Goal: Information Seeking & Learning: Find specific page/section

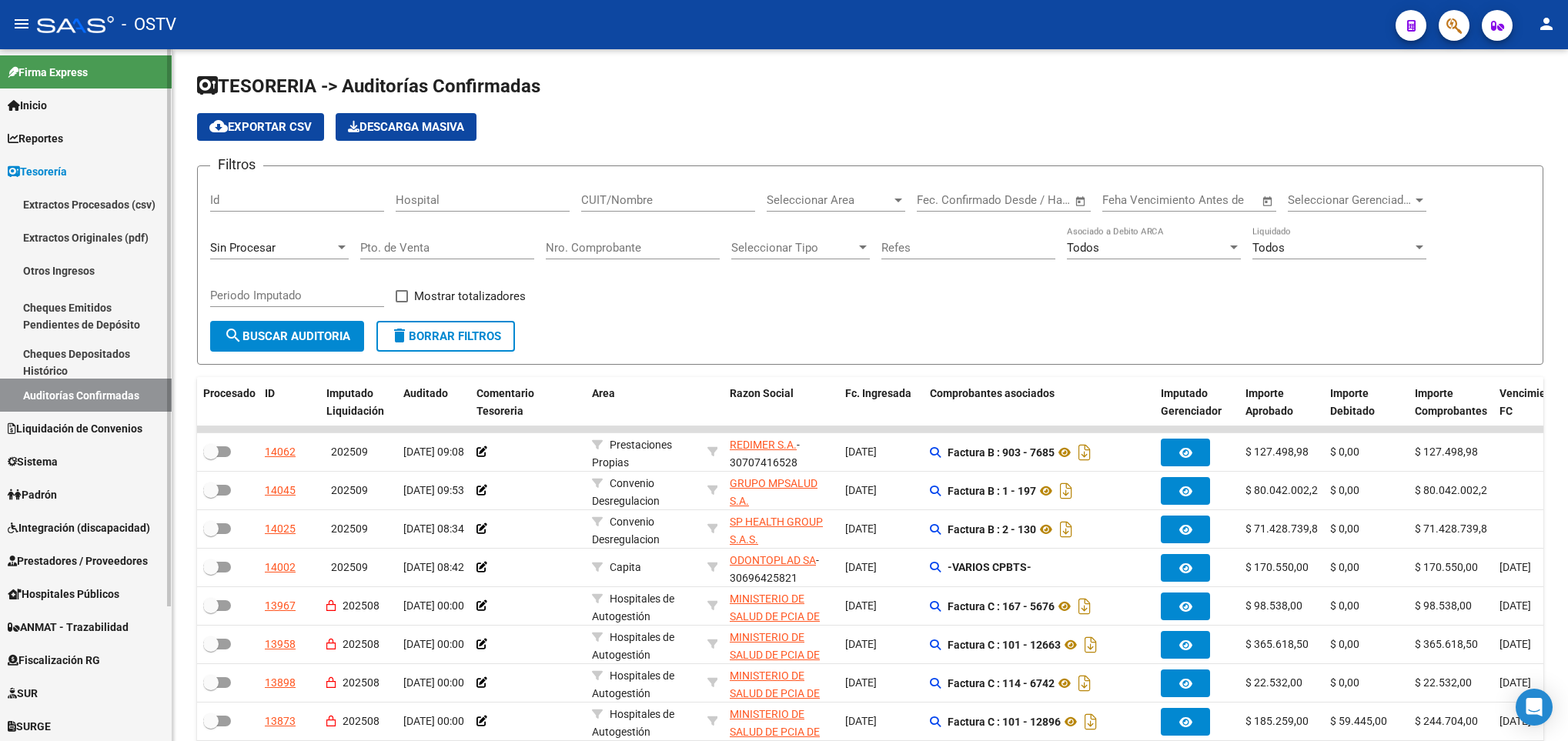
scroll to position [116, 0]
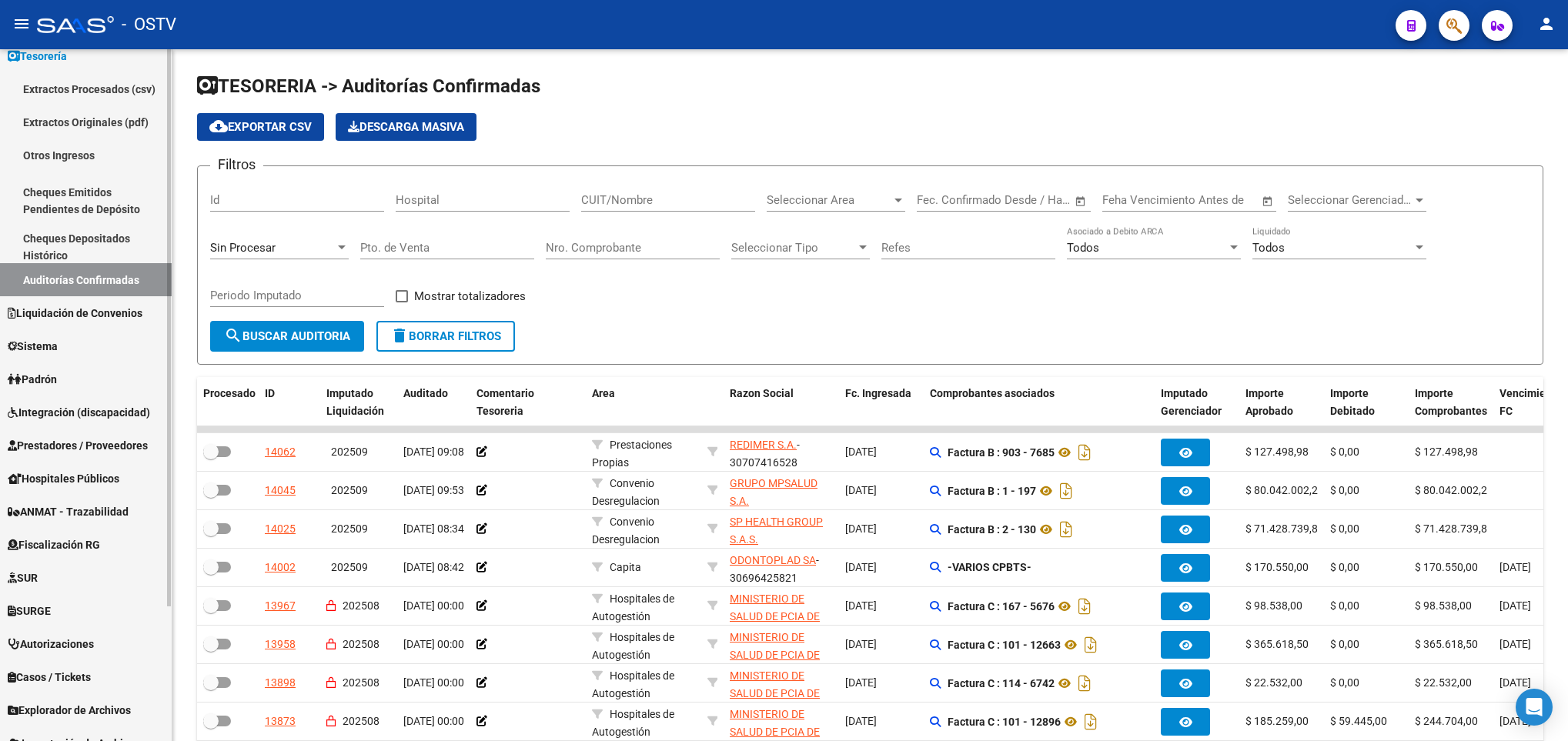
click at [90, 443] on span "Prestadores / Proveedores" at bounding box center [78, 446] width 140 height 17
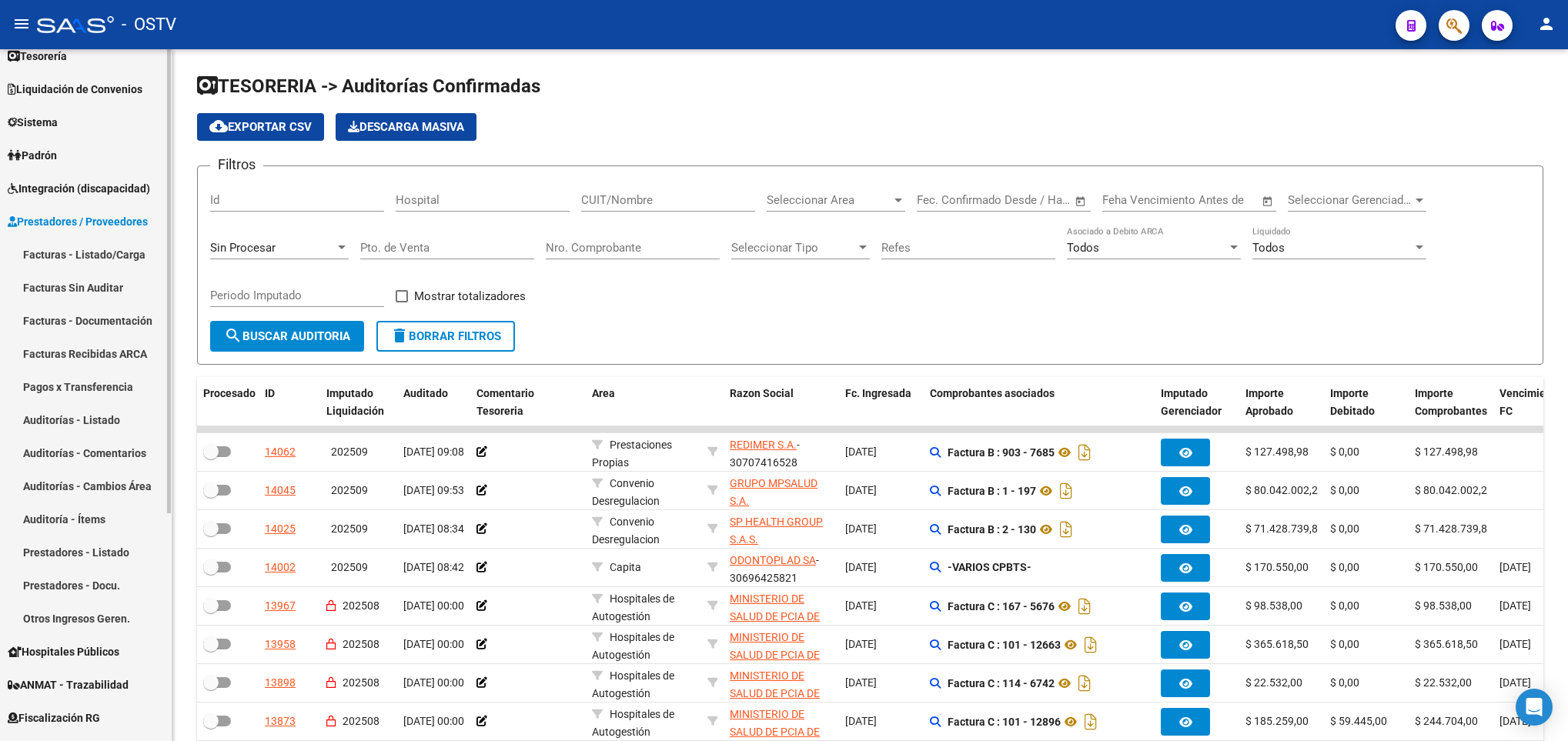
click at [86, 253] on link "Facturas - Listado/Carga" at bounding box center [85, 254] width 172 height 33
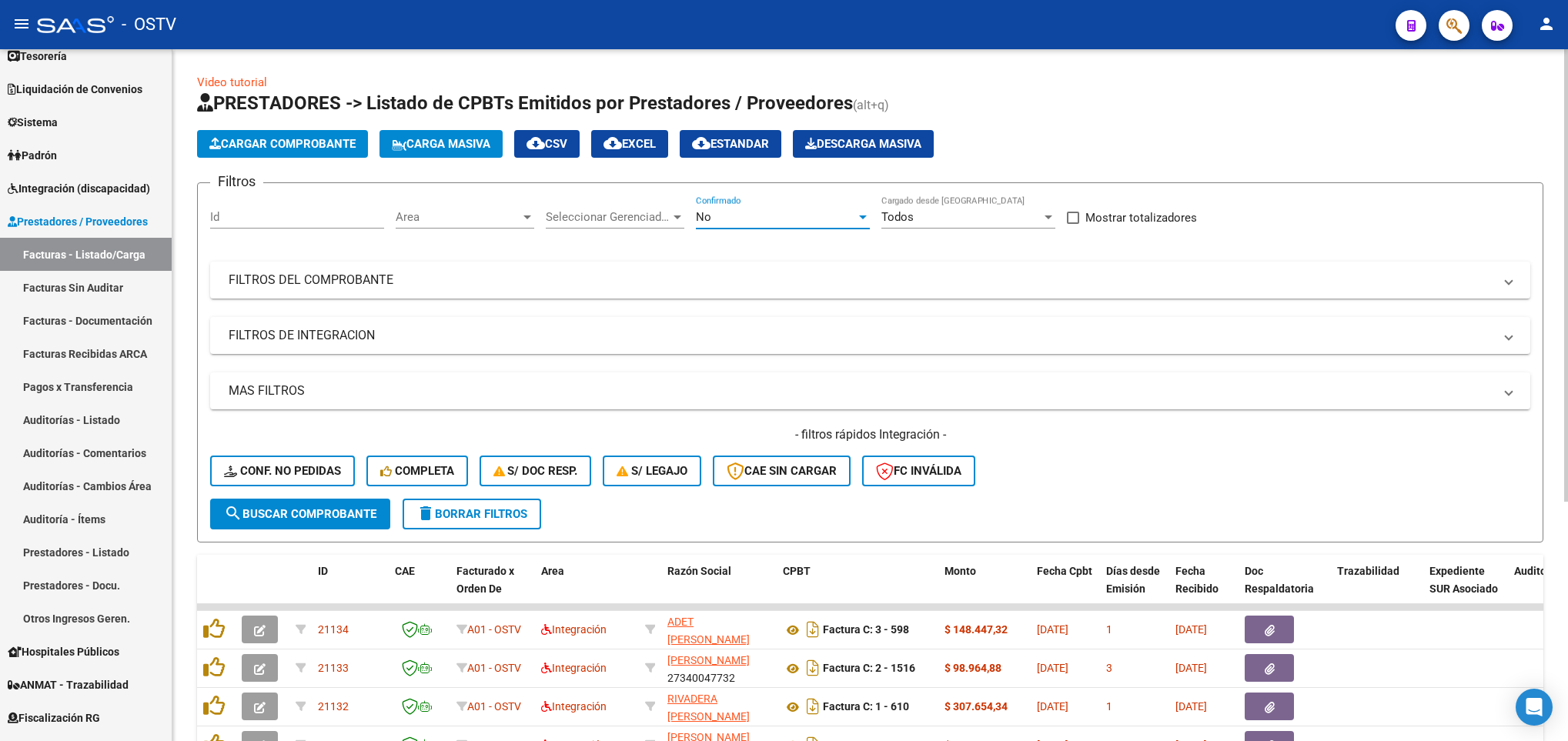
click at [725, 212] on div "No" at bounding box center [776, 217] width 160 height 14
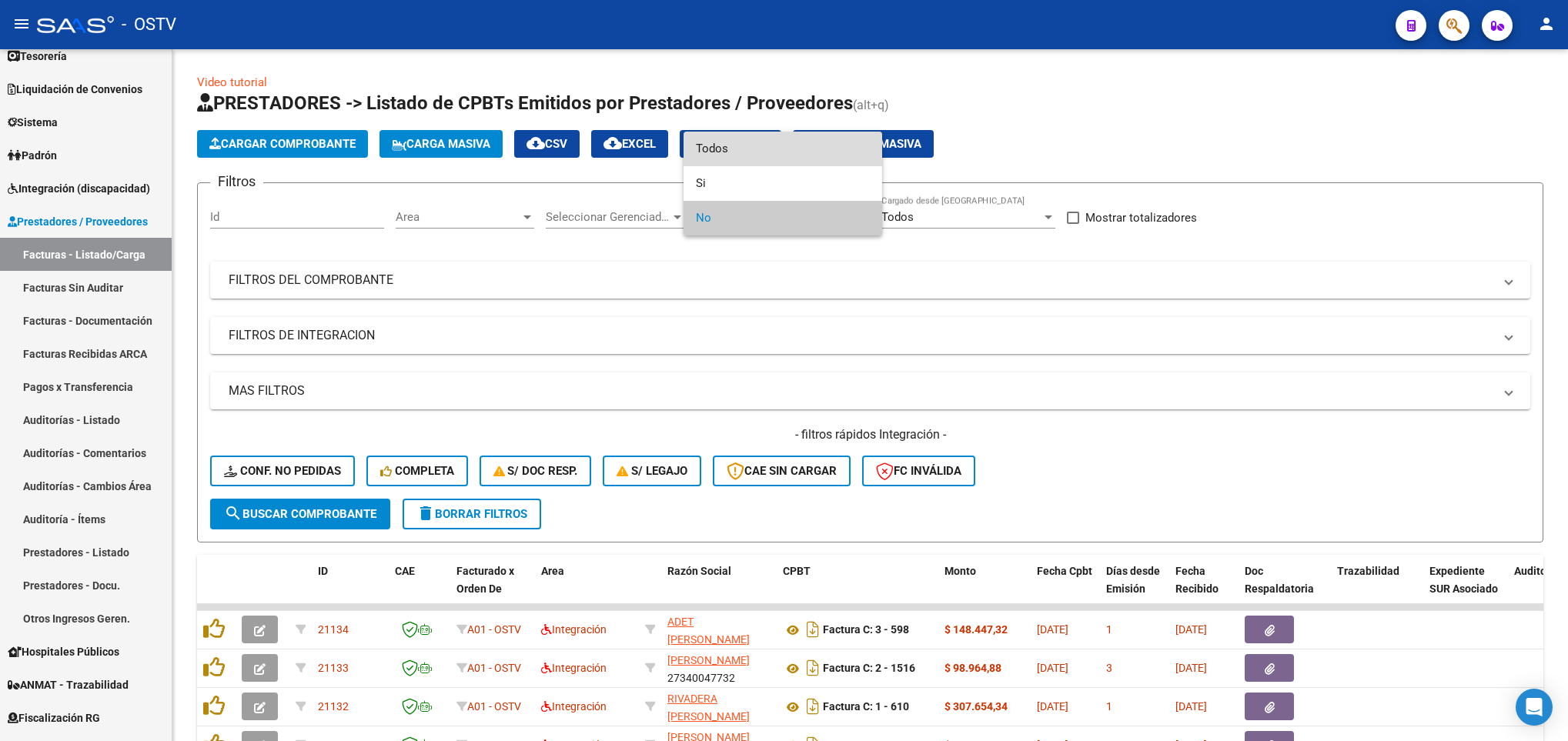
click at [703, 141] on span "Todos" at bounding box center [783, 149] width 174 height 35
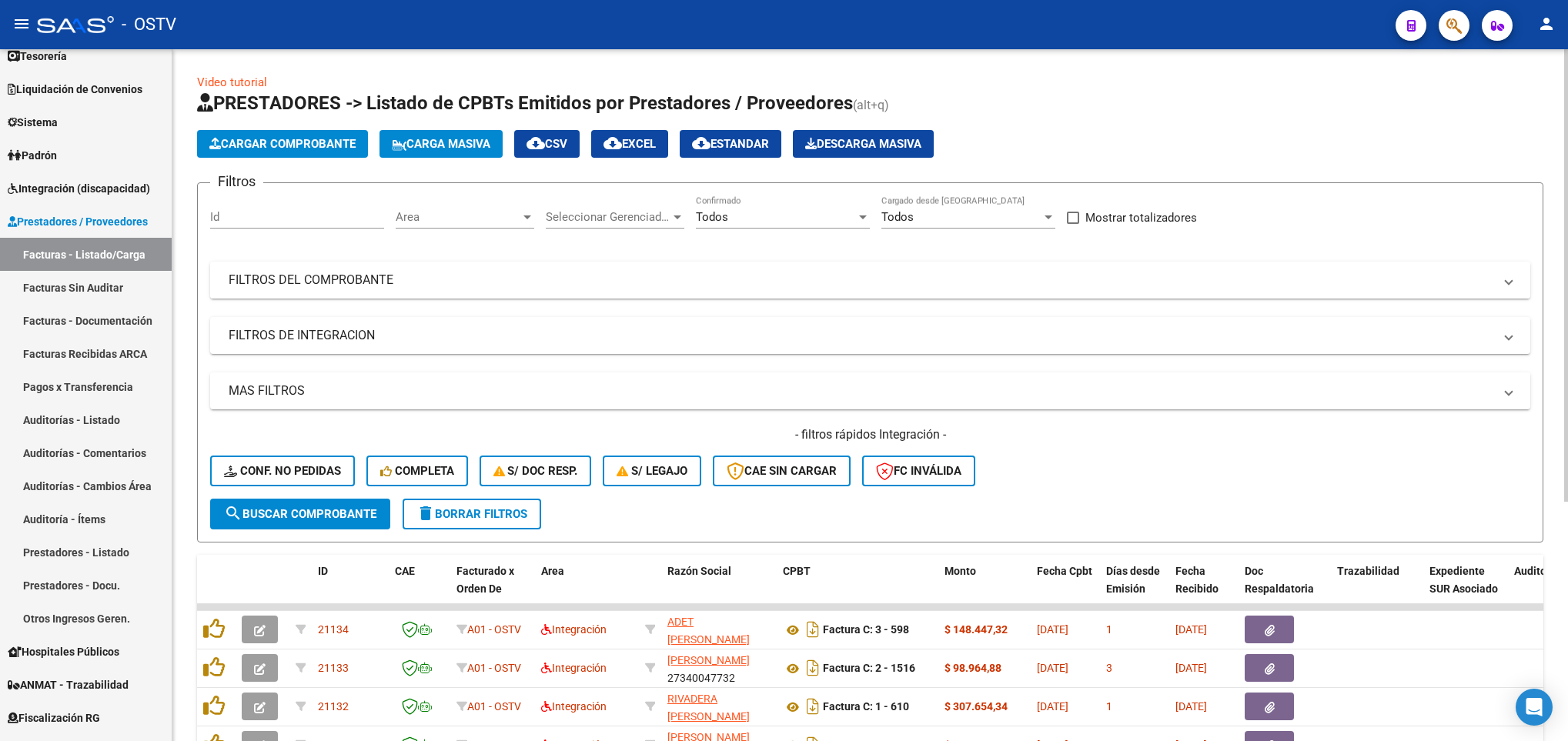
click at [440, 271] on mat-expansion-panel-header "FILTROS DEL COMPROBANTE" at bounding box center [869, 280] width 1320 height 37
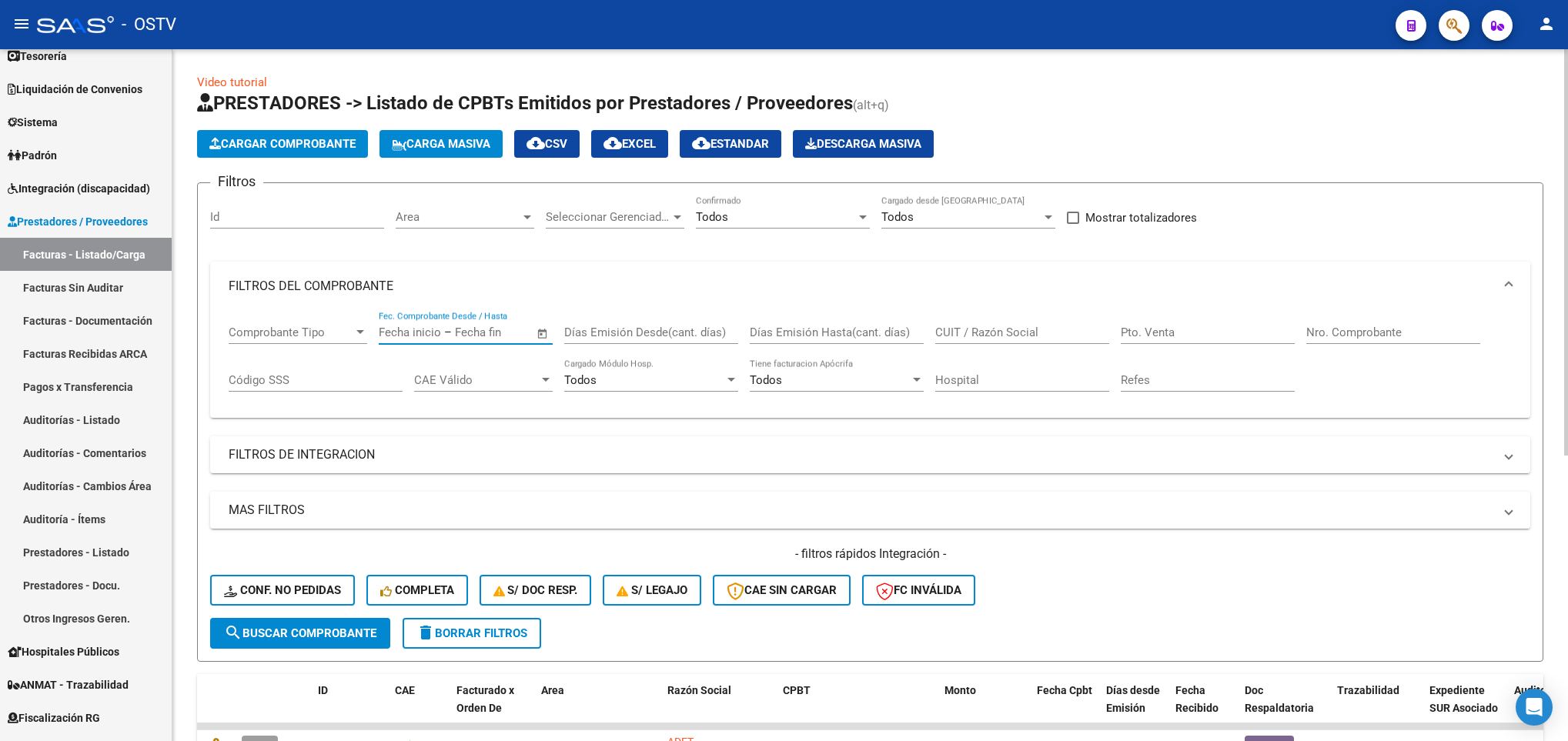
click at [456, 333] on input "text" at bounding box center [492, 332] width 74 height 14
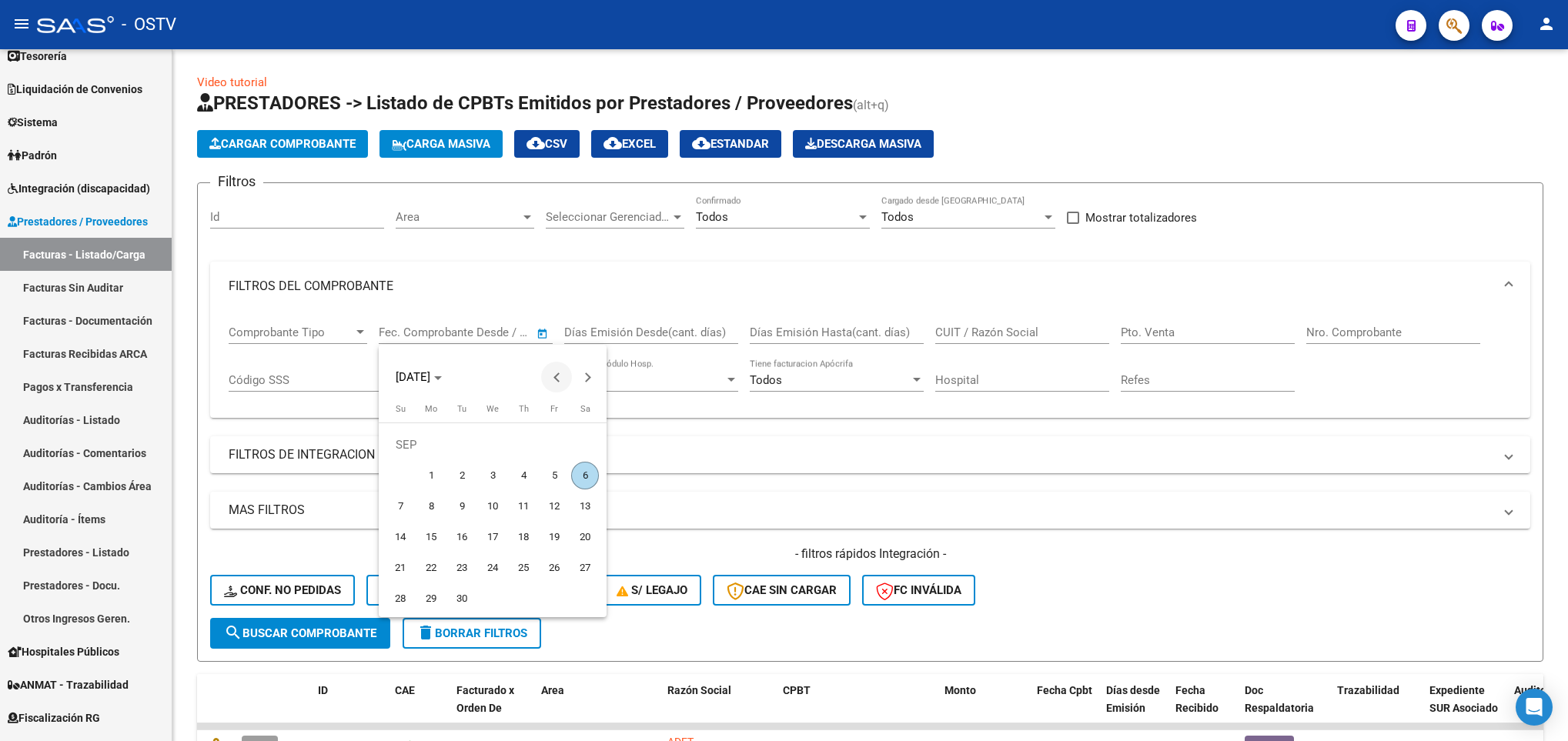
click at [552, 374] on span "Previous month" at bounding box center [556, 377] width 30 height 30
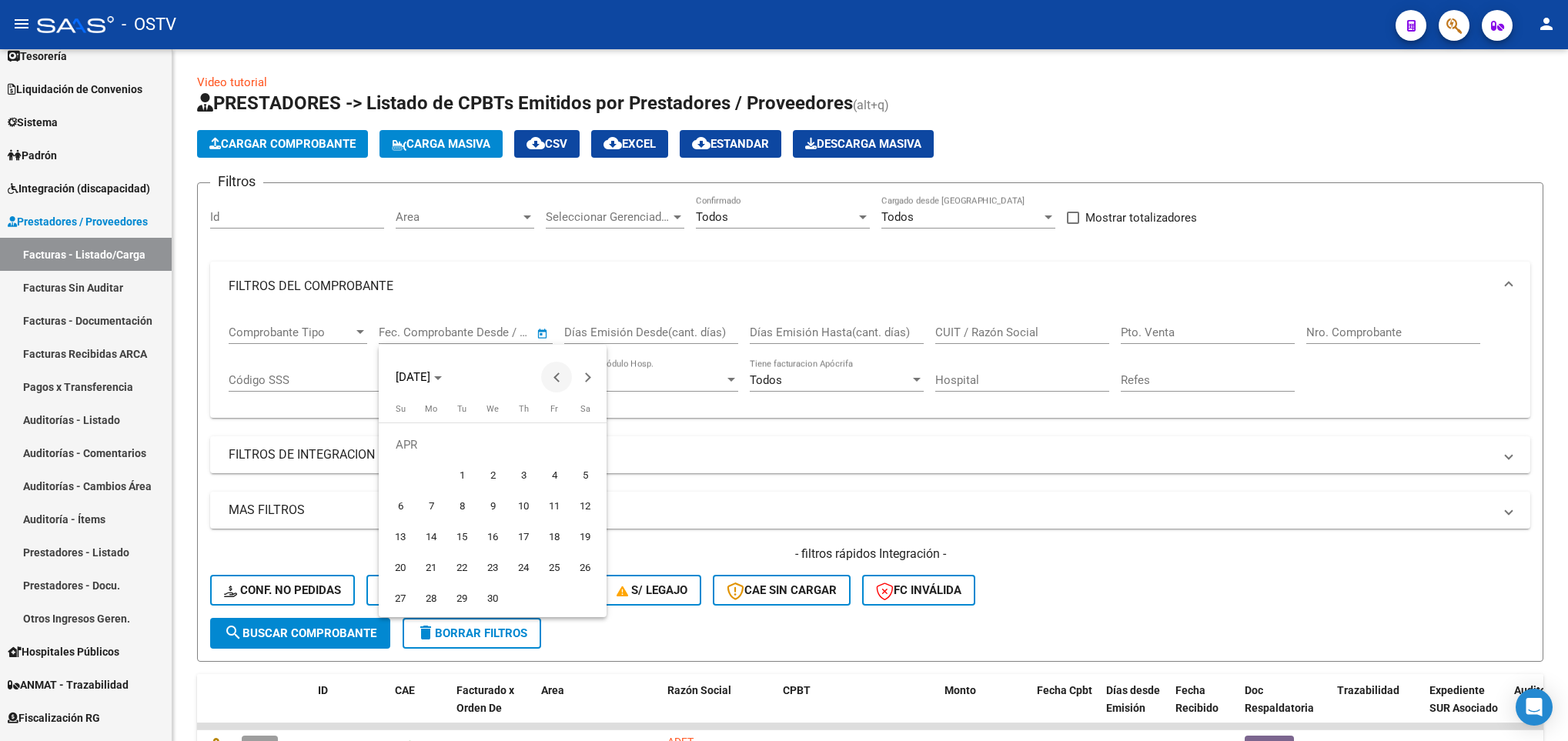
click at [552, 374] on span "Previous month" at bounding box center [556, 377] width 30 height 30
click at [571, 434] on button "1" at bounding box center [585, 445] width 30 height 30
type input "[DATE]"
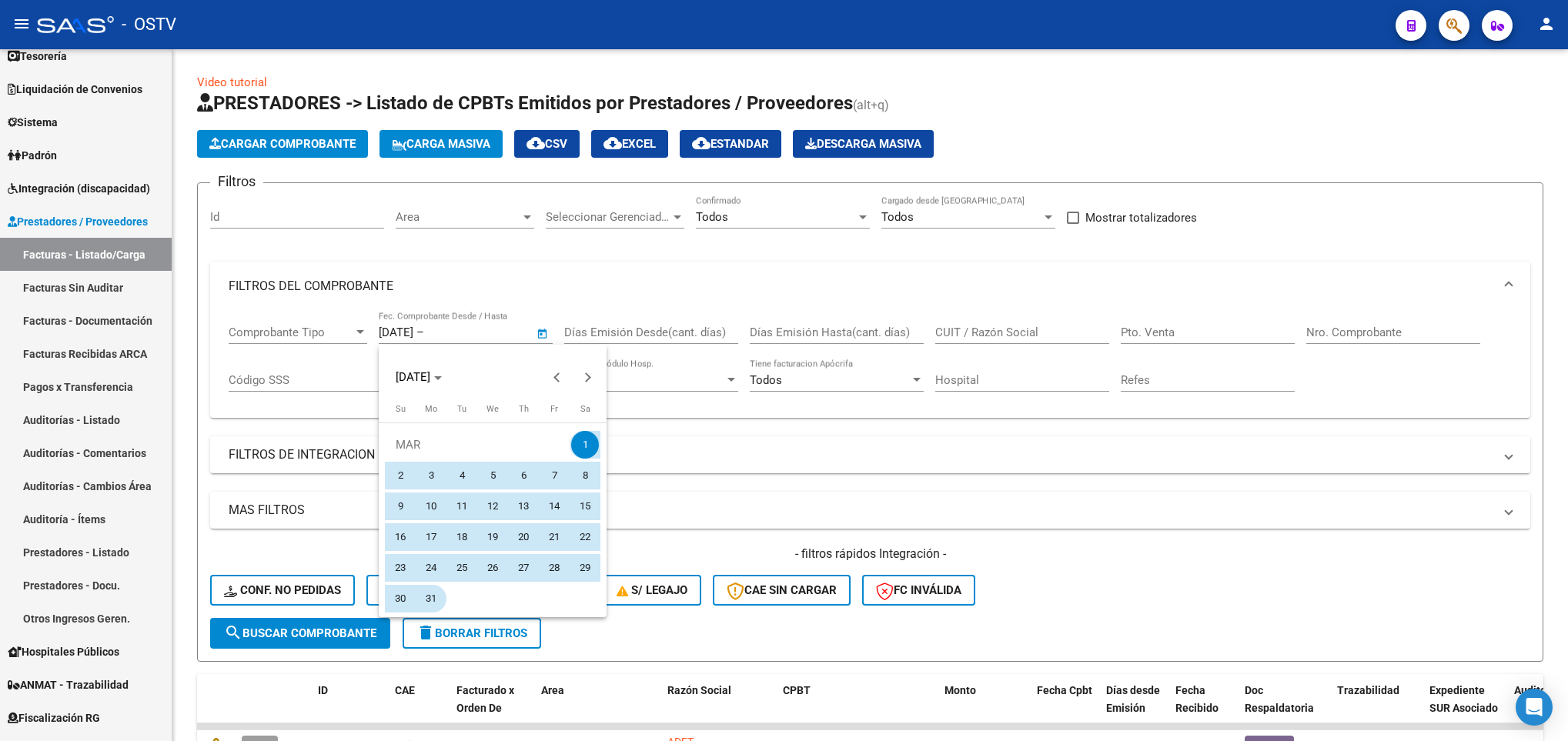
click at [439, 592] on span "31" at bounding box center [430, 599] width 28 height 28
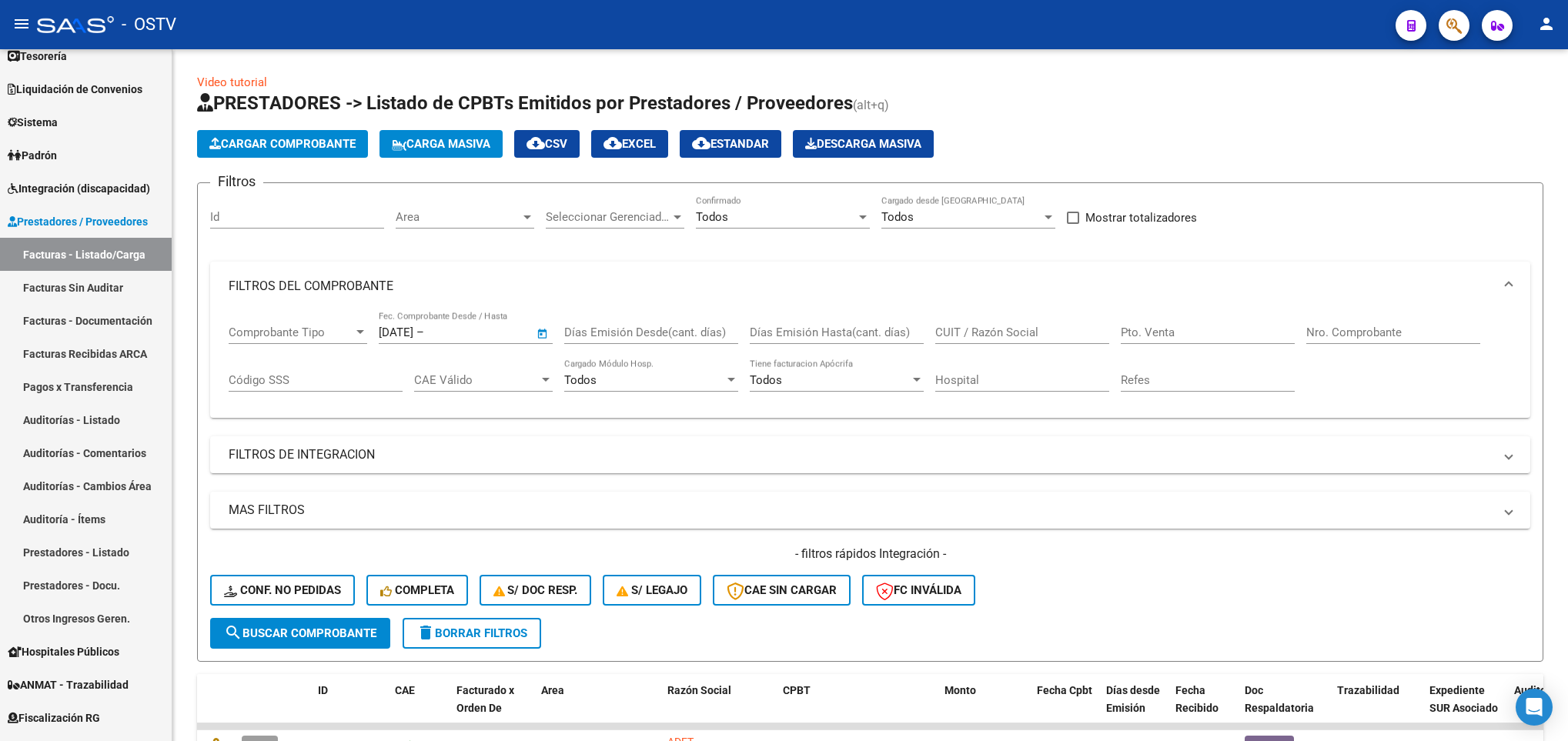
type input "[DATE]"
click at [465, 216] on span "Area" at bounding box center [458, 217] width 124 height 14
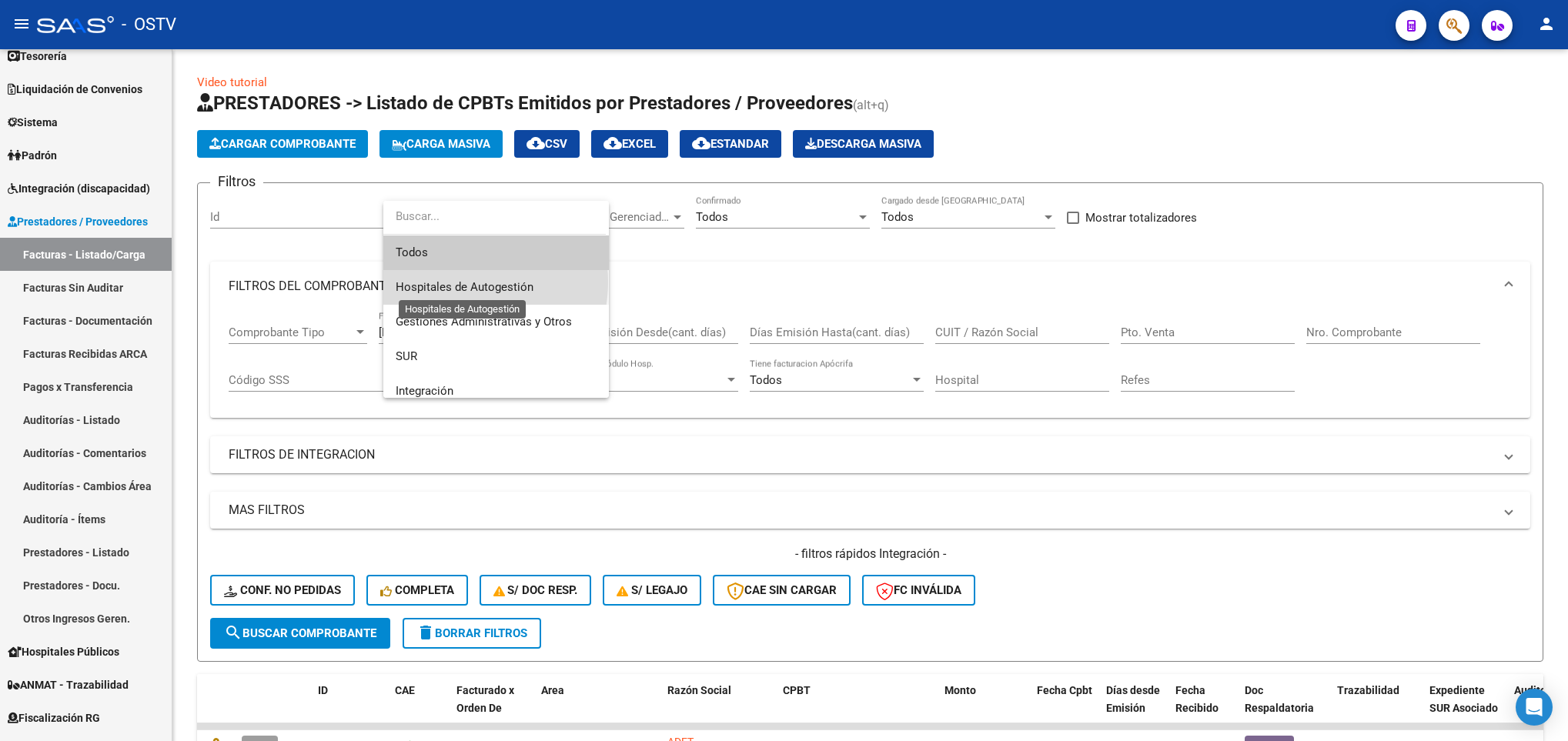
click at [455, 282] on span "Hospitales de Autogestión" at bounding box center [464, 287] width 138 height 14
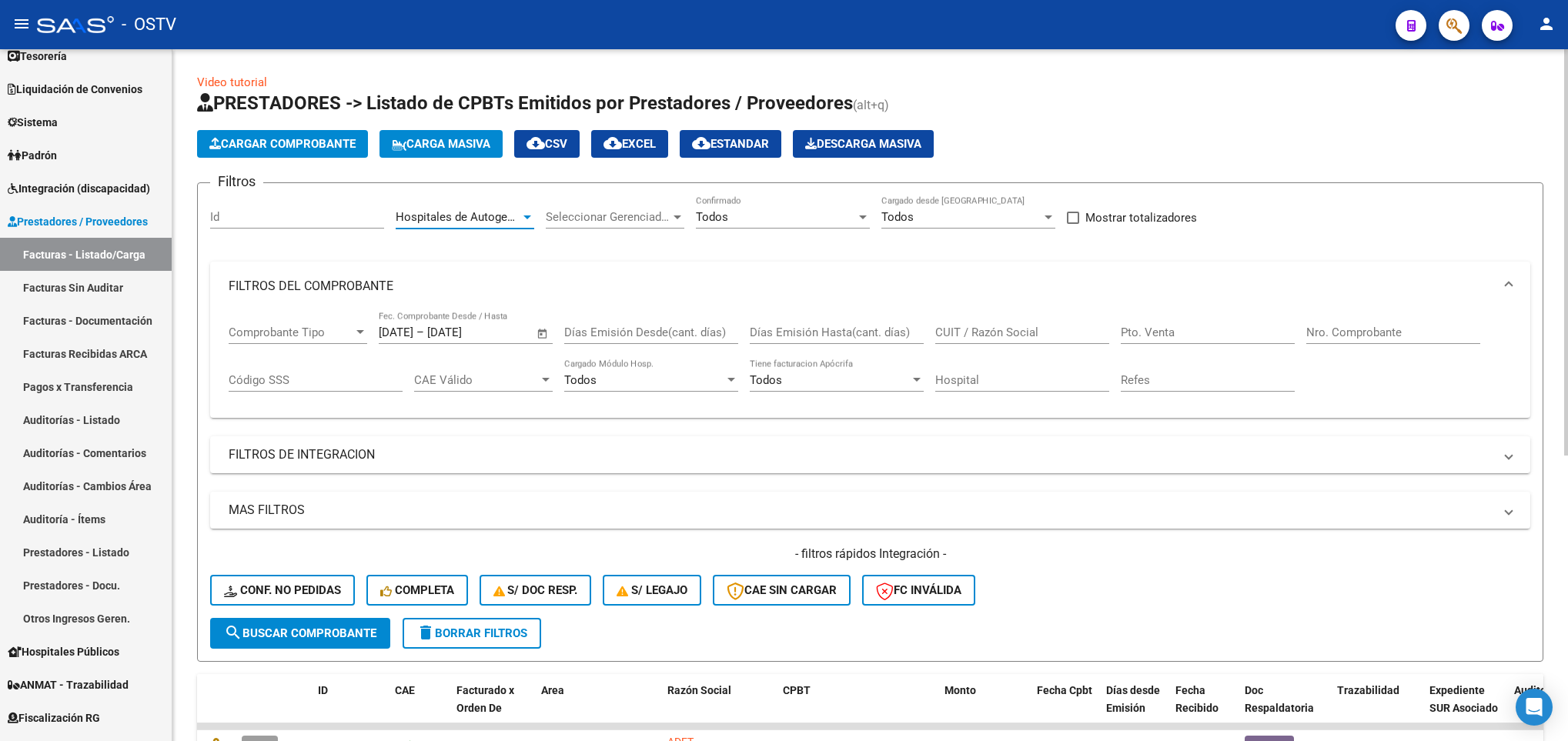
click at [329, 627] on span "search Buscar Comprobante" at bounding box center [300, 634] width 152 height 14
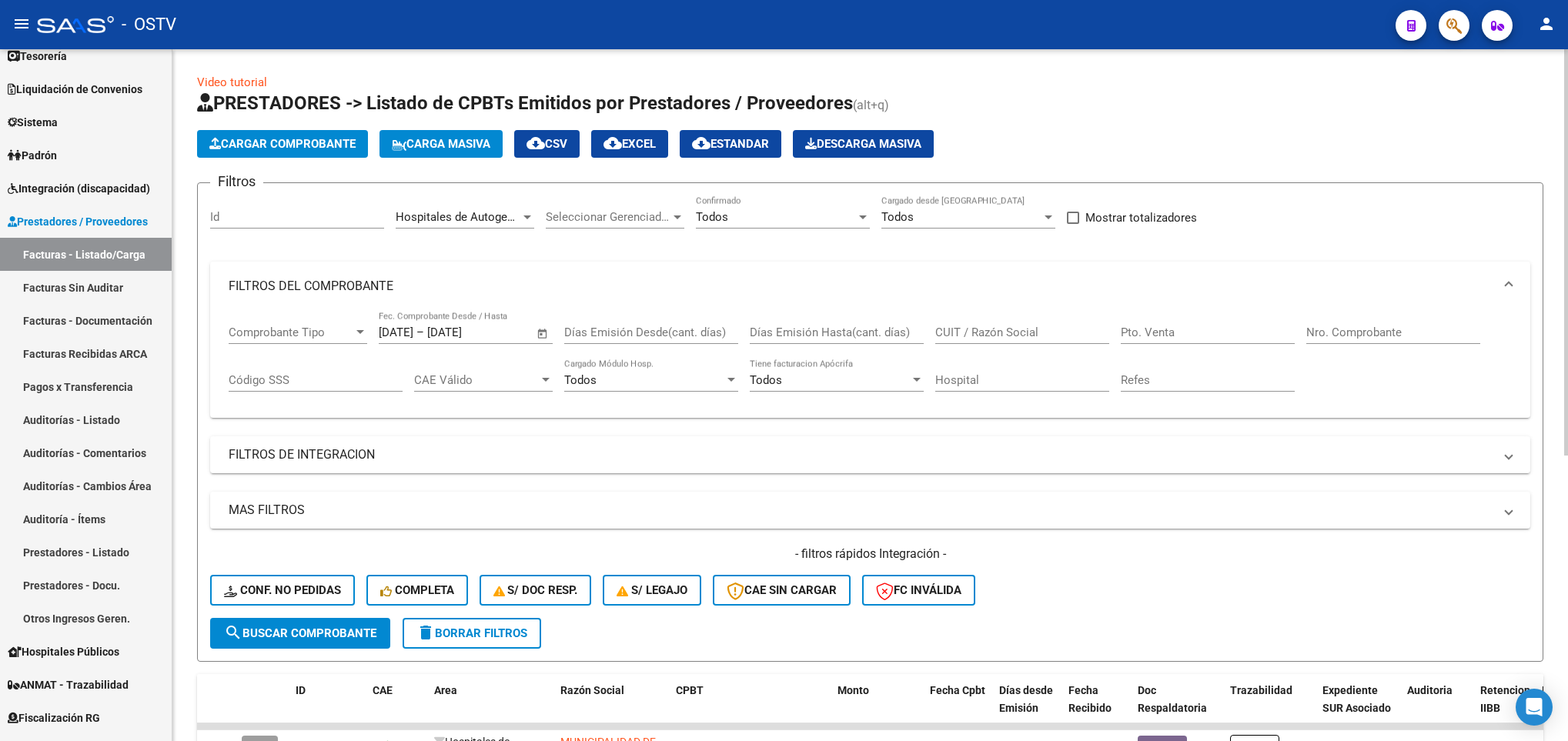
click at [1070, 218] on span at bounding box center [1073, 217] width 13 height 13
click at [1072, 224] on input "Mostrar totalizadores" at bounding box center [1072, 224] width 1 height 1
checkbox input "true"
click at [321, 654] on form "Filtros Id Hospitales de Autogestión Area Seleccionar Gerenciador Seleccionar G…" at bounding box center [870, 422] width 1346 height 480
click at [326, 639] on span "search Buscar Comprobante" at bounding box center [300, 634] width 152 height 14
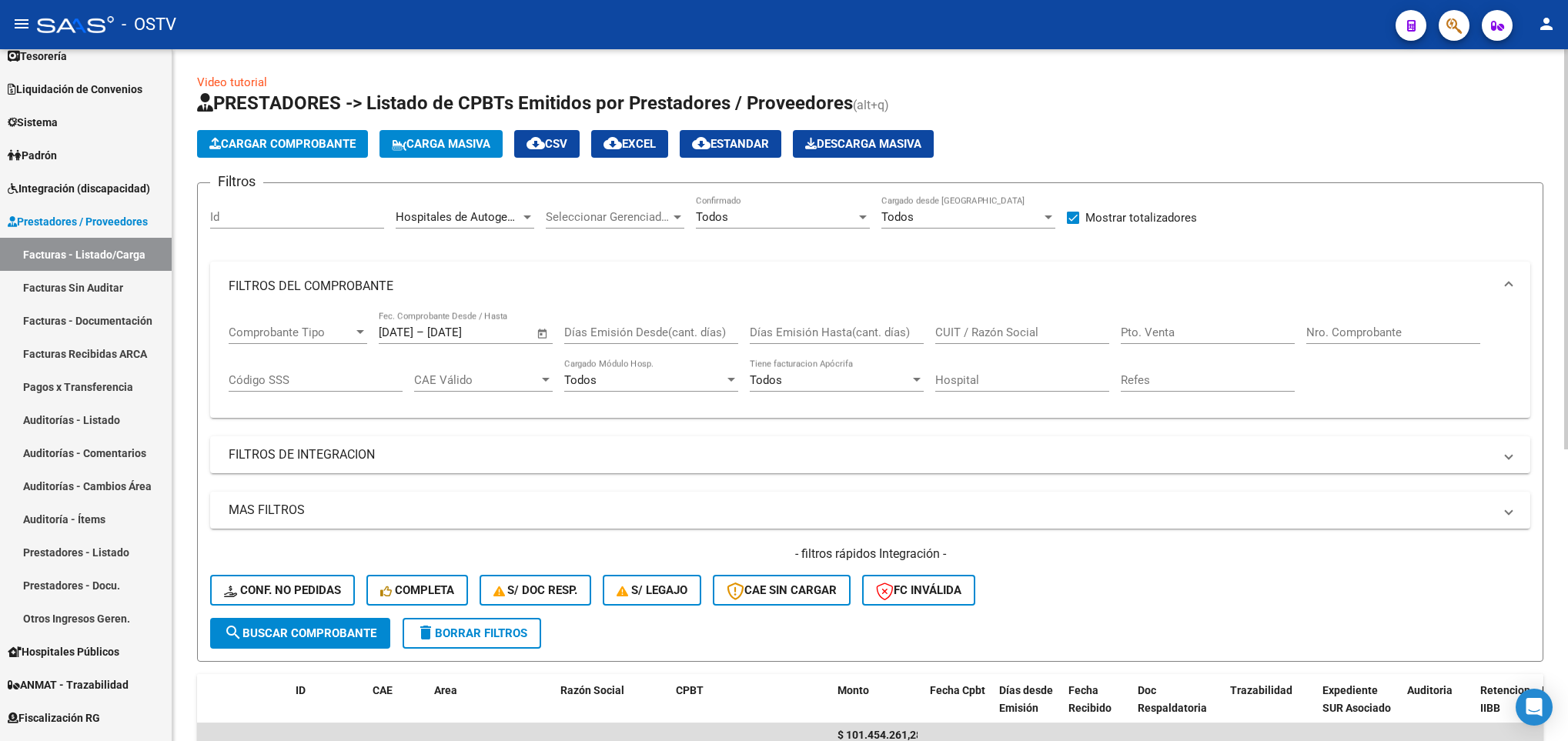
click at [541, 329] on span "Open calendar" at bounding box center [543, 333] width 37 height 37
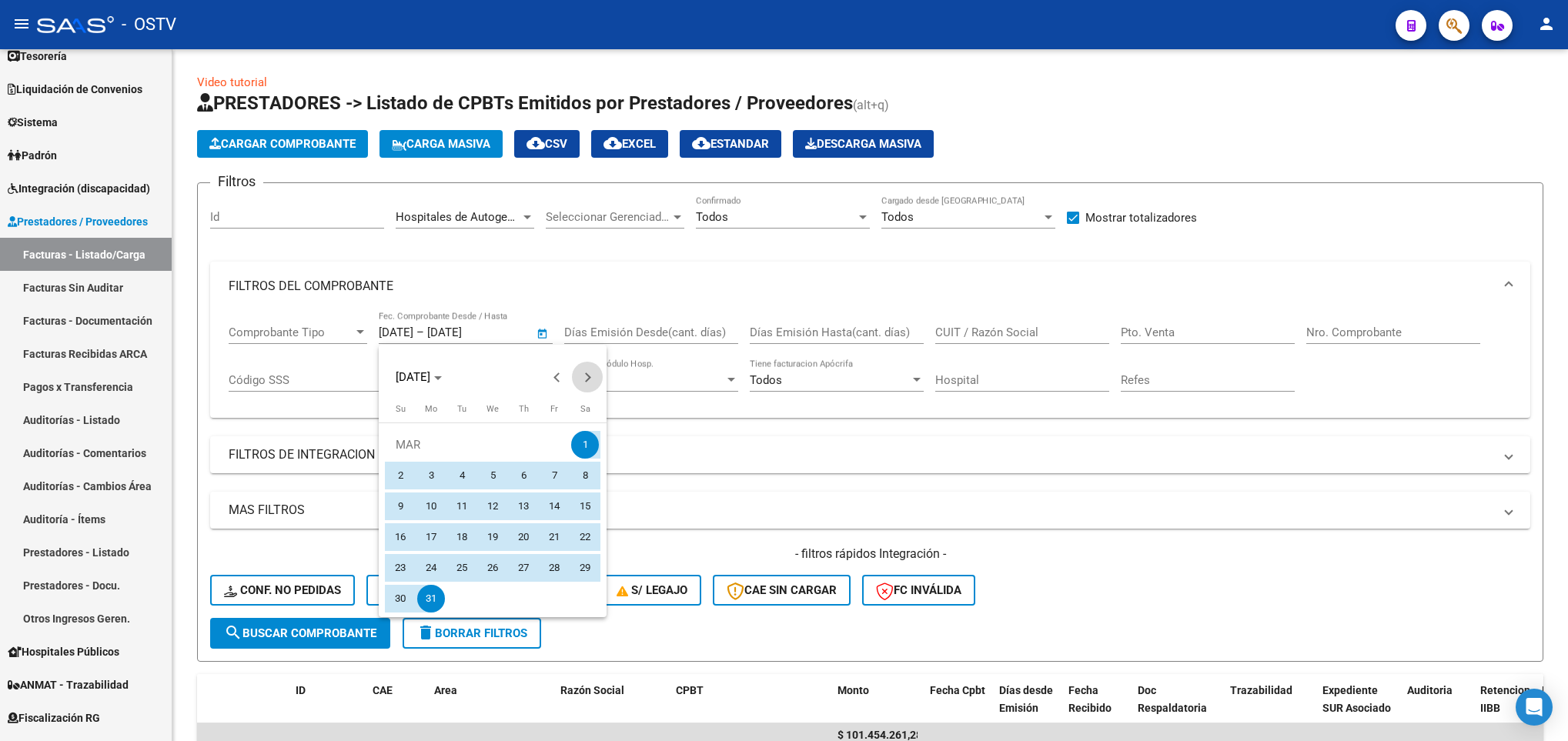
click at [587, 375] on button "Next month" at bounding box center [587, 377] width 30 height 30
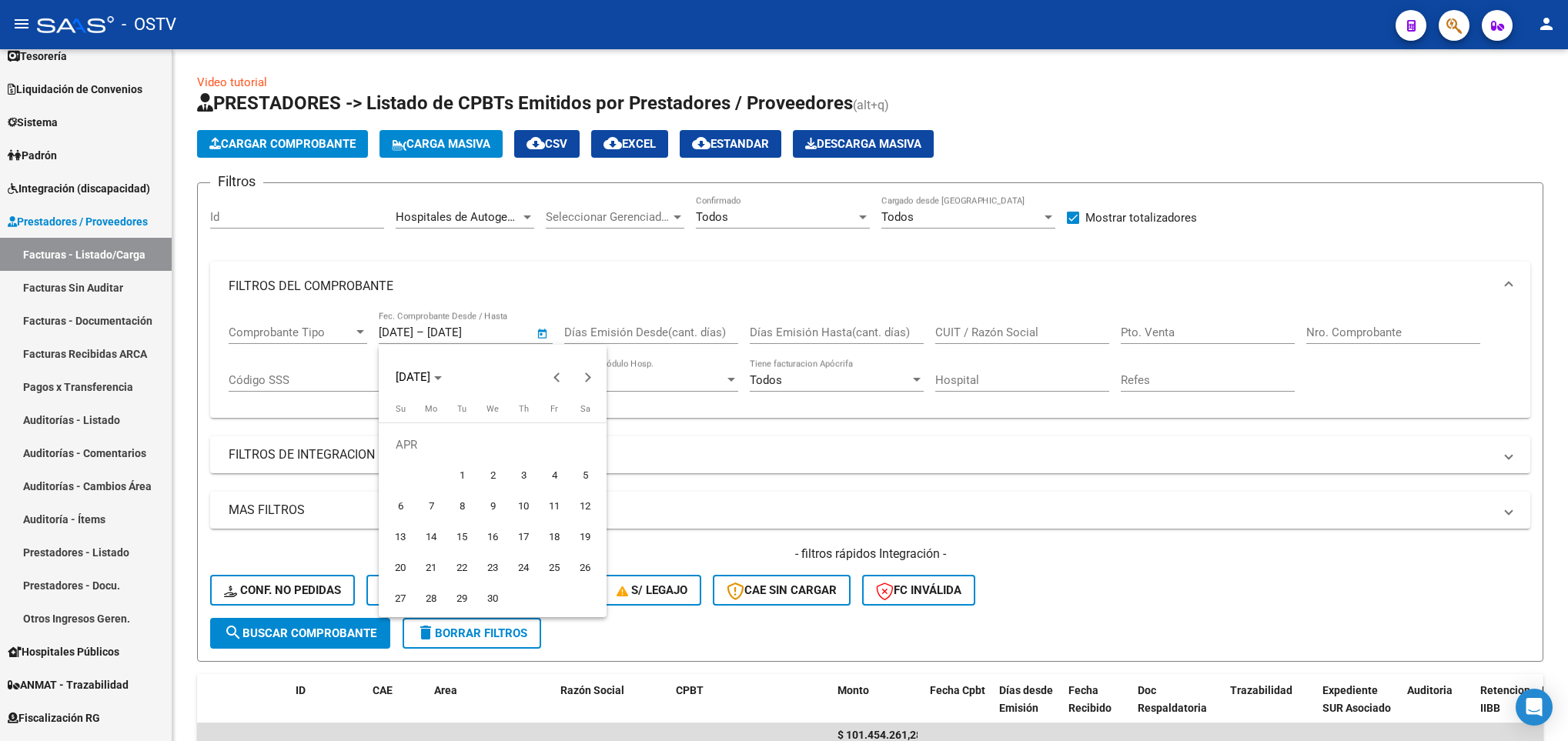
click at [451, 471] on span "1" at bounding box center [462, 475] width 28 height 28
type input "[DATE]"
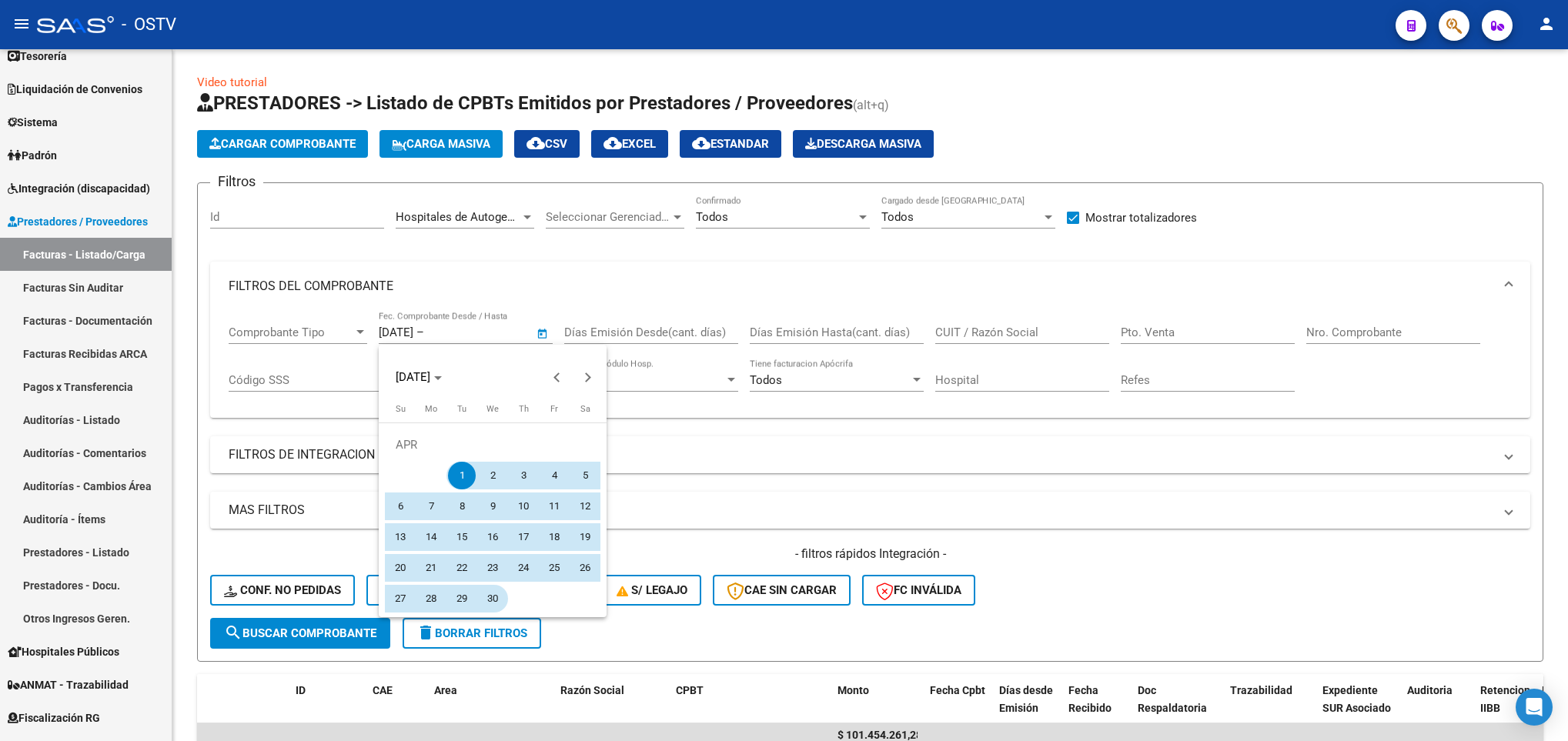
click at [485, 598] on span "30" at bounding box center [492, 599] width 28 height 28
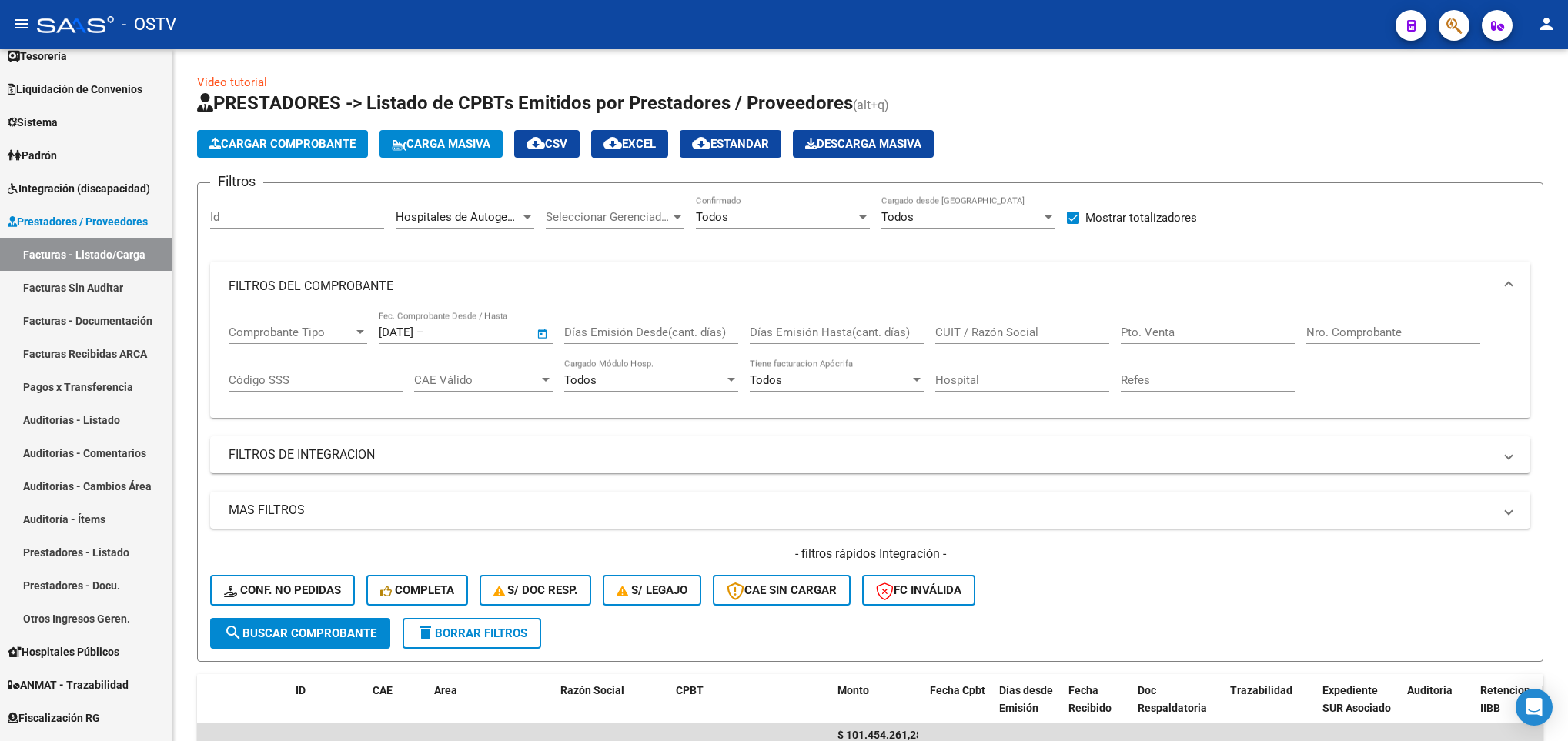
type input "[DATE]"
click at [315, 631] on span "search Buscar Comprobante" at bounding box center [300, 634] width 152 height 14
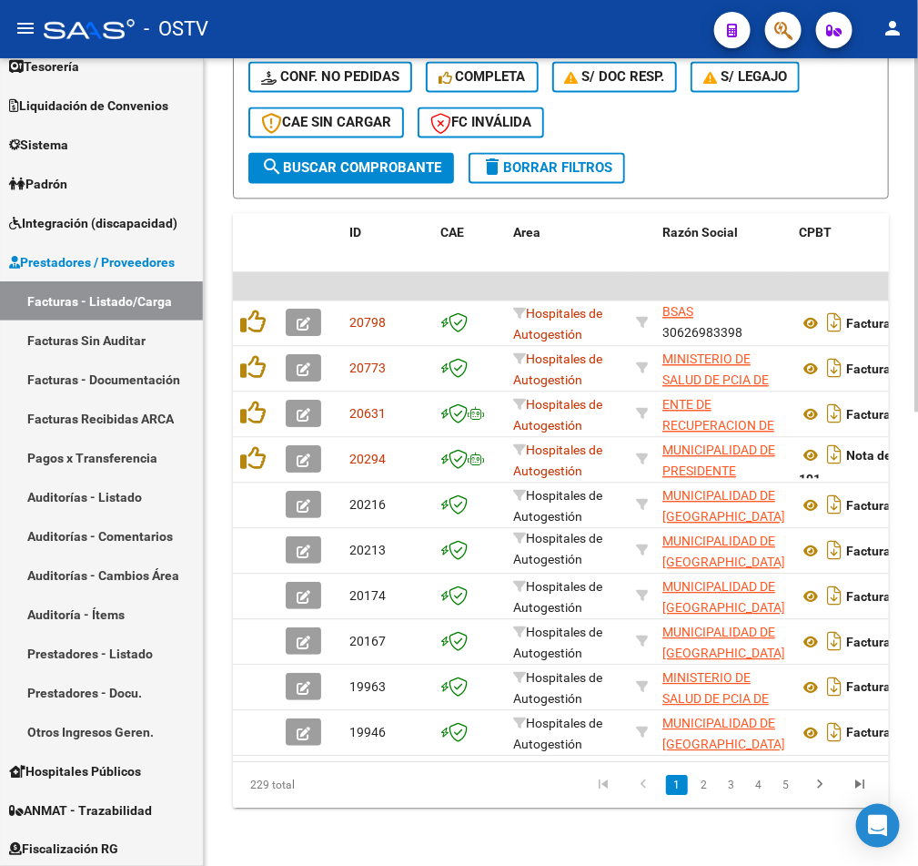
scroll to position [1036, 0]
click at [890, 849] on body "menu - OSTV person Firma Express Inicio Instructivos Contacto OS Reportes Table…" at bounding box center [459, 433] width 918 height 866
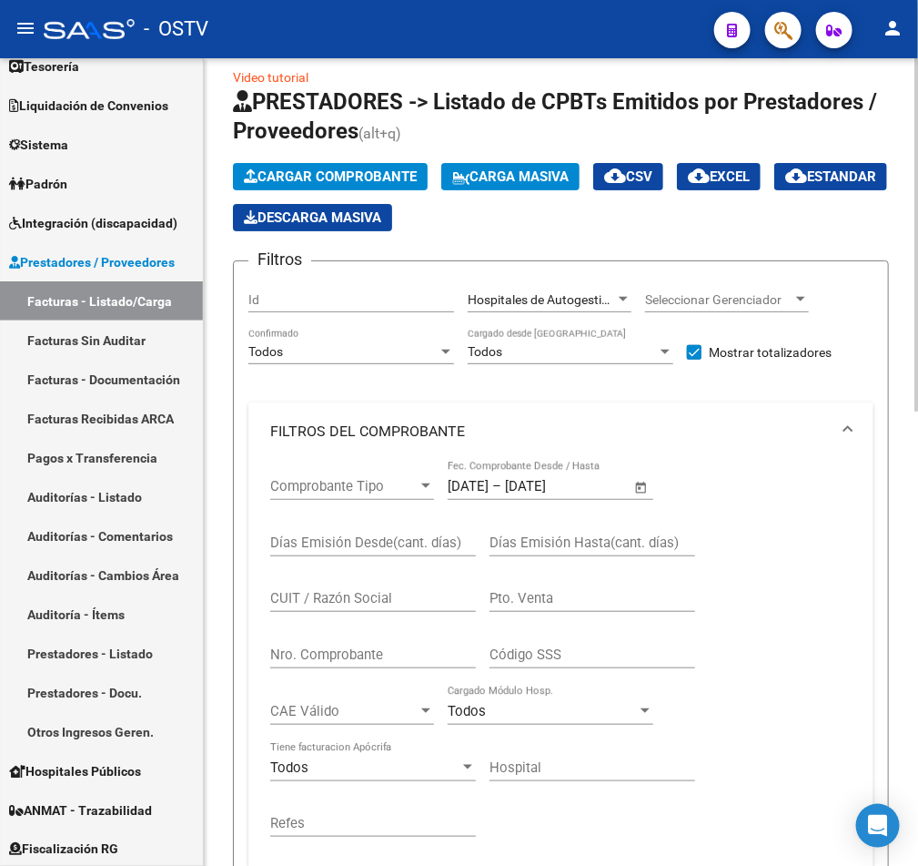
scroll to position [0, 0]
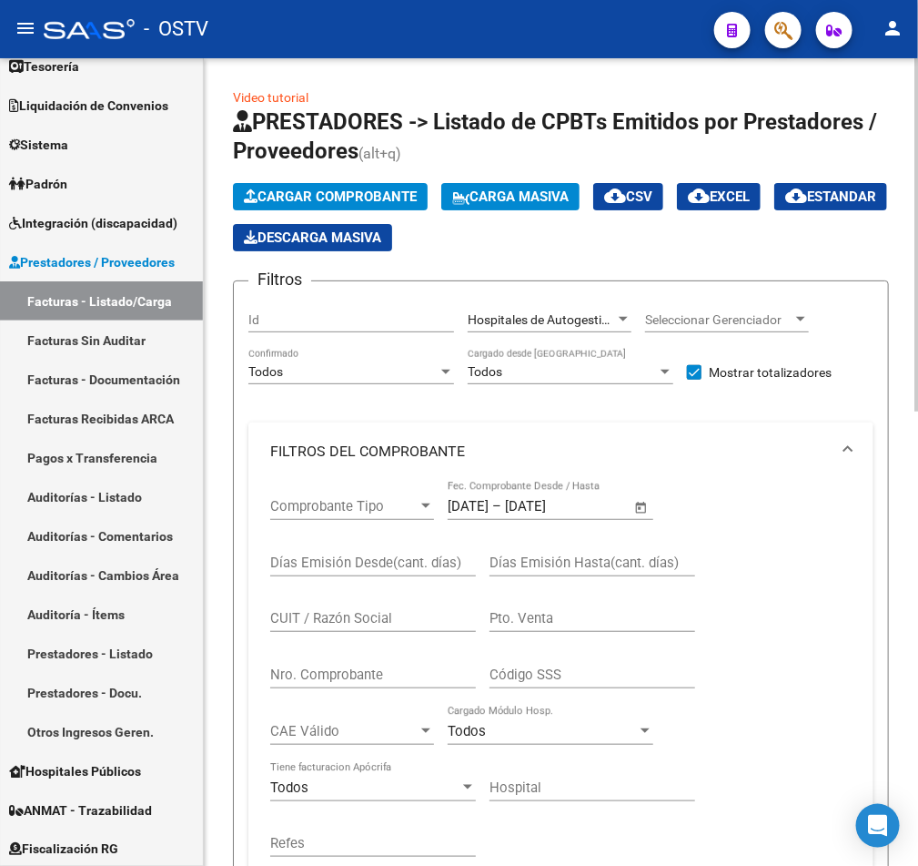
click at [593, 317] on span "Hospitales de Autogestión" at bounding box center [542, 319] width 148 height 15
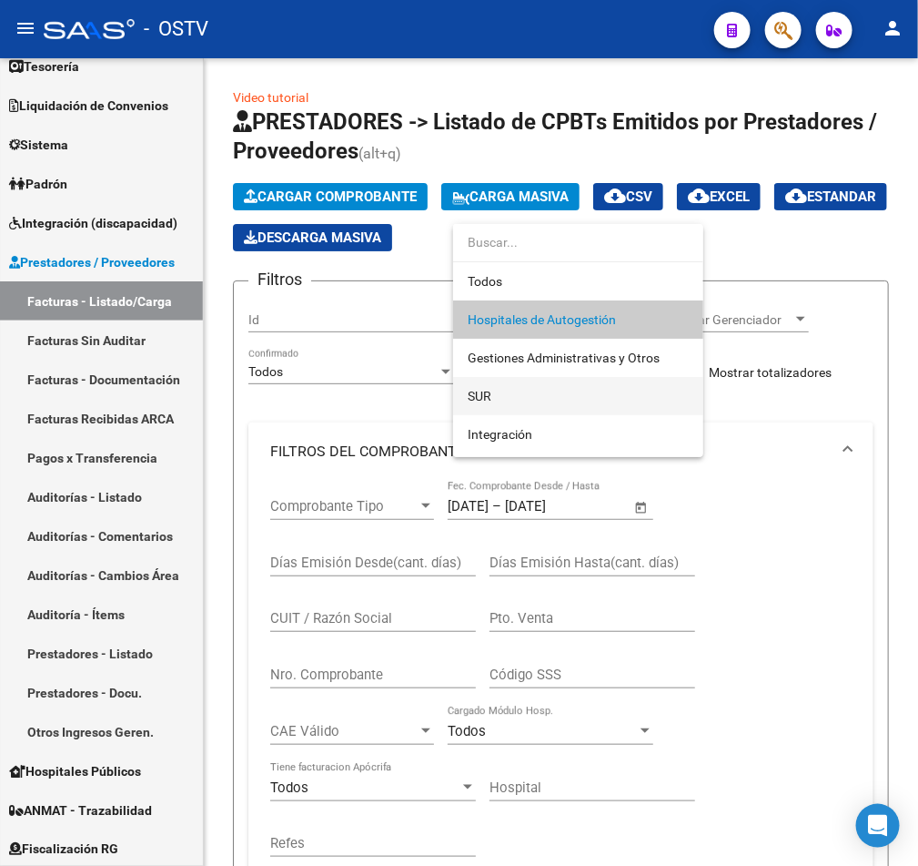
click at [552, 382] on span "SUR" at bounding box center [578, 396] width 221 height 38
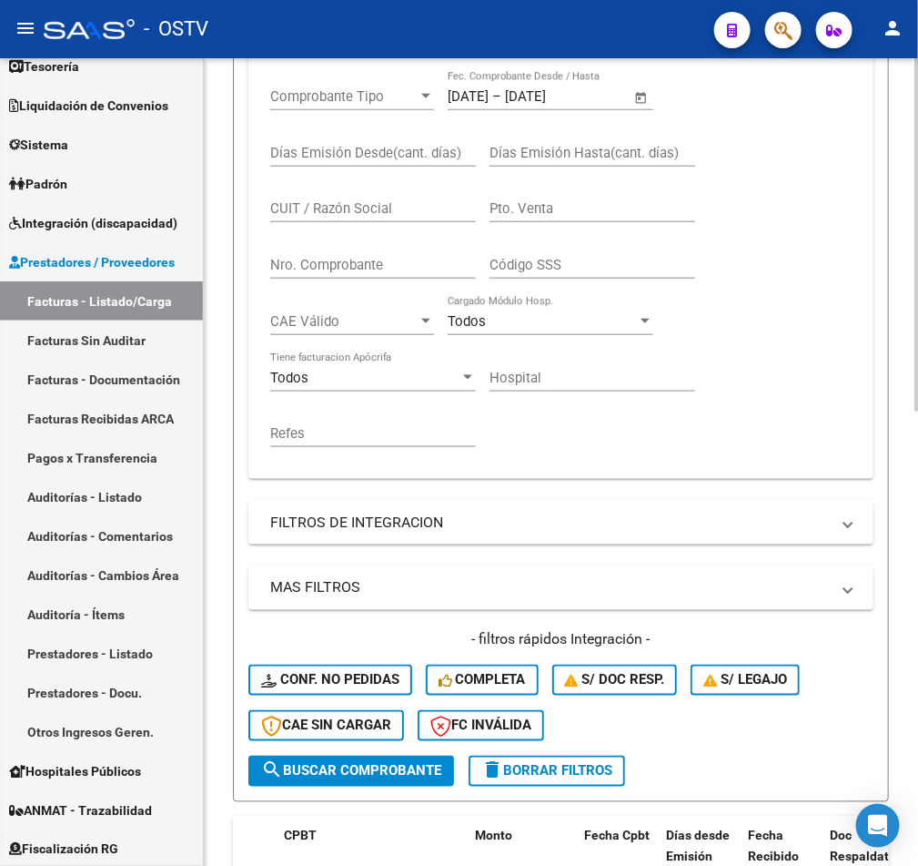
scroll to position [546, 0]
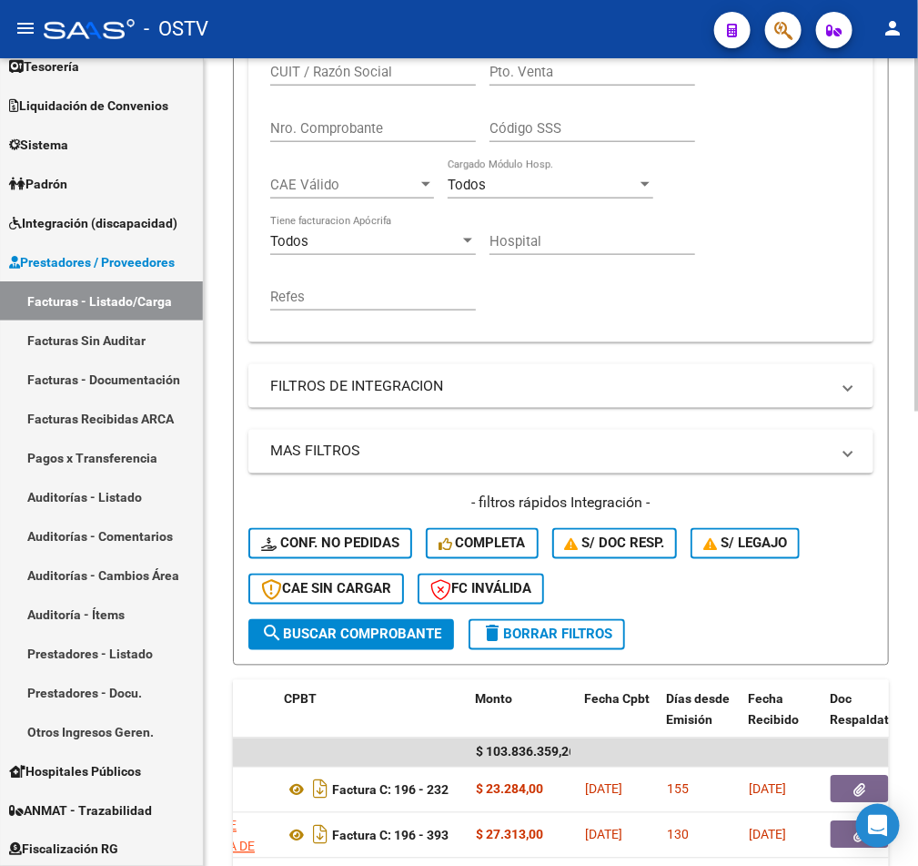
click at [366, 639] on span "search Buscar Comprobante" at bounding box center [351, 634] width 180 height 16
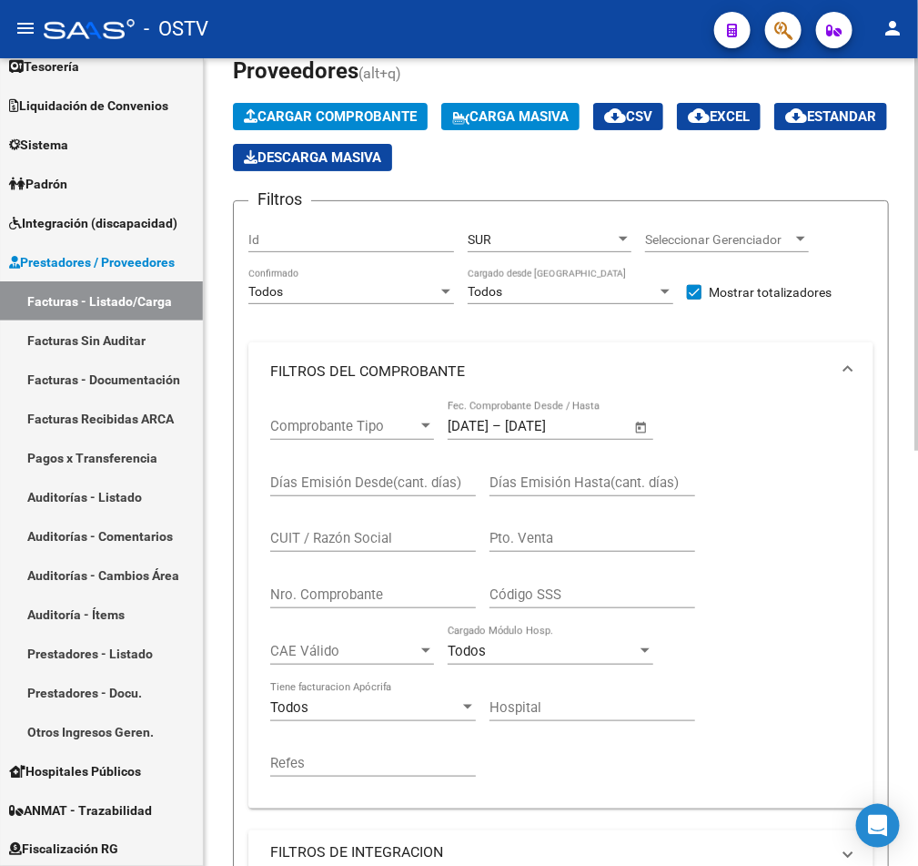
scroll to position [0, 0]
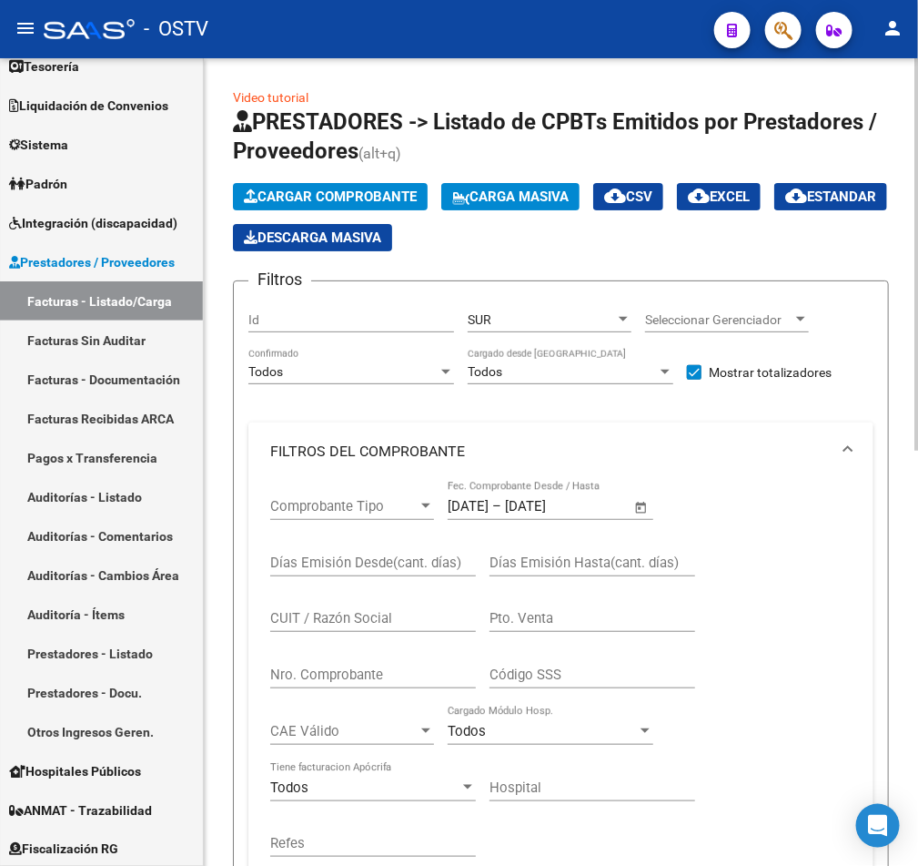
click at [487, 315] on span "SUR" at bounding box center [480, 319] width 24 height 15
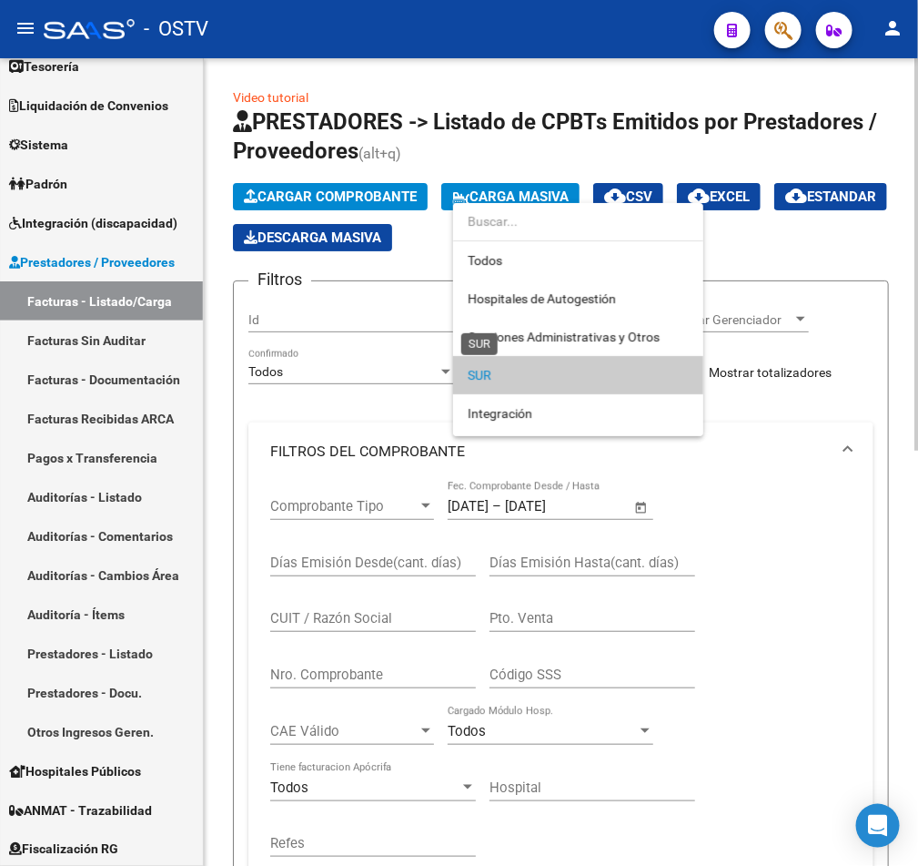
scroll to position [56, 0]
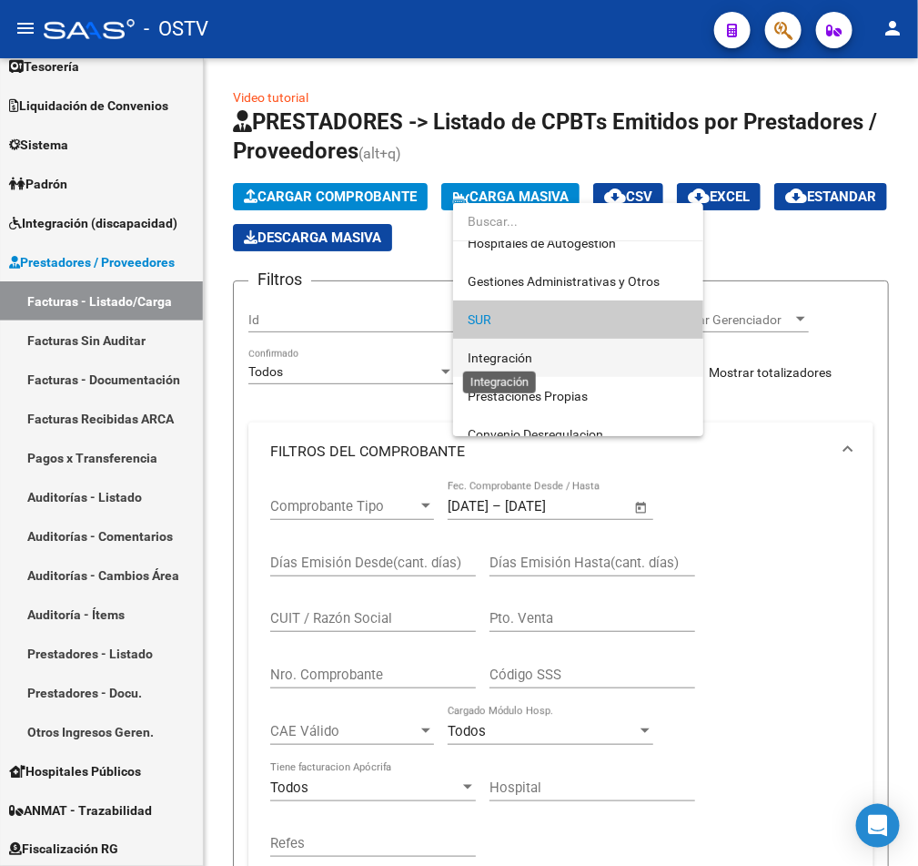
click at [509, 360] on span "Integración" at bounding box center [500, 357] width 65 height 15
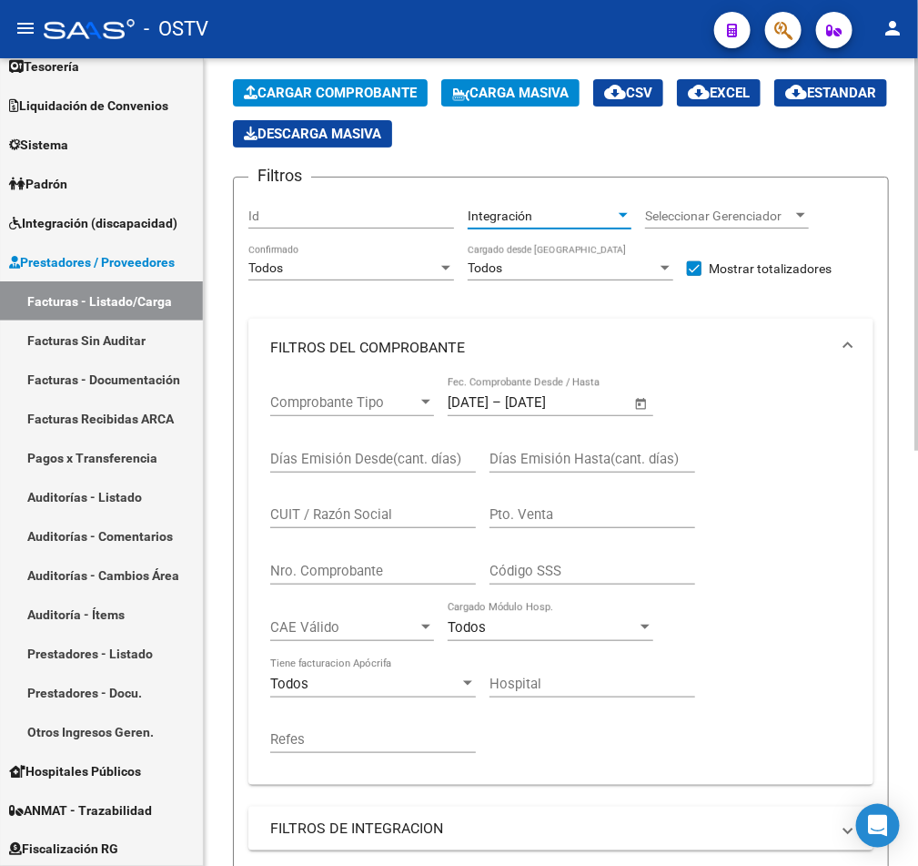
scroll to position [546, 0]
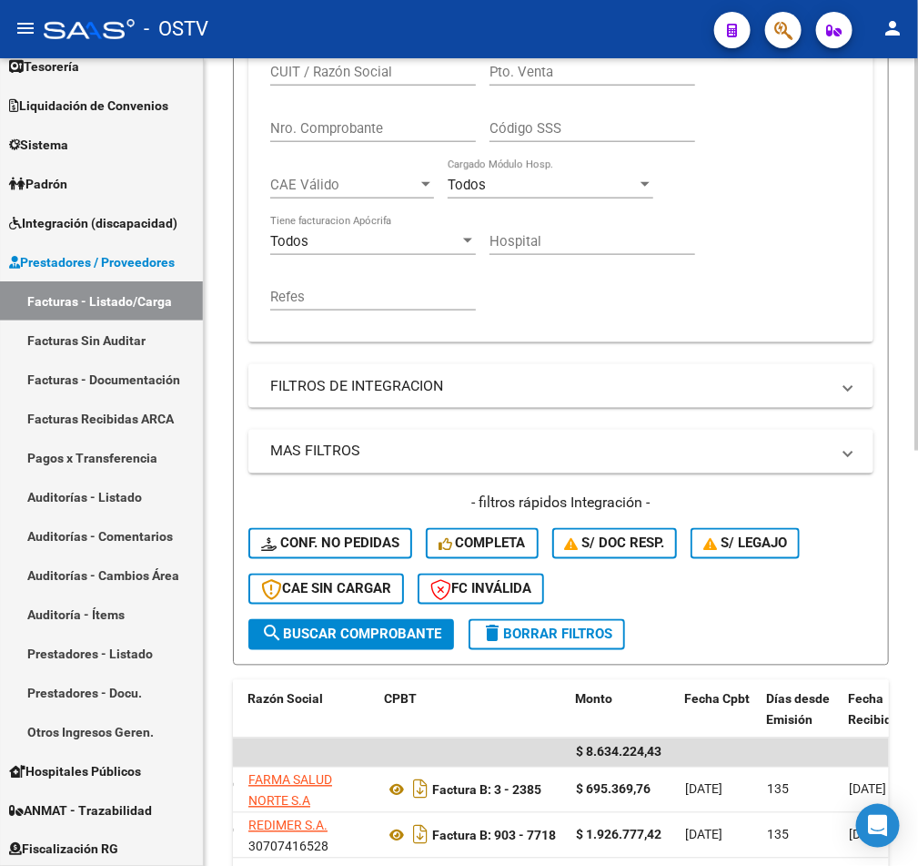
click at [390, 623] on button "search Buscar Comprobante" at bounding box center [351, 634] width 206 height 31
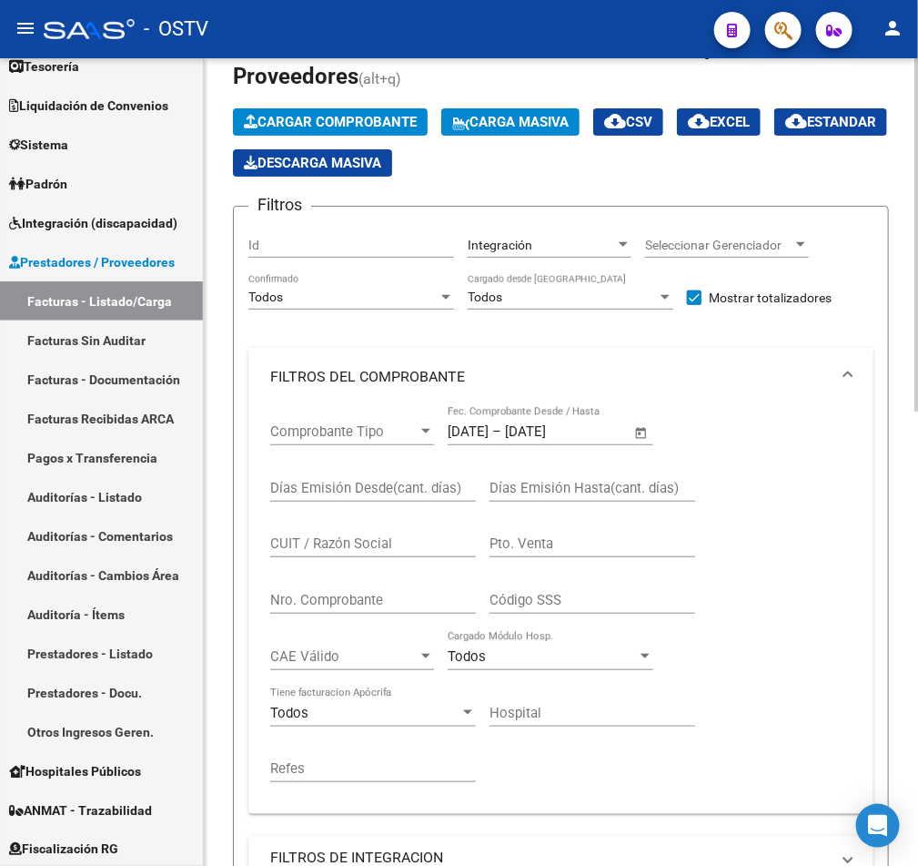
scroll to position [0, 0]
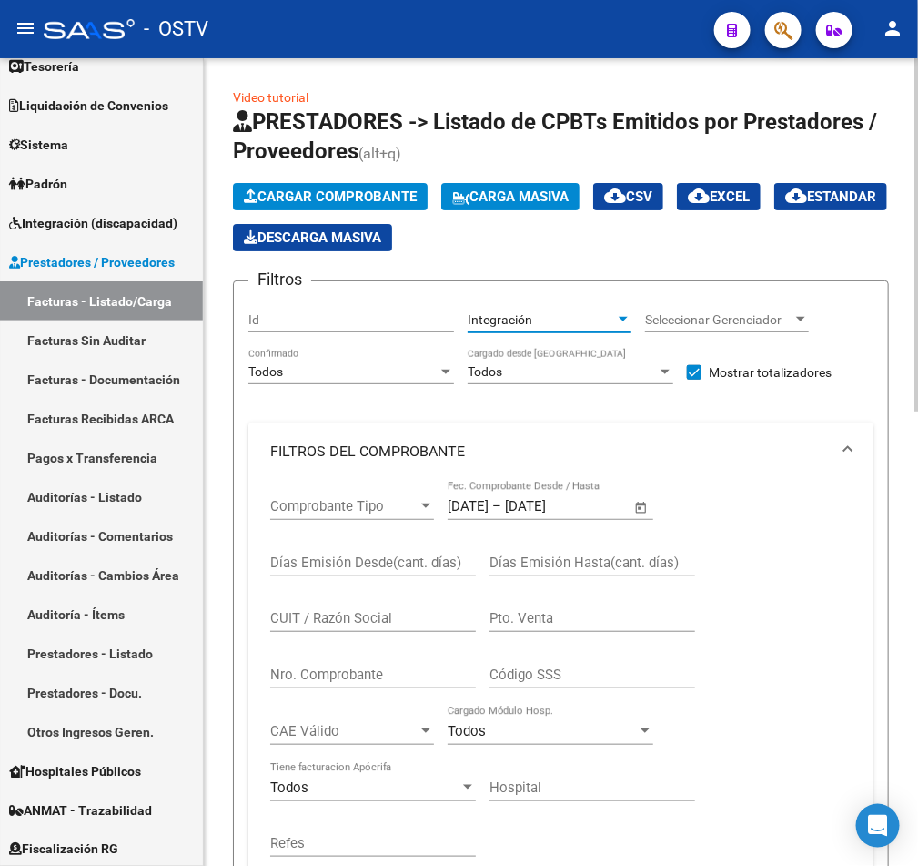
click at [543, 319] on div "Integración" at bounding box center [541, 319] width 147 height 15
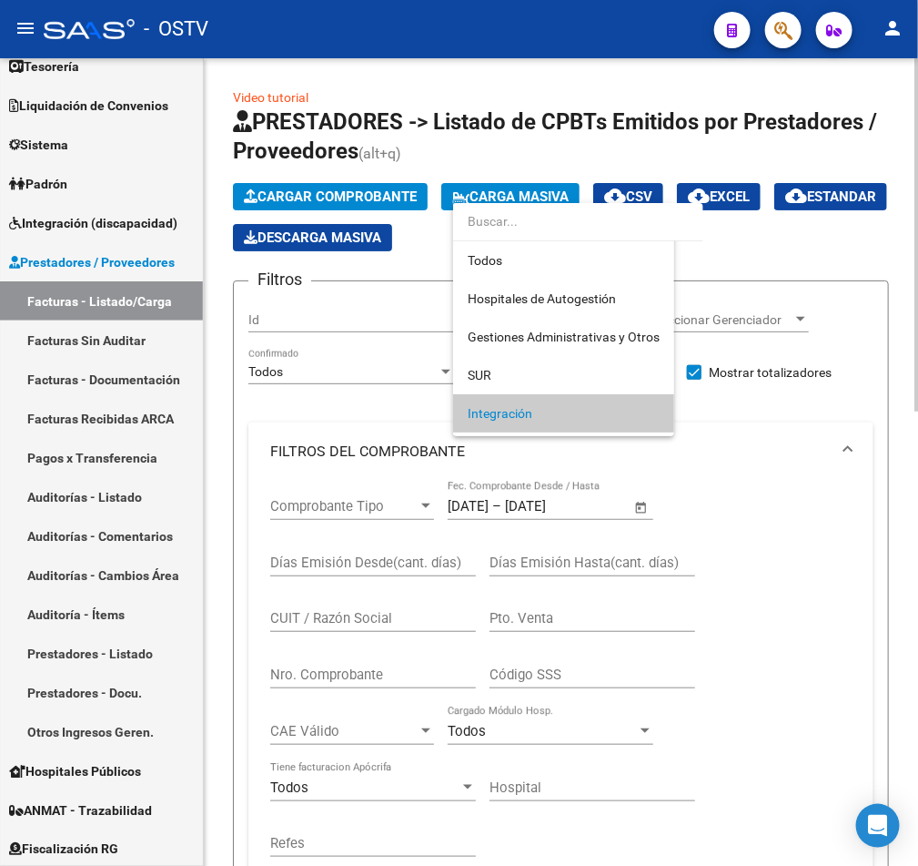
scroll to position [94, 0]
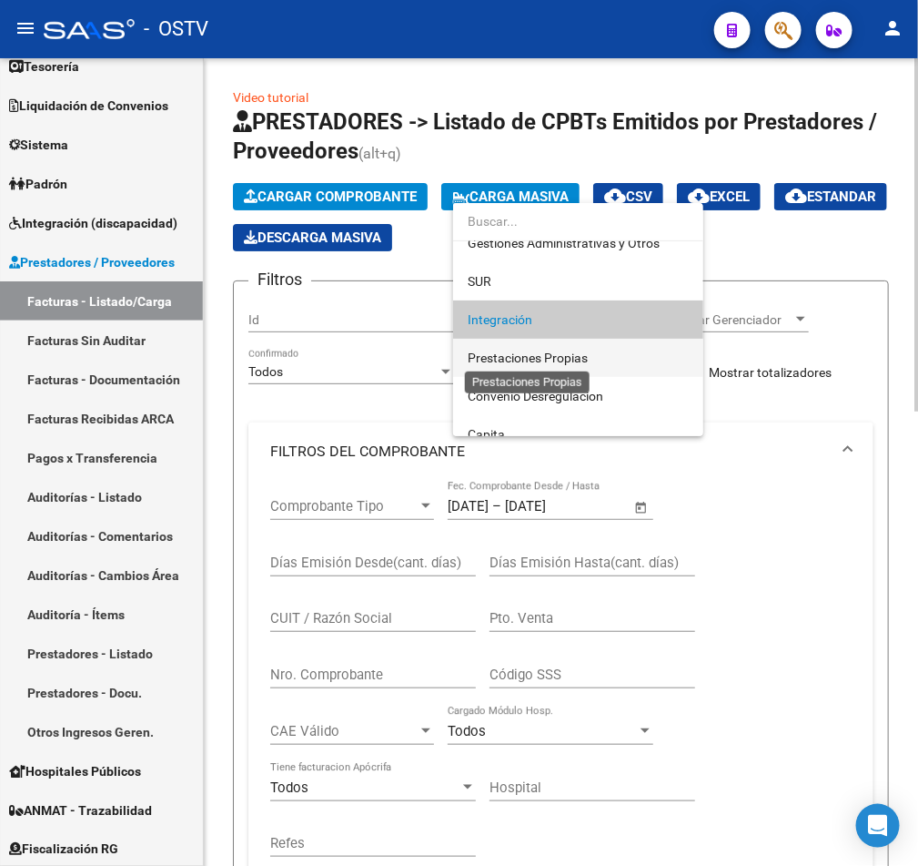
click at [552, 358] on span "Prestaciones Propias" at bounding box center [528, 357] width 120 height 15
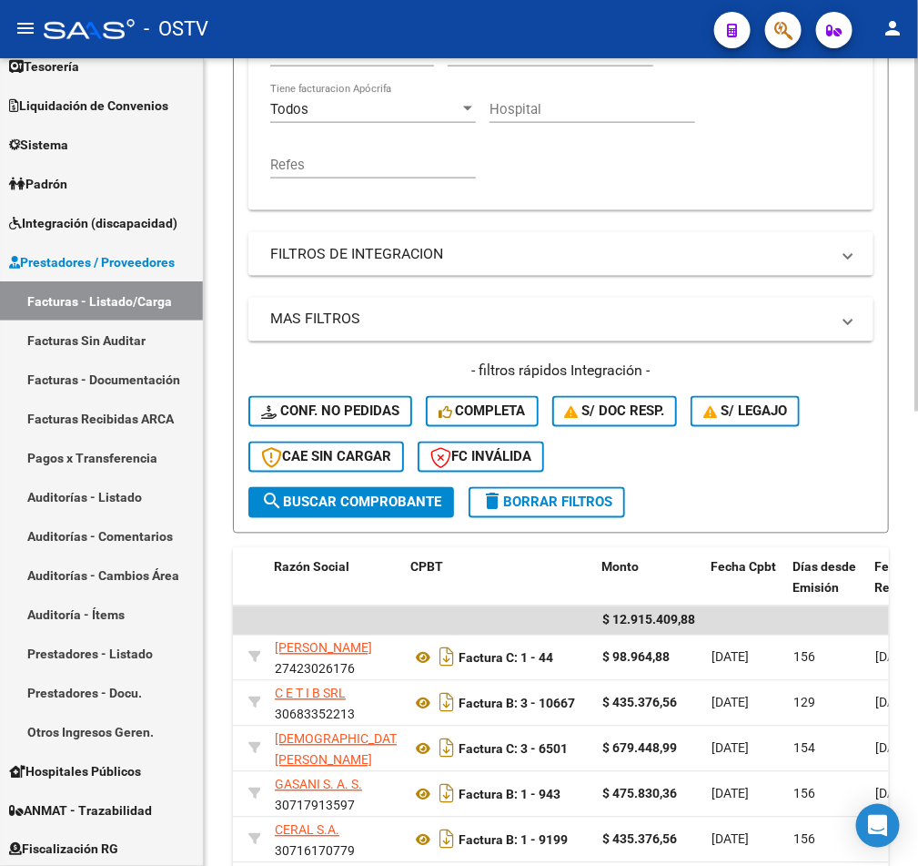
scroll to position [683, 0]
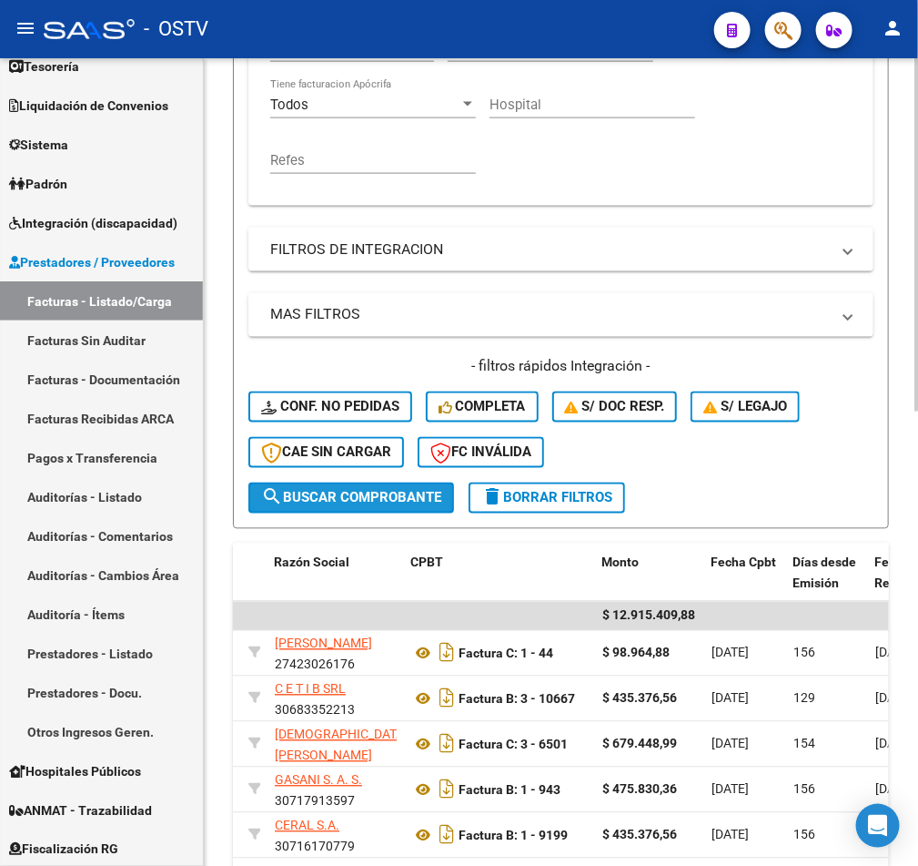
click at [358, 495] on span "search Buscar Comprobante" at bounding box center [351, 498] width 180 height 16
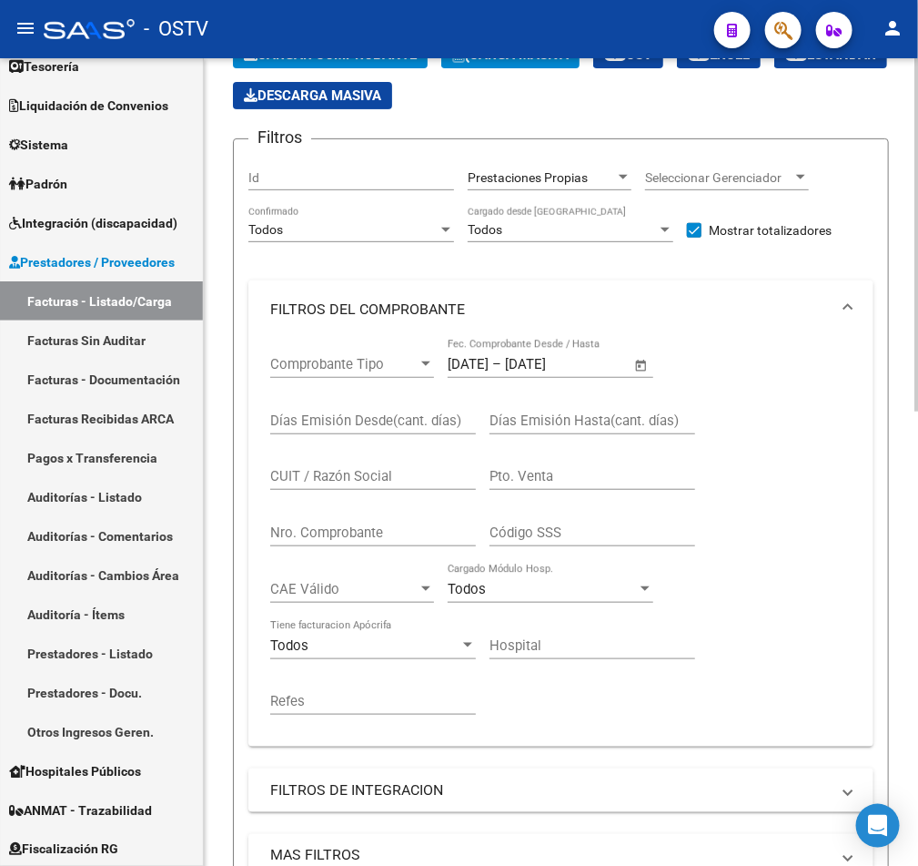
scroll to position [0, 0]
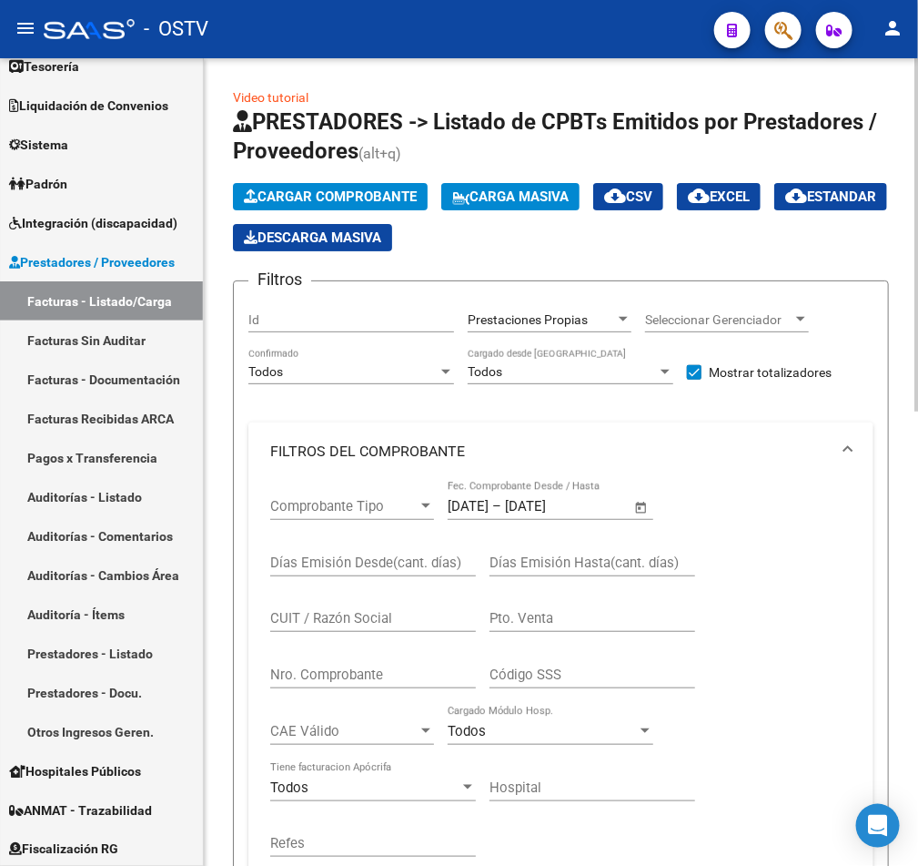
click at [525, 322] on span "Prestaciones Propias" at bounding box center [528, 319] width 120 height 15
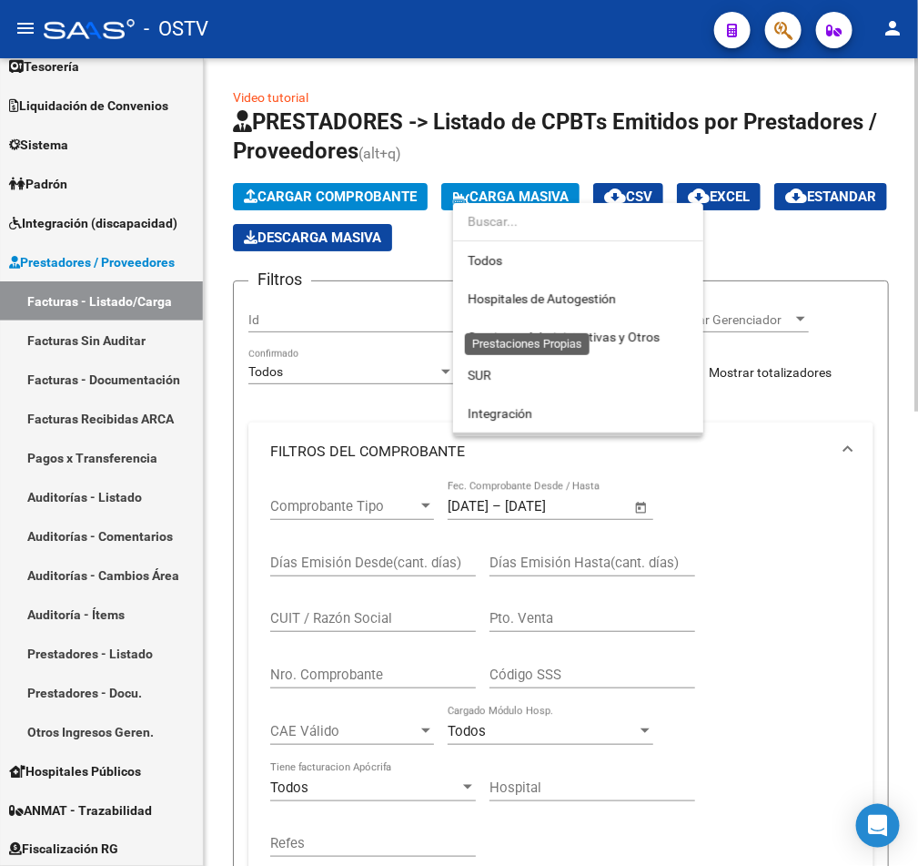
scroll to position [132, 0]
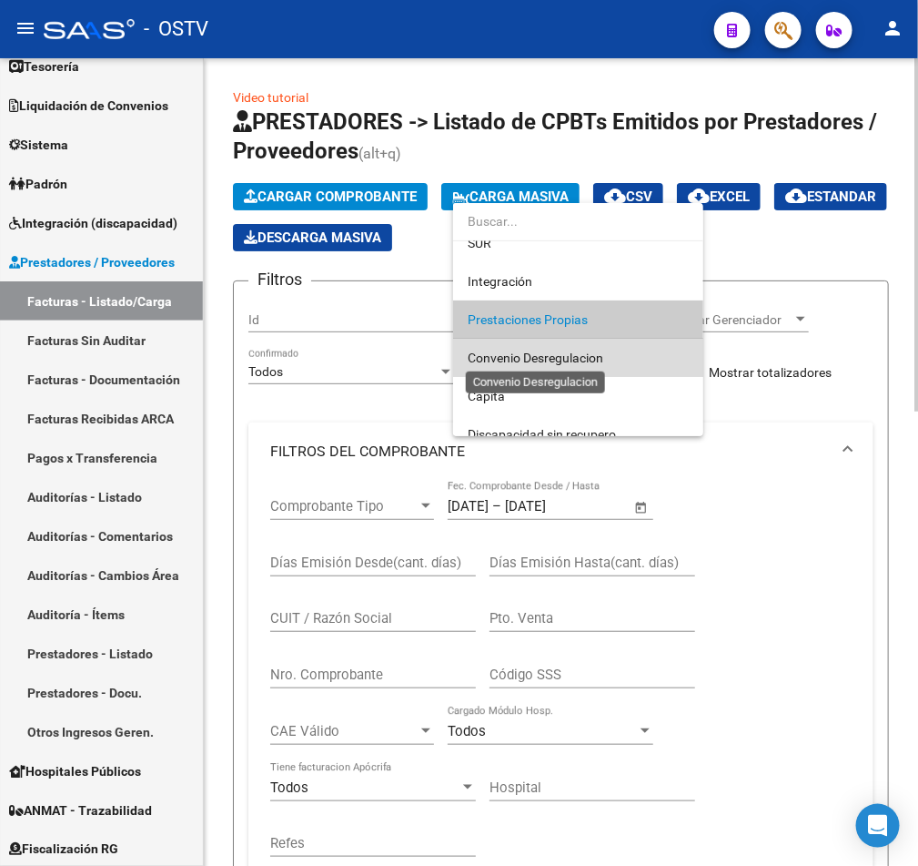
click at [542, 358] on span "Convenio Desregulacion" at bounding box center [536, 357] width 136 height 15
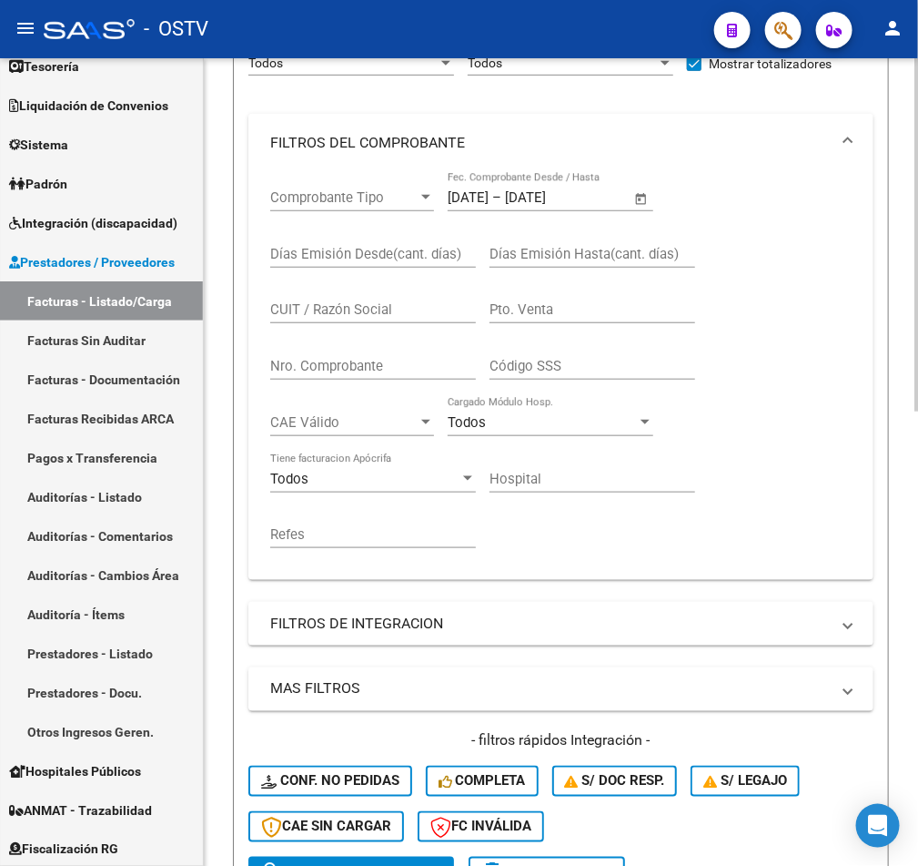
scroll to position [683, 0]
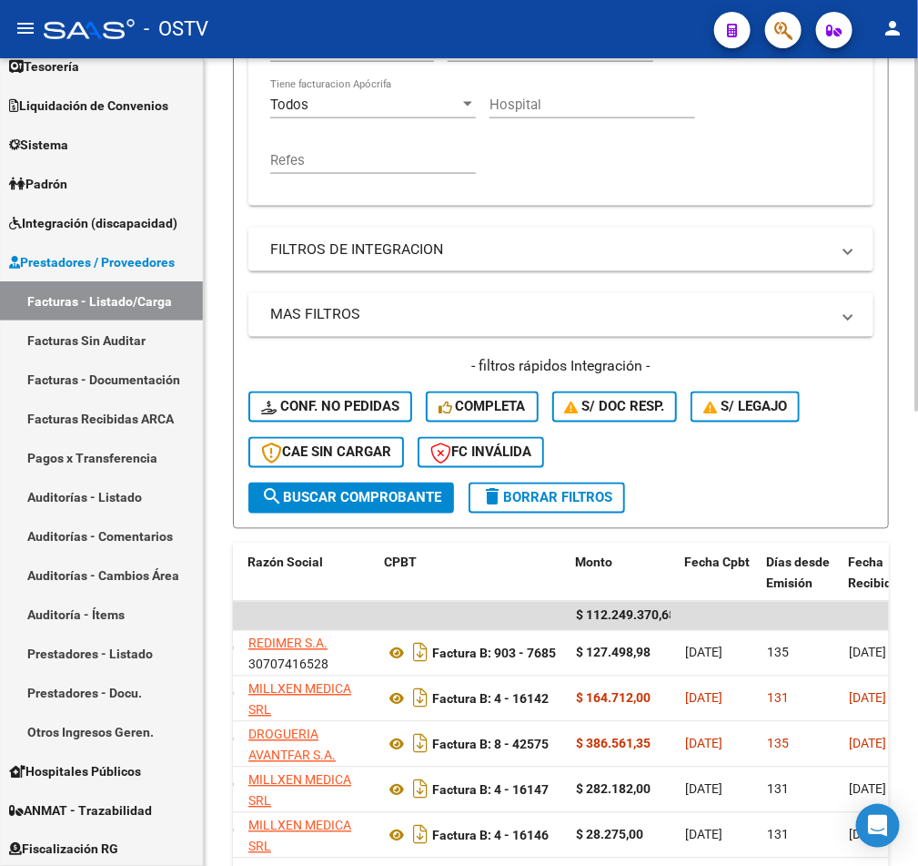
click at [386, 490] on span "search Buscar Comprobante" at bounding box center [351, 498] width 180 height 16
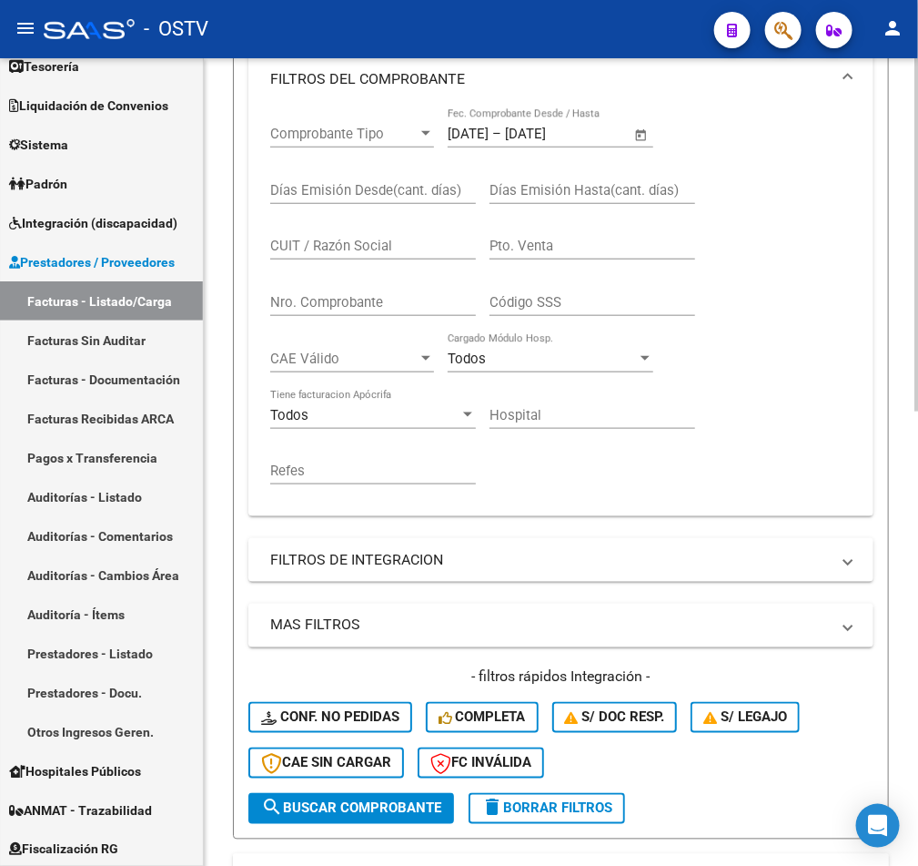
scroll to position [0, 0]
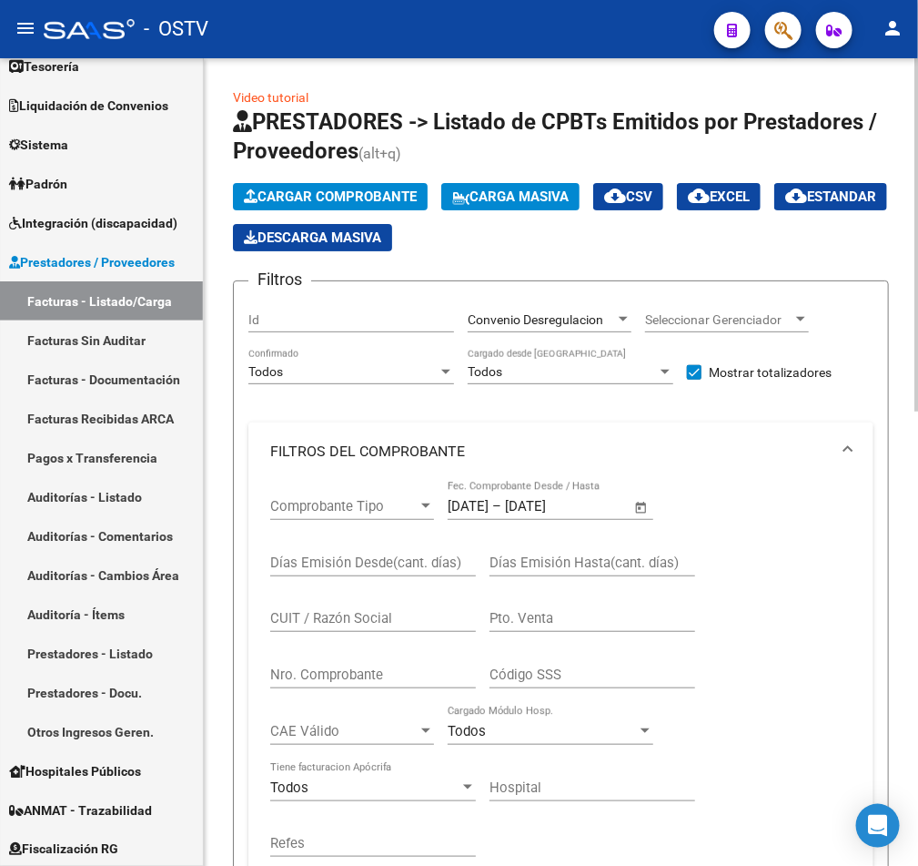
click at [517, 312] on span "Convenio Desregulacion" at bounding box center [536, 319] width 136 height 15
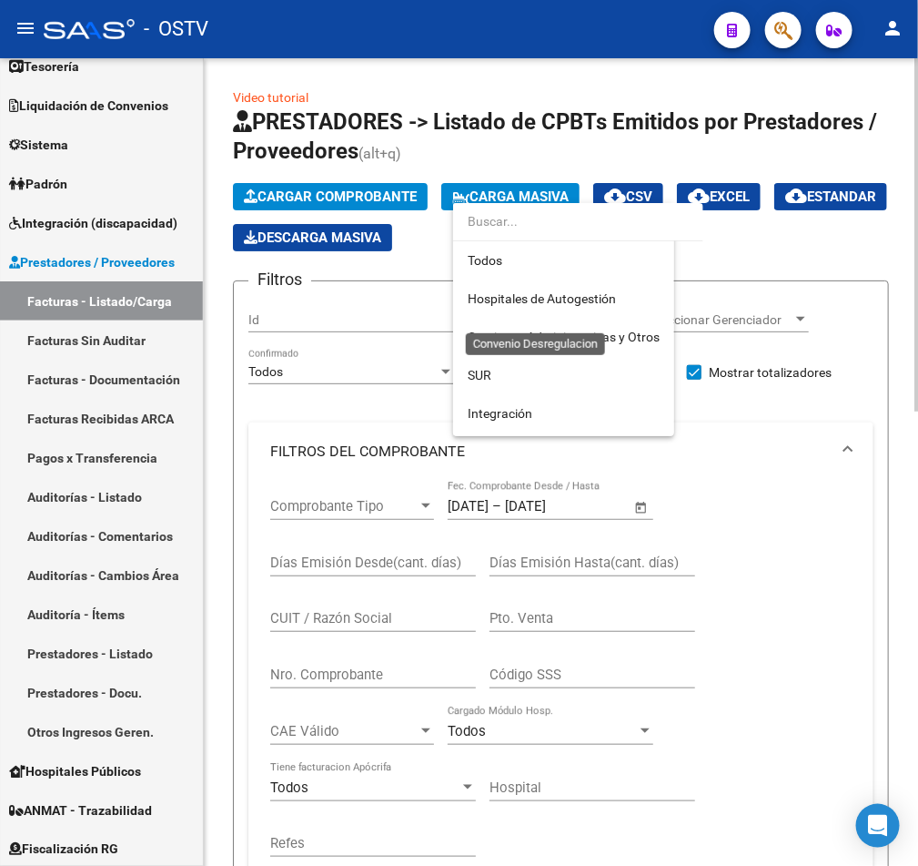
scroll to position [170, 0]
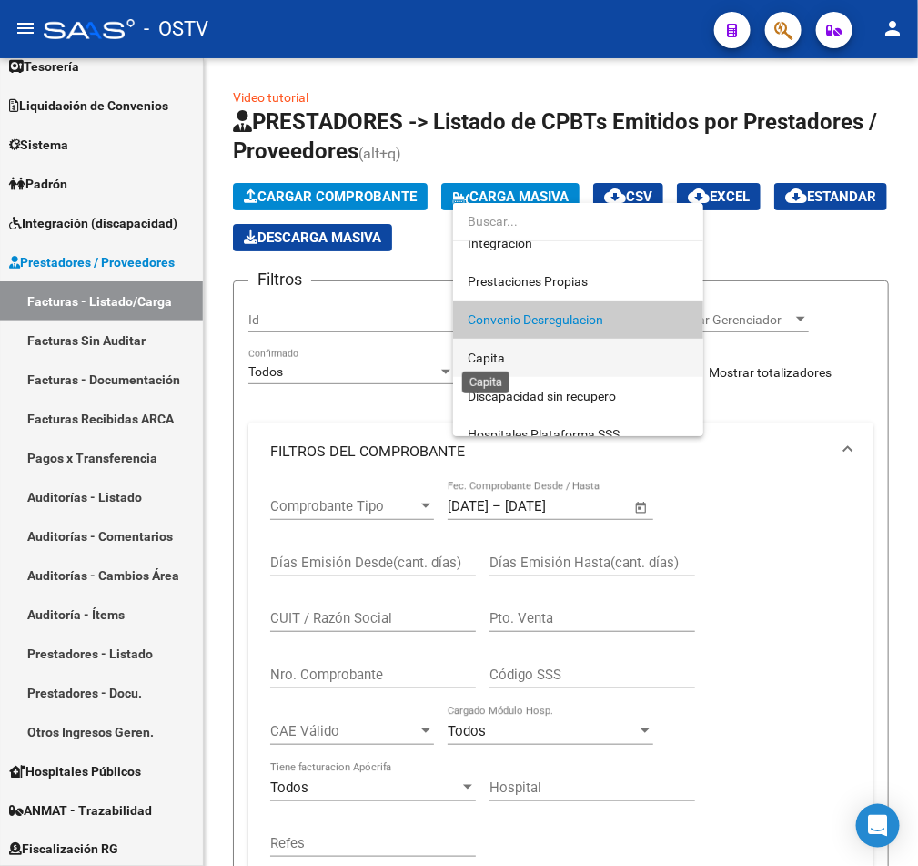
click at [486, 360] on span "Capita" at bounding box center [486, 357] width 37 height 15
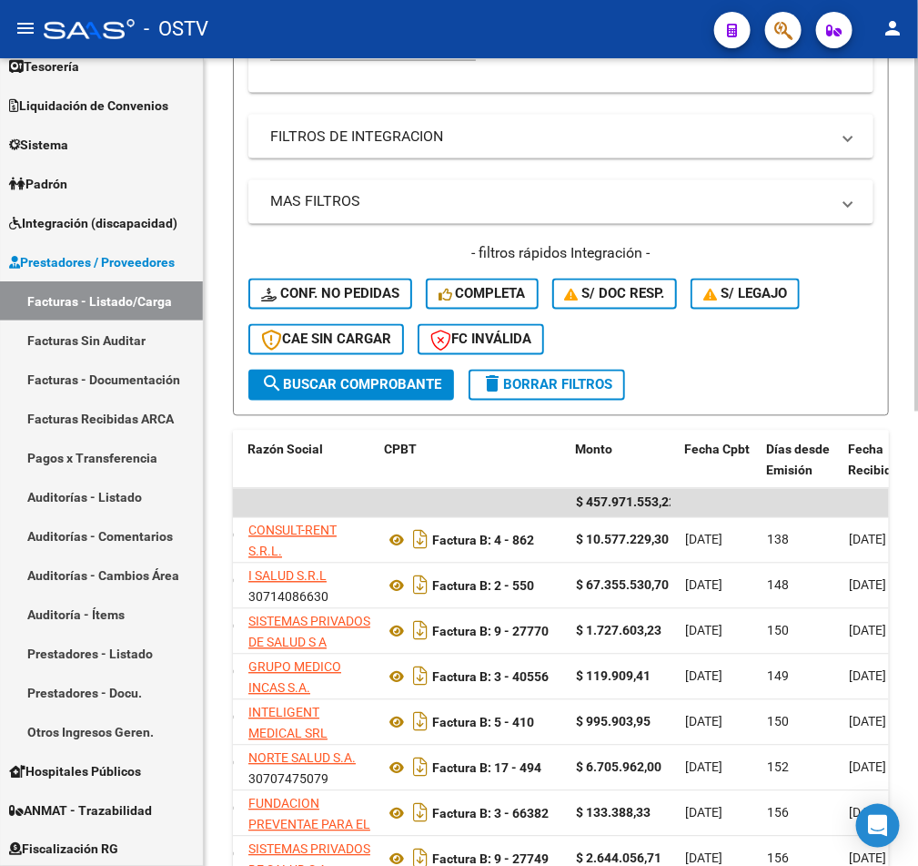
scroll to position [819, 0]
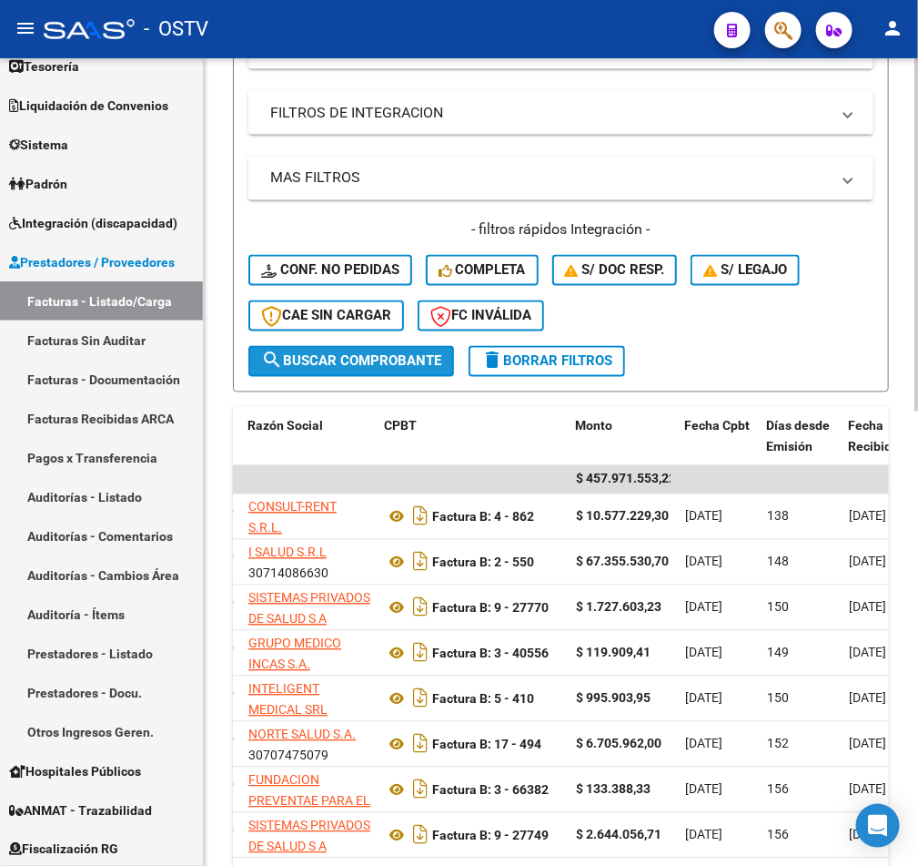
click at [404, 347] on button "search Buscar Comprobante" at bounding box center [351, 361] width 206 height 31
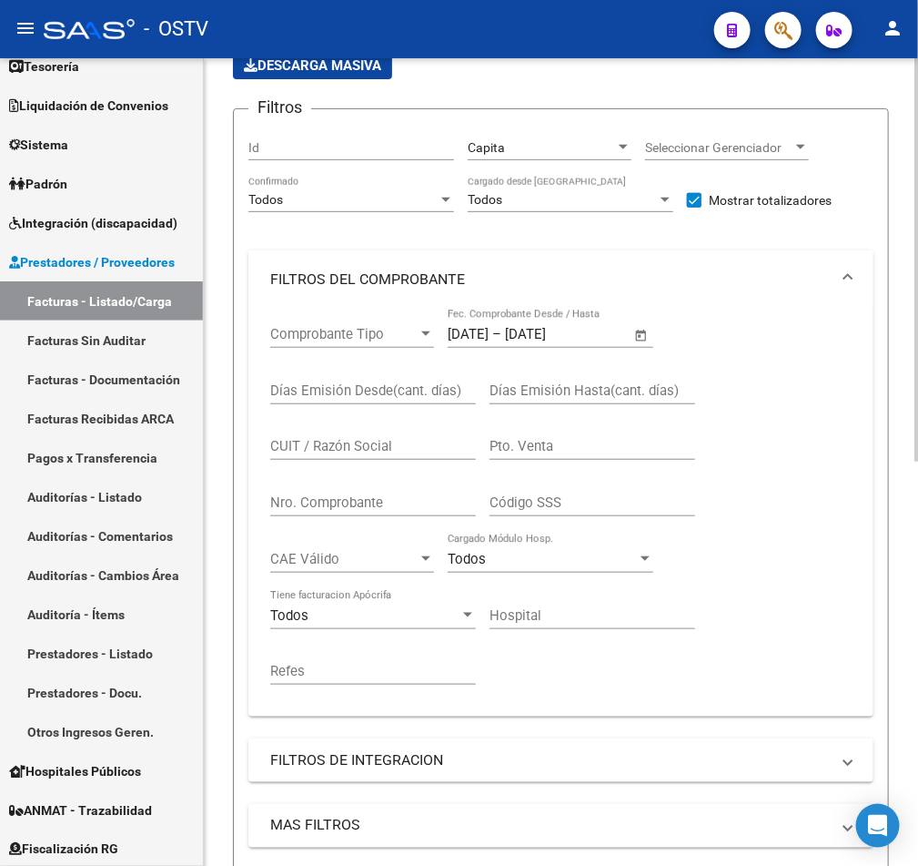
scroll to position [127, 0]
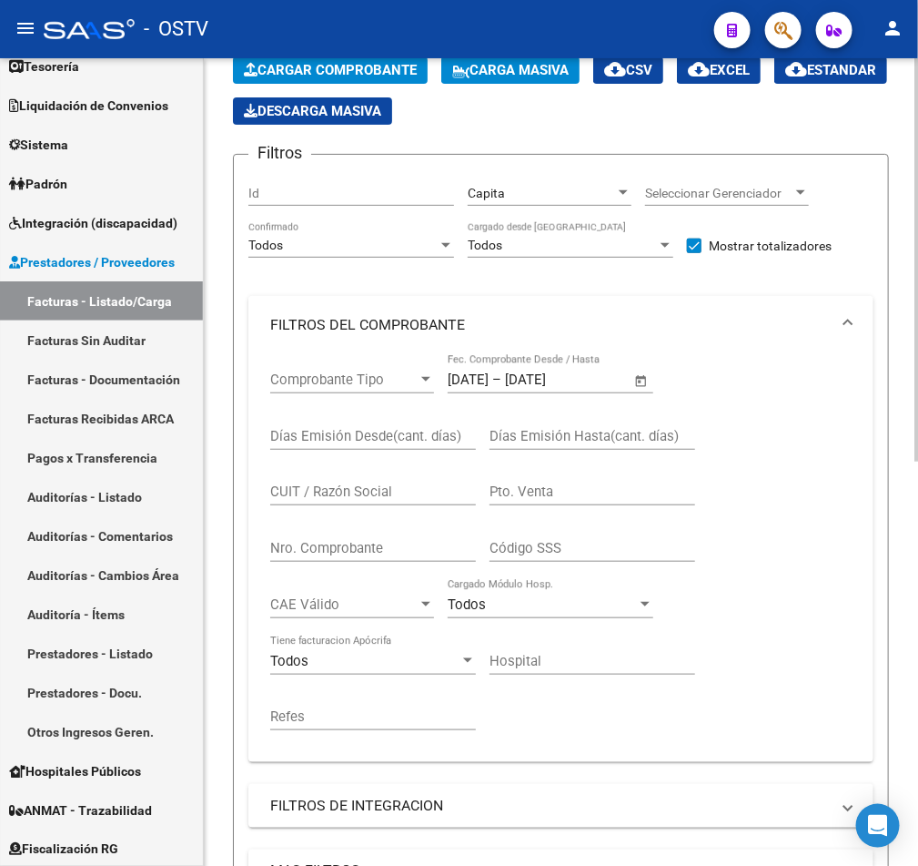
click at [644, 380] on span "Open calendar" at bounding box center [642, 381] width 44 height 44
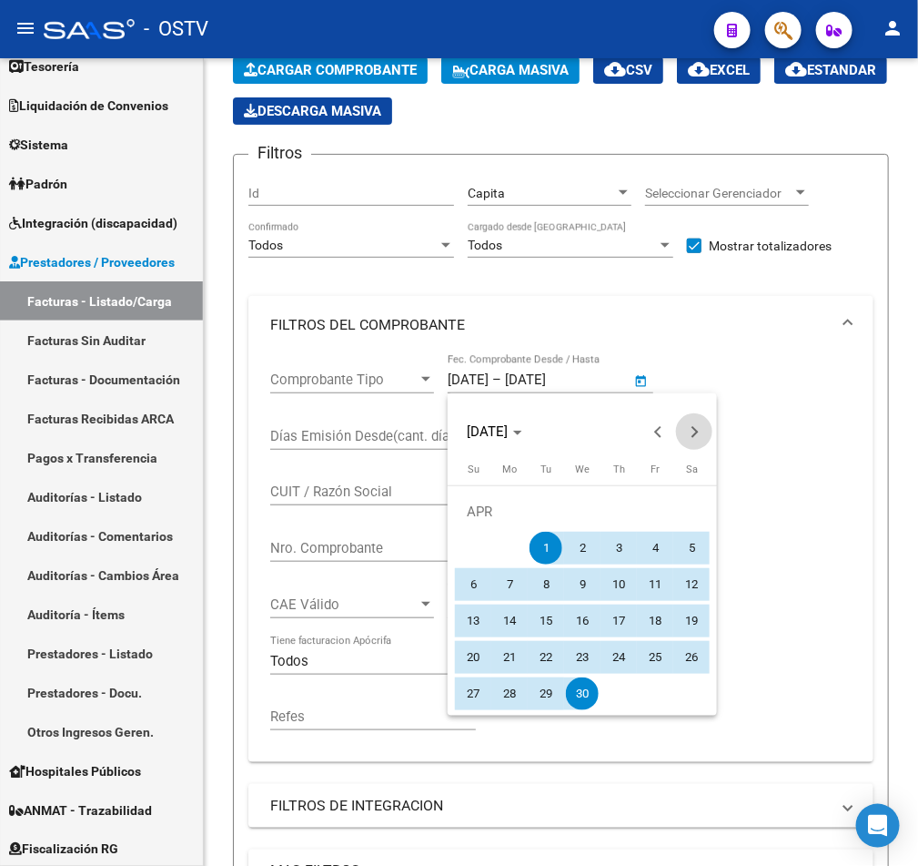
click at [700, 427] on span "Next month" at bounding box center [694, 431] width 36 height 36
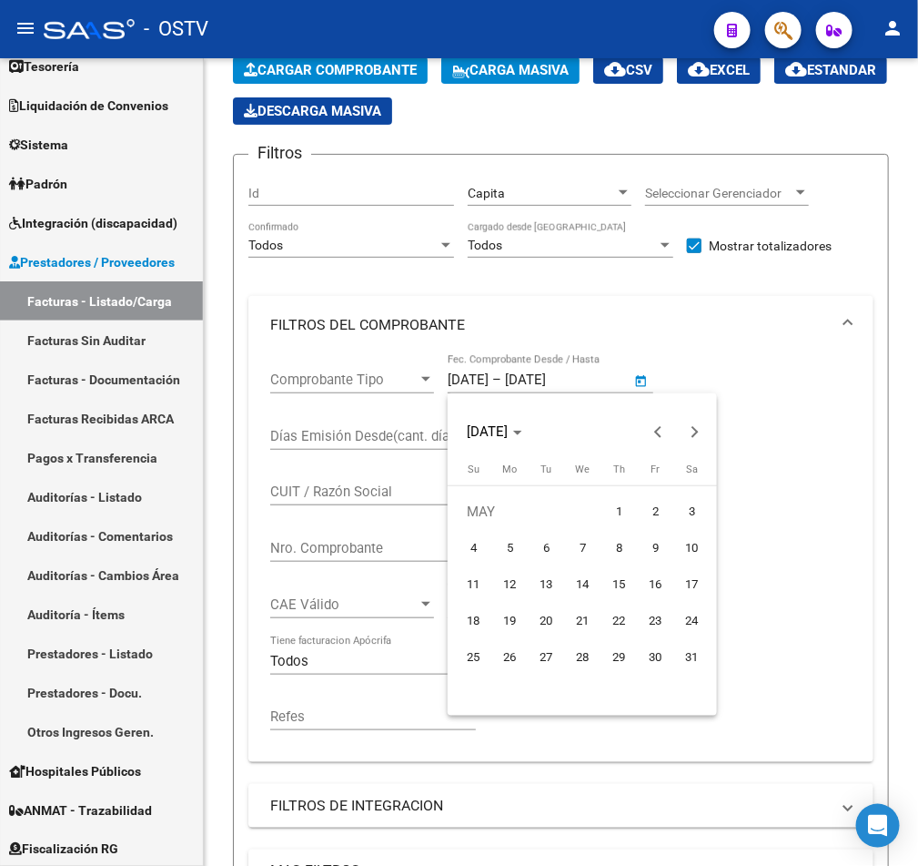
click at [617, 511] on span "1" at bounding box center [619, 511] width 33 height 33
type input "[DATE]"
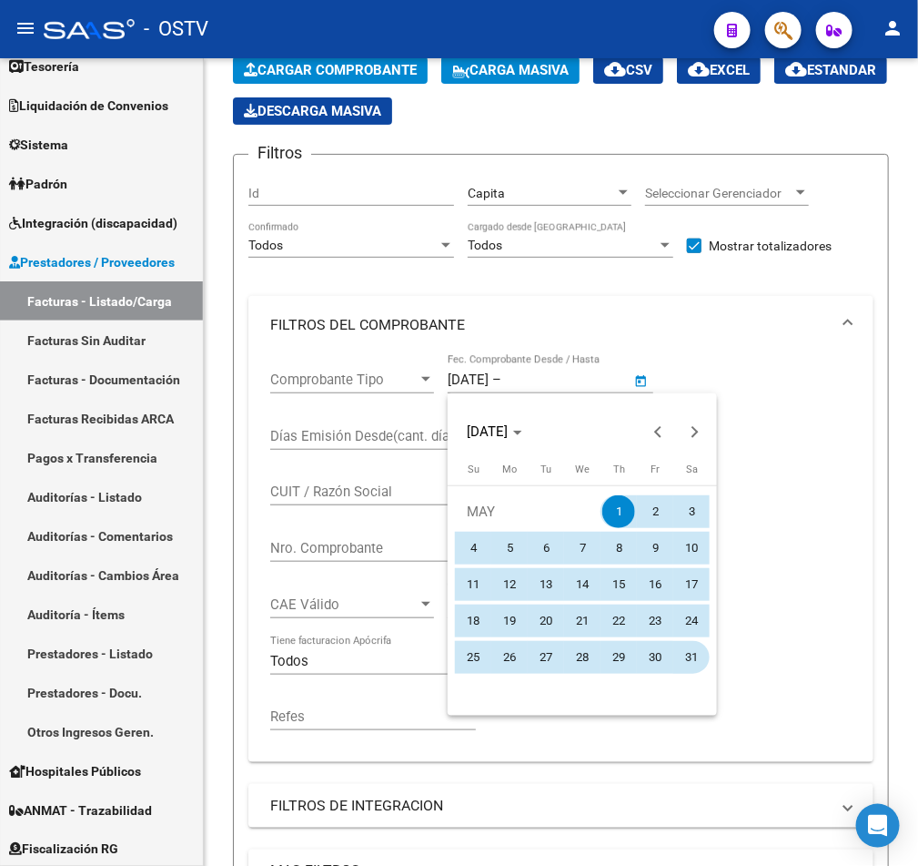
click at [688, 659] on span "31" at bounding box center [691, 657] width 33 height 33
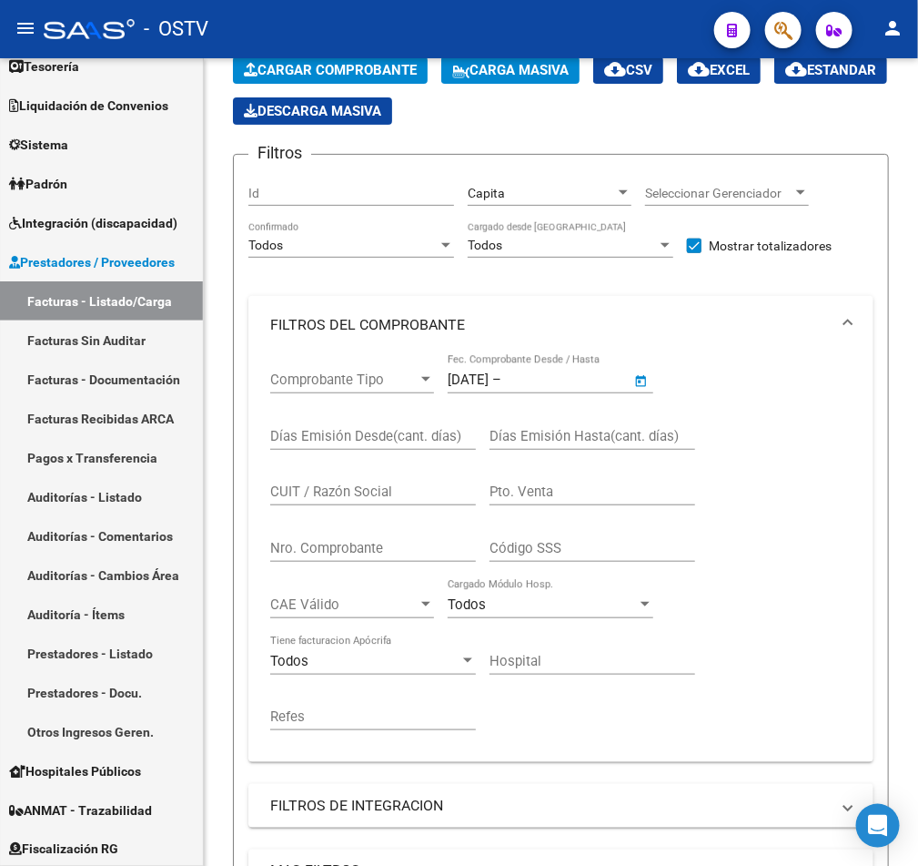
type input "[DATE]"
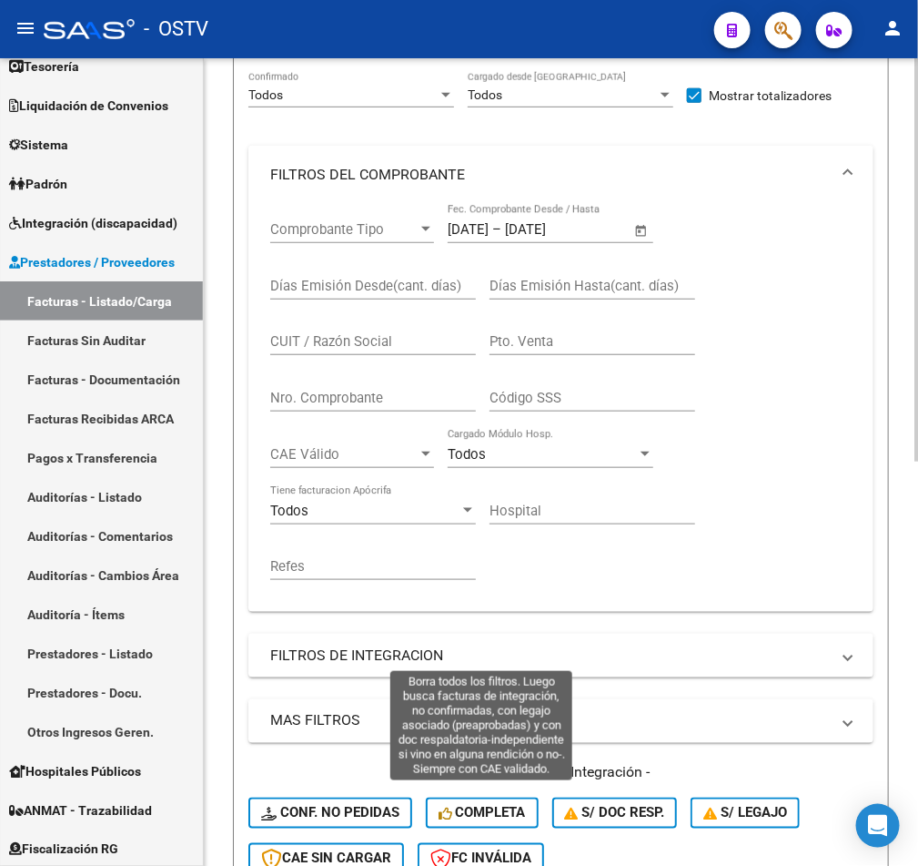
scroll to position [536, 0]
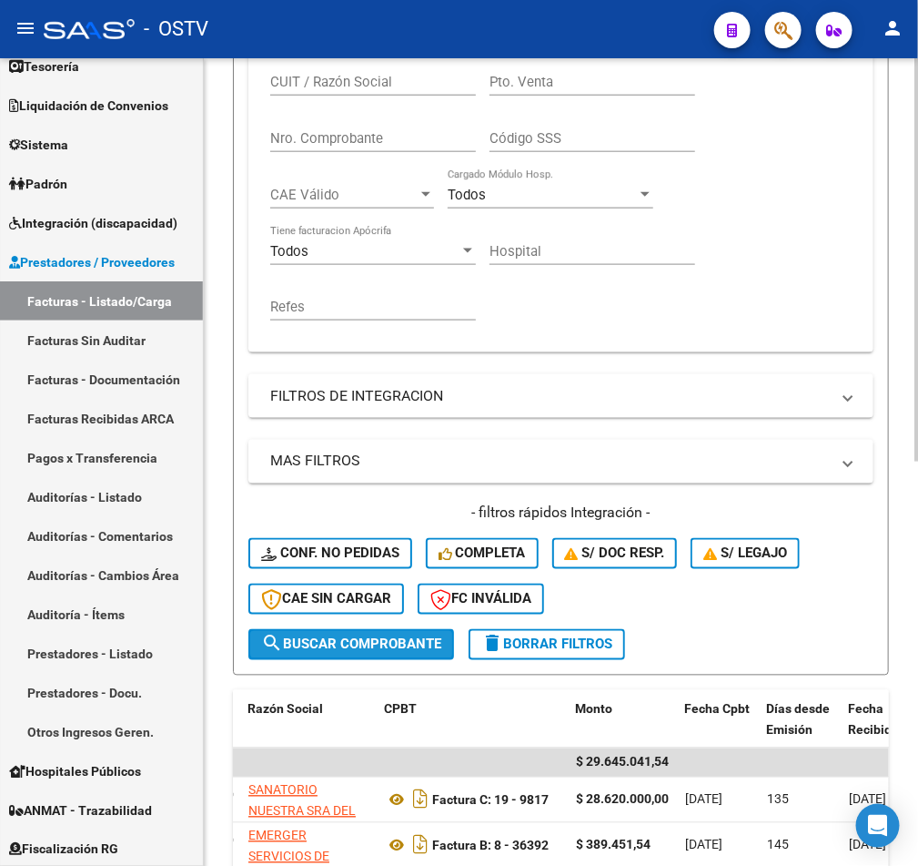
click at [358, 642] on span "search Buscar Comprobante" at bounding box center [351, 644] width 180 height 16
click at [703, 271] on div "Comprobante Tipo Comprobante Tipo [DATE] [DATE] – [DATE] Fecha fin Fec. Comprob…" at bounding box center [561, 140] width 582 height 393
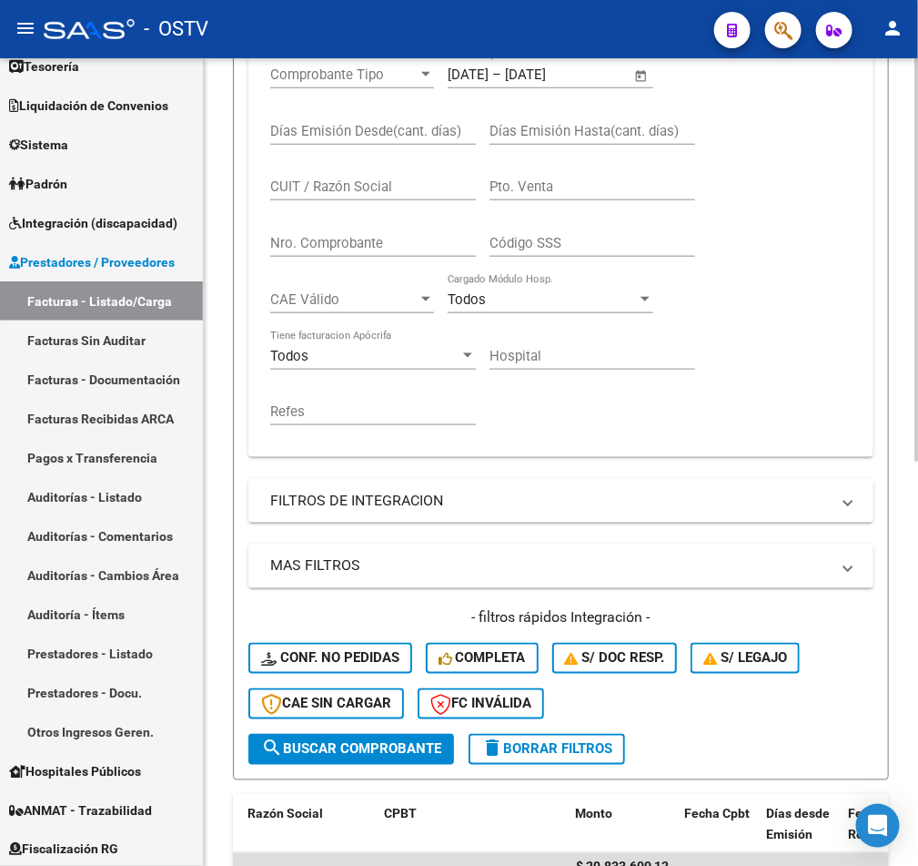
scroll to position [0, 0]
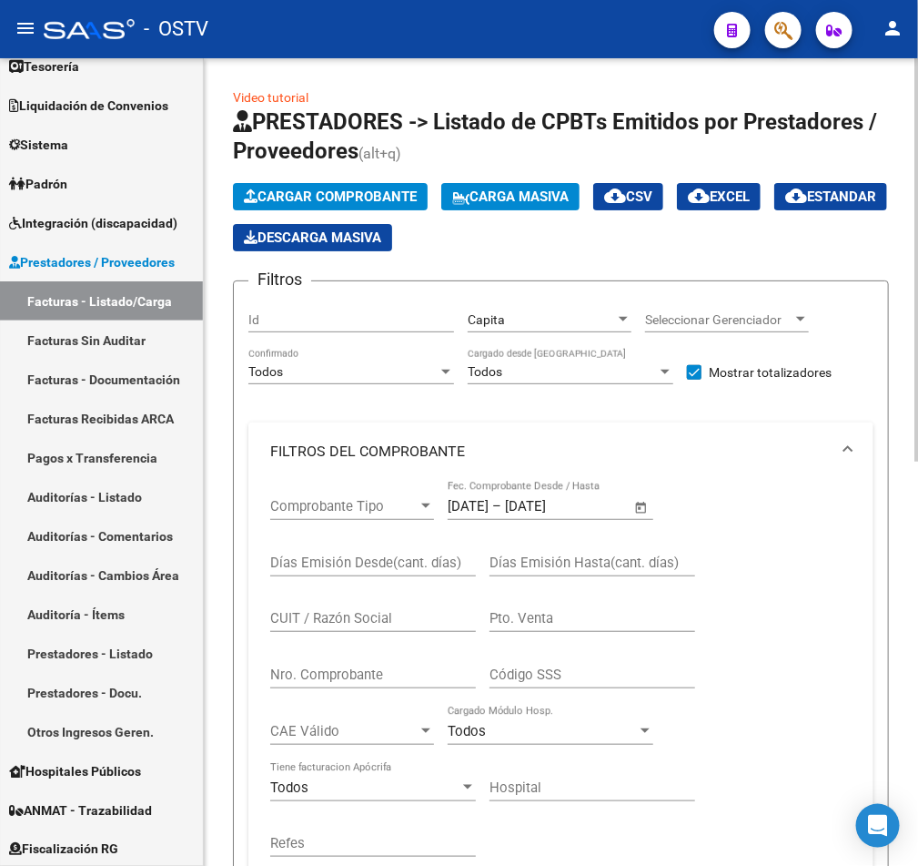
click at [569, 319] on div "Capita" at bounding box center [541, 319] width 147 height 15
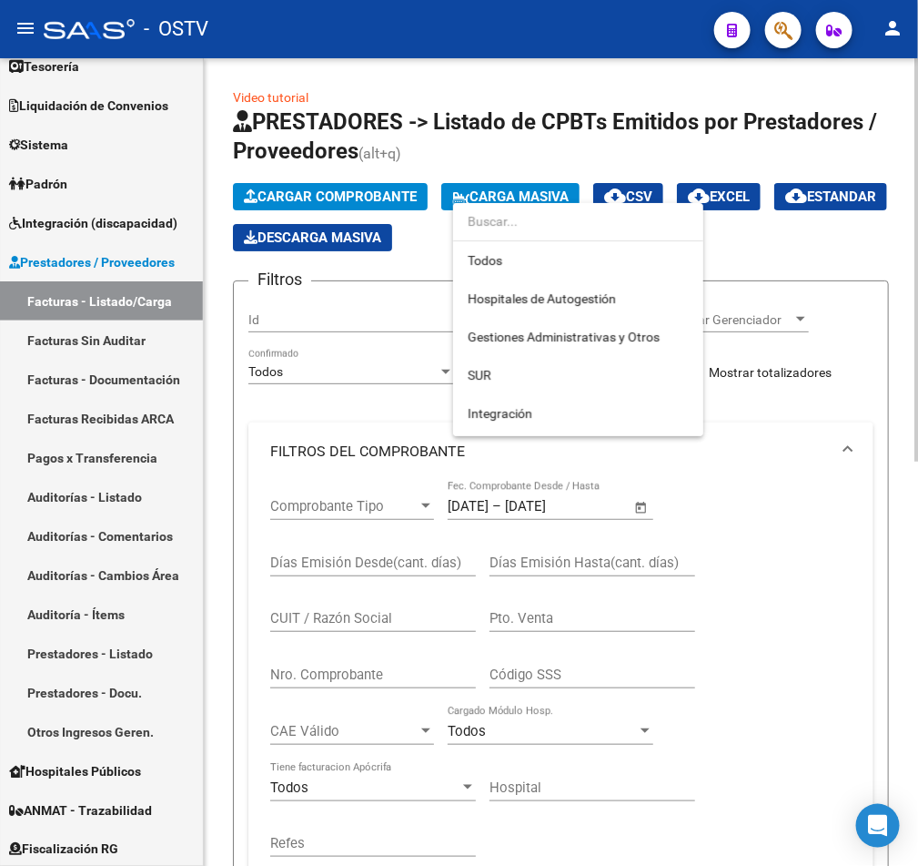
scroll to position [208, 0]
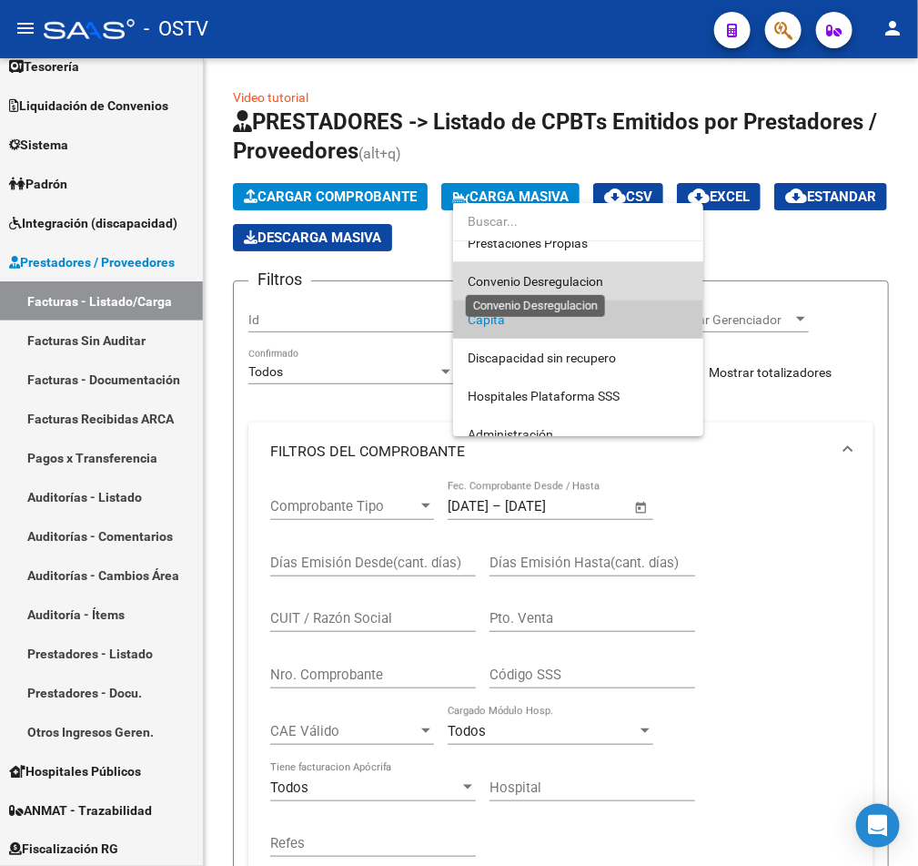
click at [571, 276] on span "Convenio Desregulacion" at bounding box center [536, 281] width 136 height 15
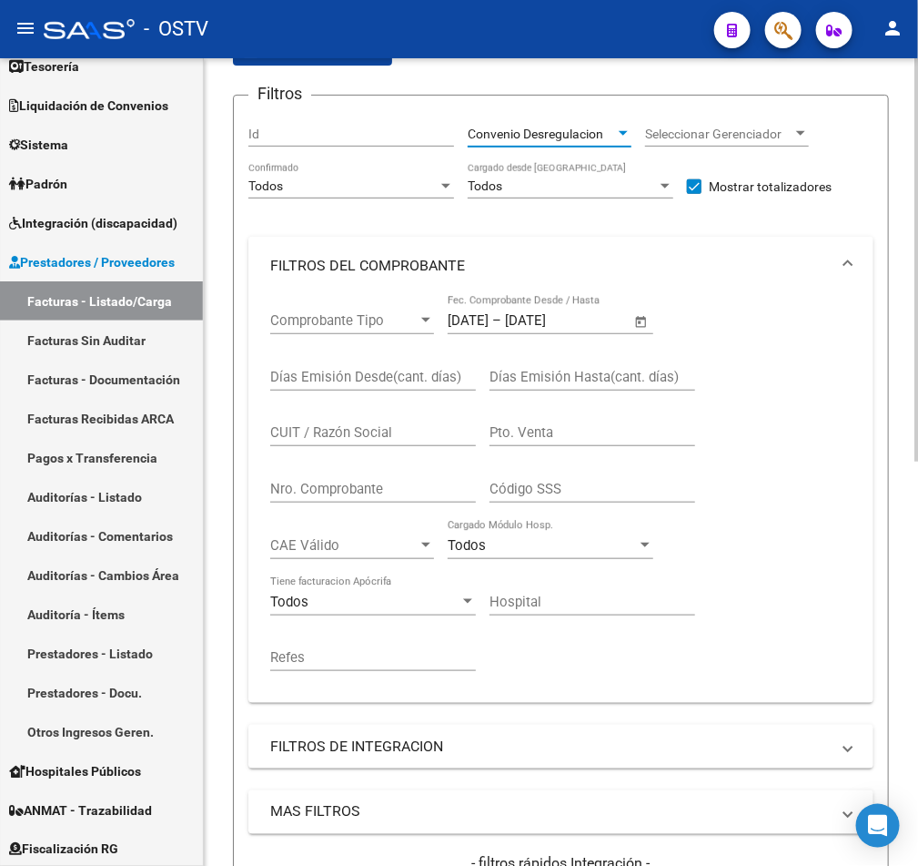
scroll to position [683, 0]
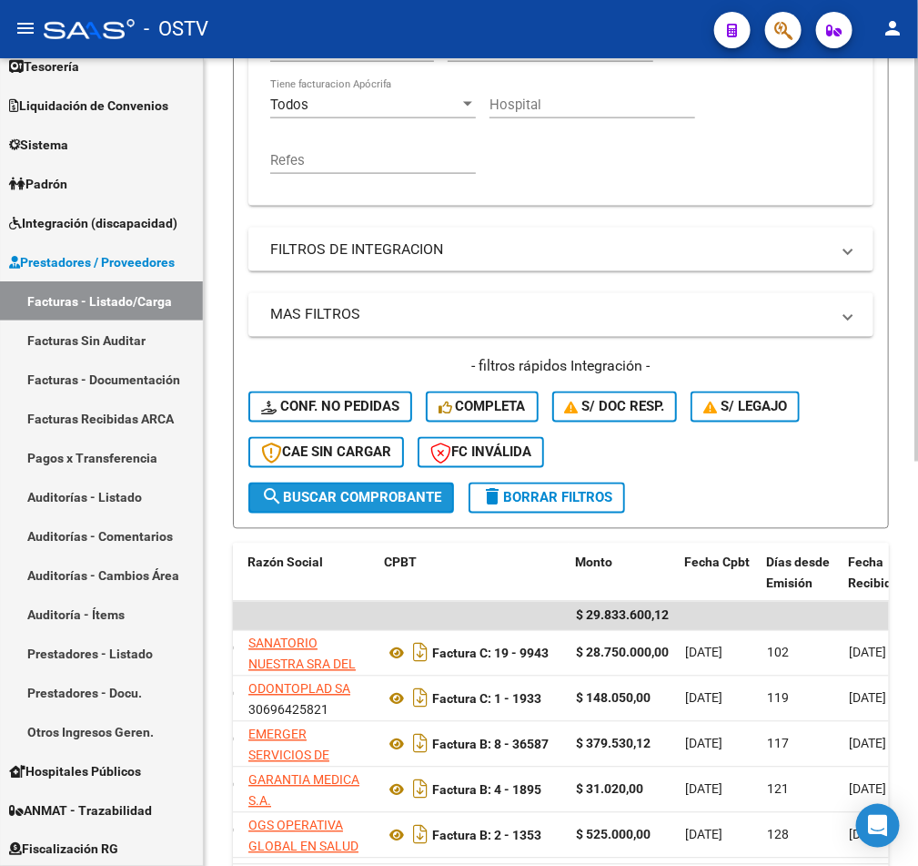
click at [380, 491] on span "search Buscar Comprobante" at bounding box center [351, 498] width 180 height 16
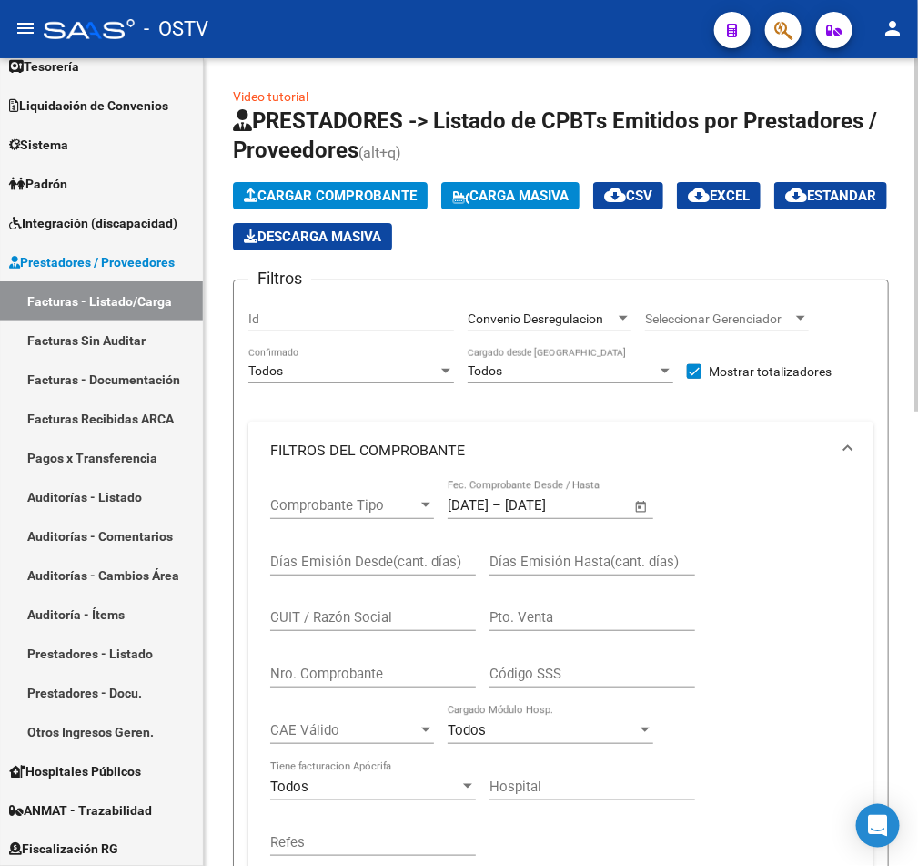
scroll to position [0, 0]
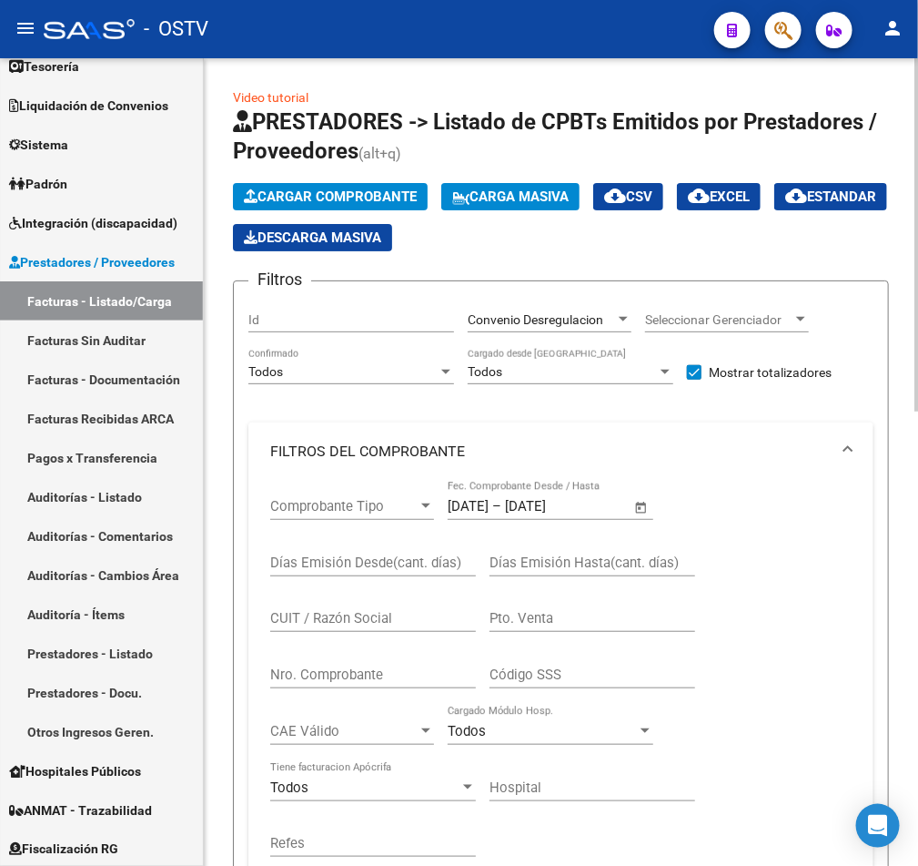
click at [539, 317] on span "Convenio Desregulacion" at bounding box center [536, 319] width 136 height 15
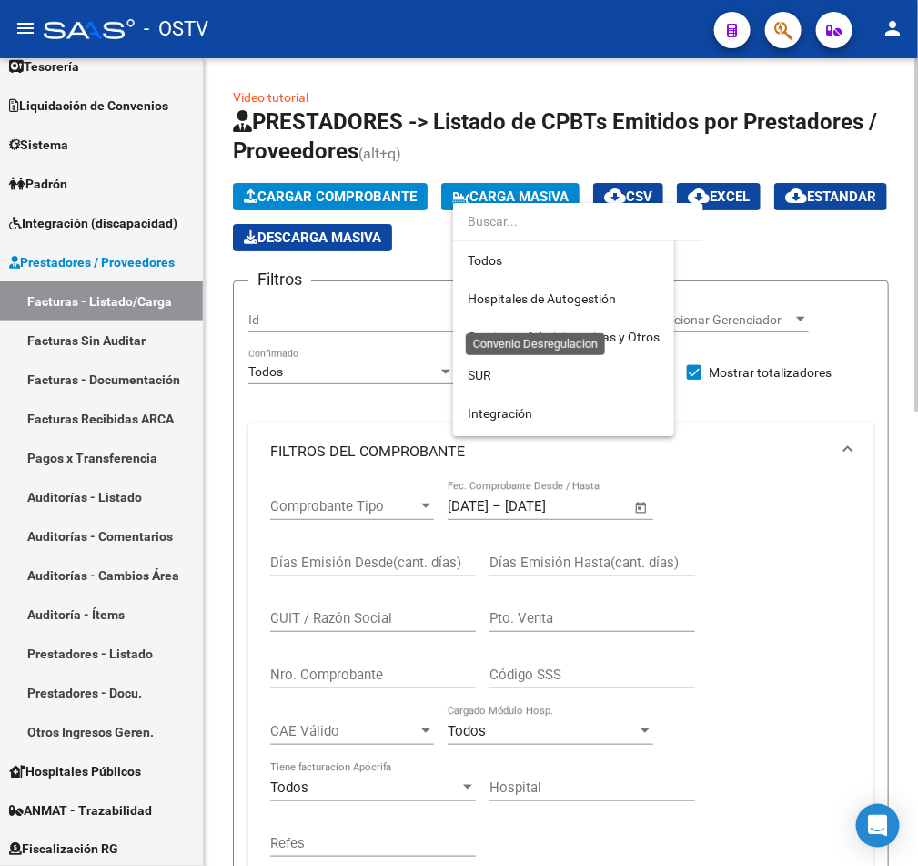
scroll to position [170, 0]
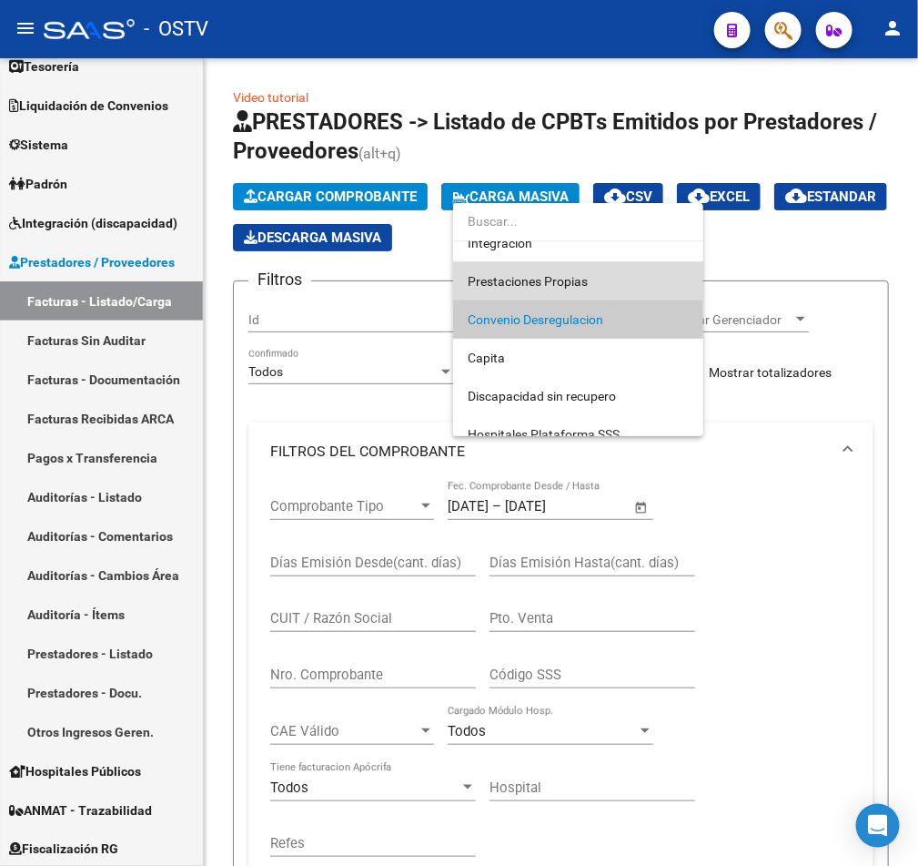
click at [532, 268] on span "Prestaciones Propias" at bounding box center [578, 281] width 221 height 38
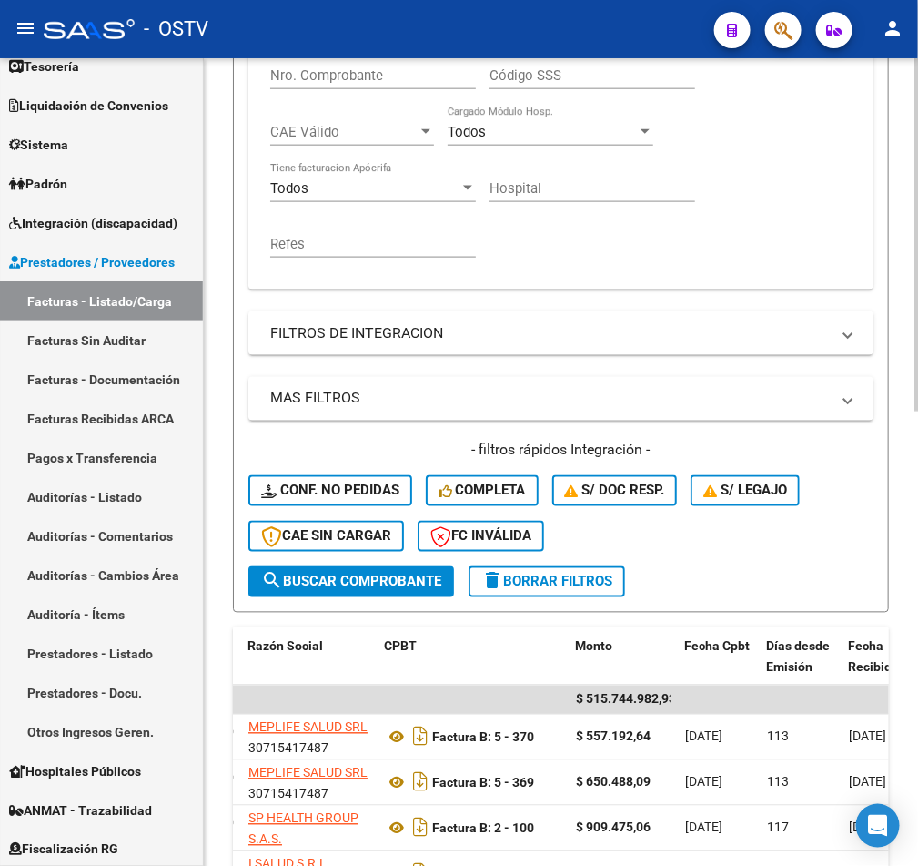
scroll to position [683, 0]
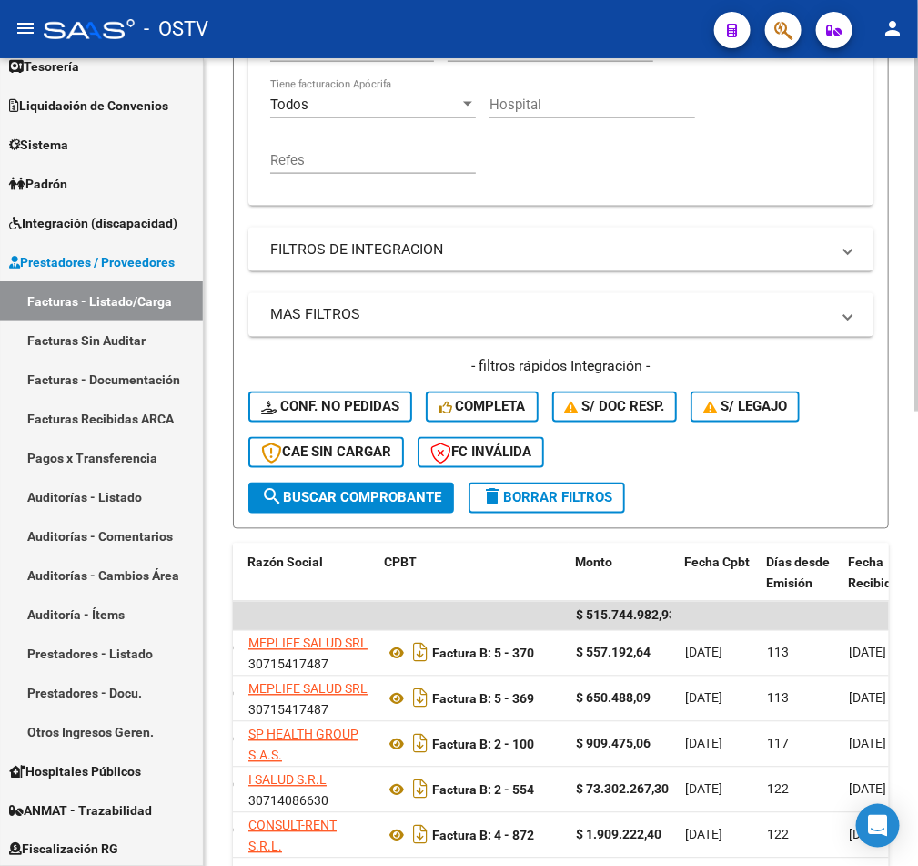
click at [363, 494] on span "search Buscar Comprobante" at bounding box center [351, 498] width 180 height 16
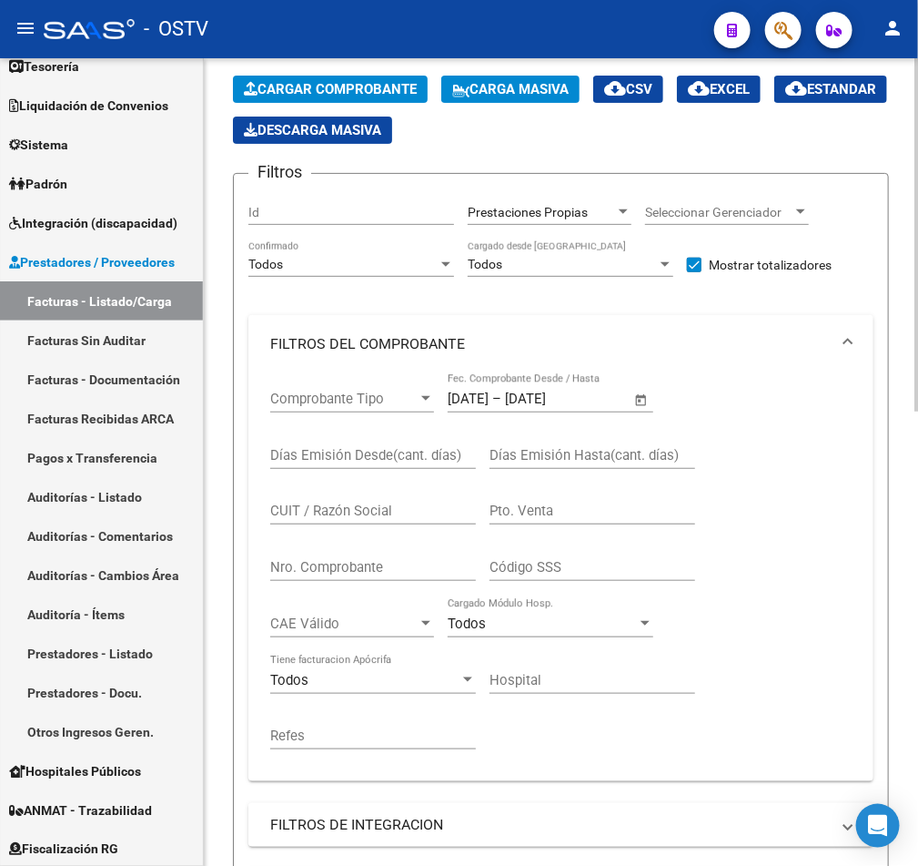
scroll to position [0, 0]
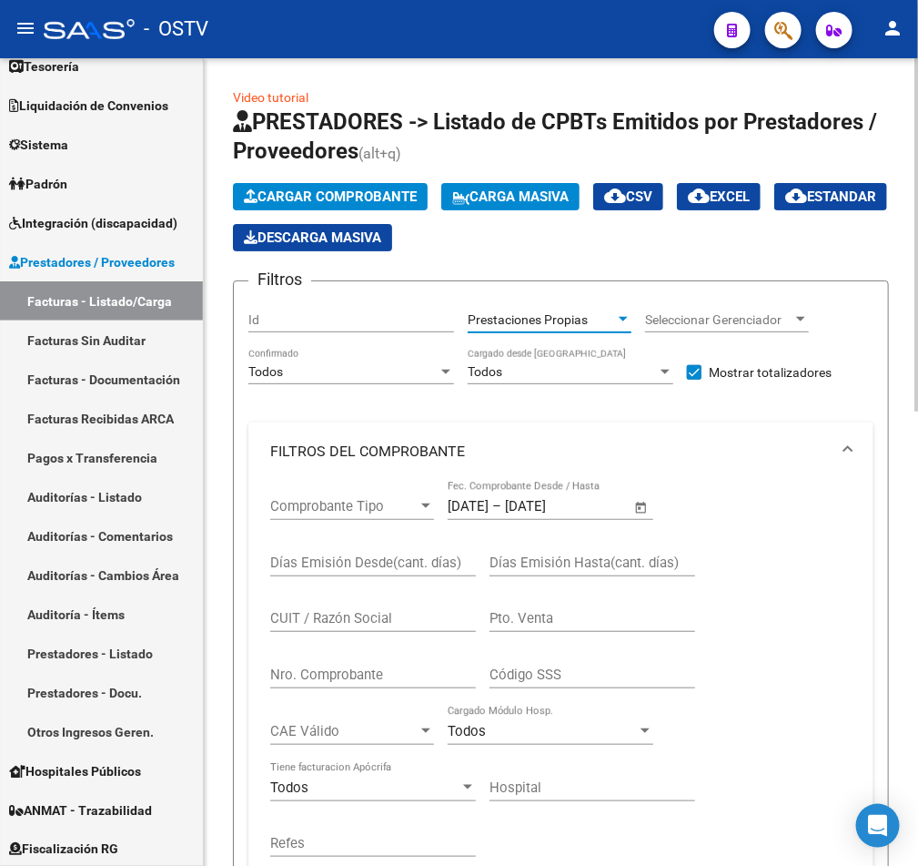
click at [522, 315] on span "Prestaciones Propias" at bounding box center [528, 319] width 120 height 15
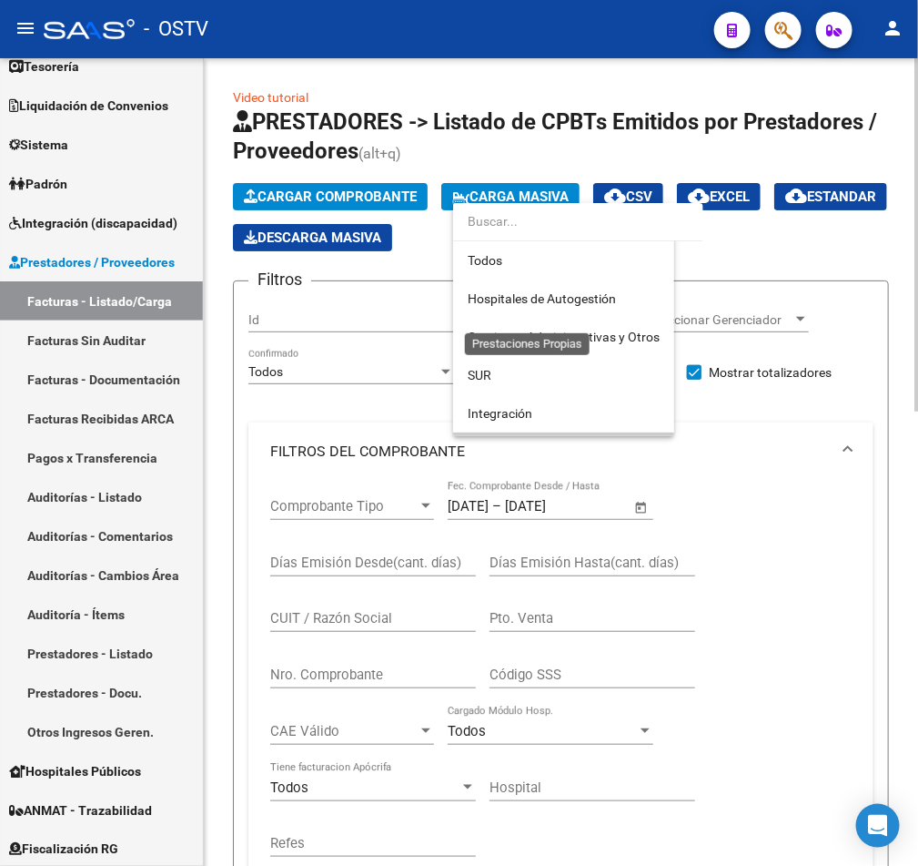
scroll to position [132, 0]
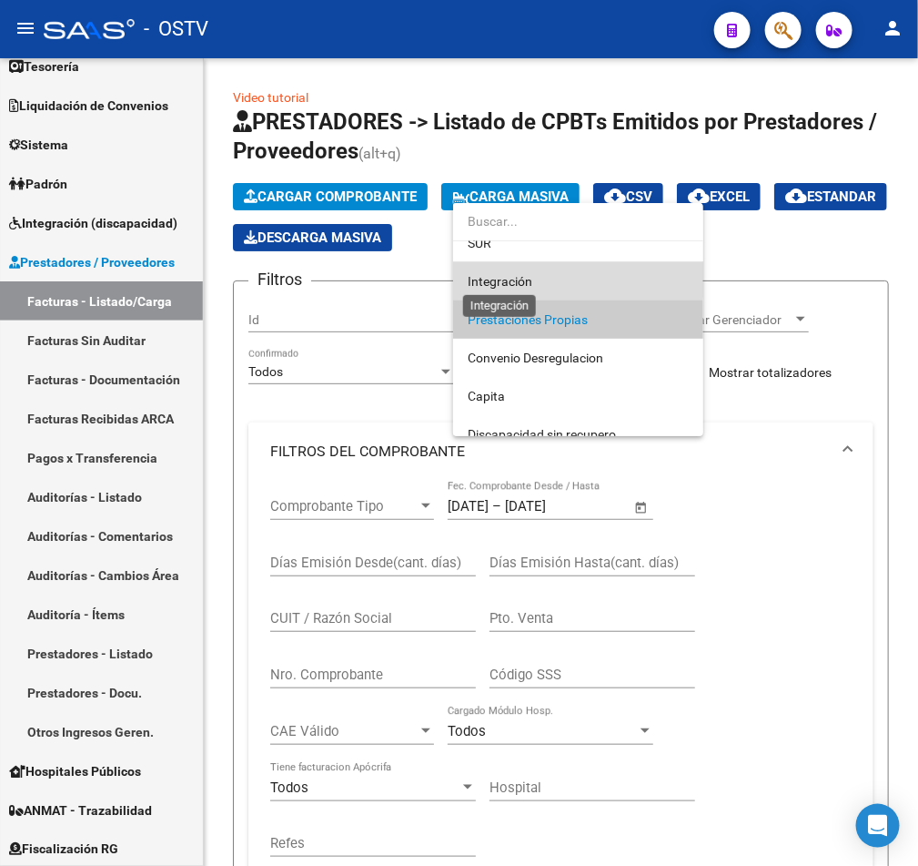
click at [498, 274] on span "Integración" at bounding box center [500, 281] width 65 height 15
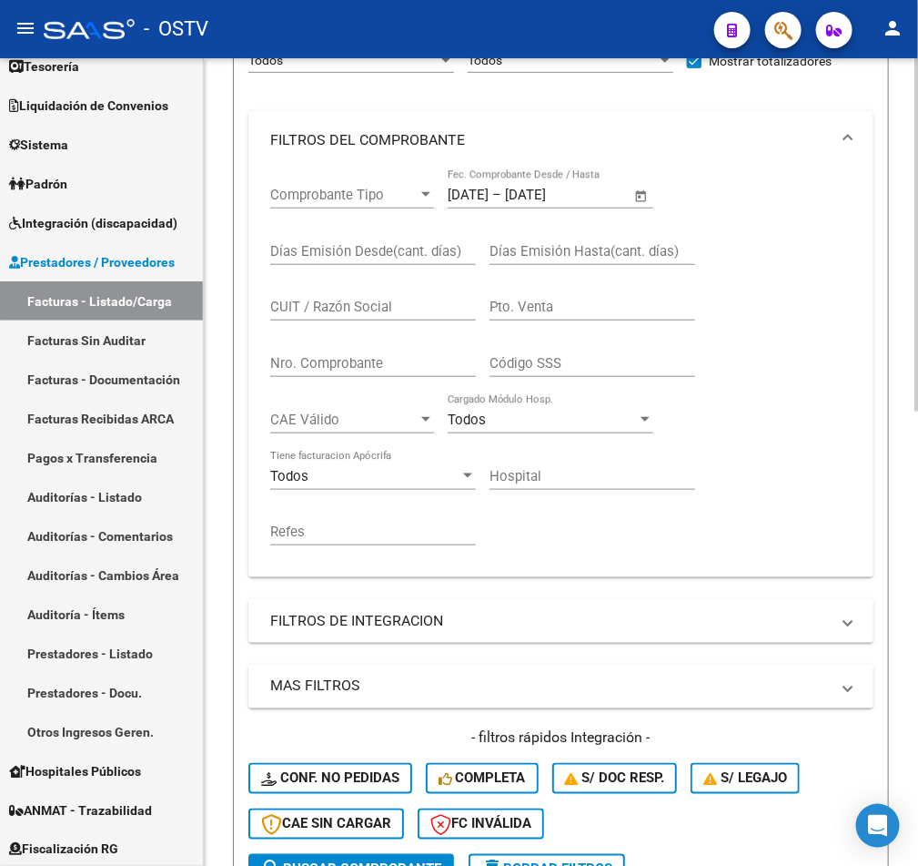
scroll to position [546, 0]
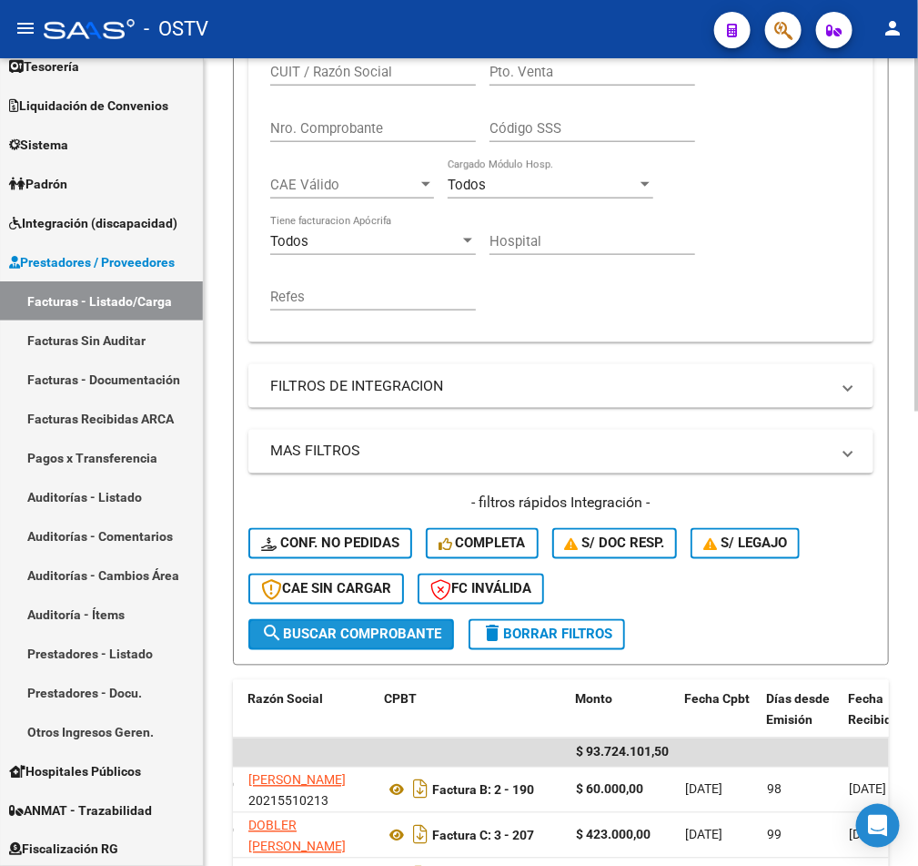
click at [413, 644] on button "search Buscar Comprobante" at bounding box center [351, 634] width 206 height 31
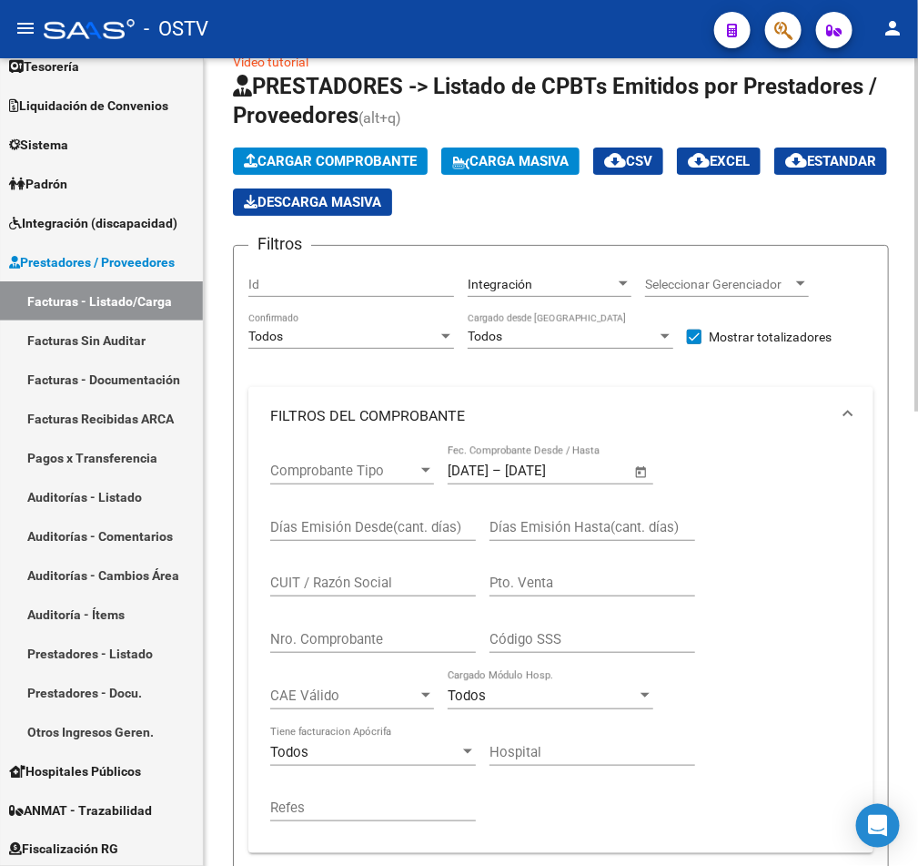
scroll to position [0, 0]
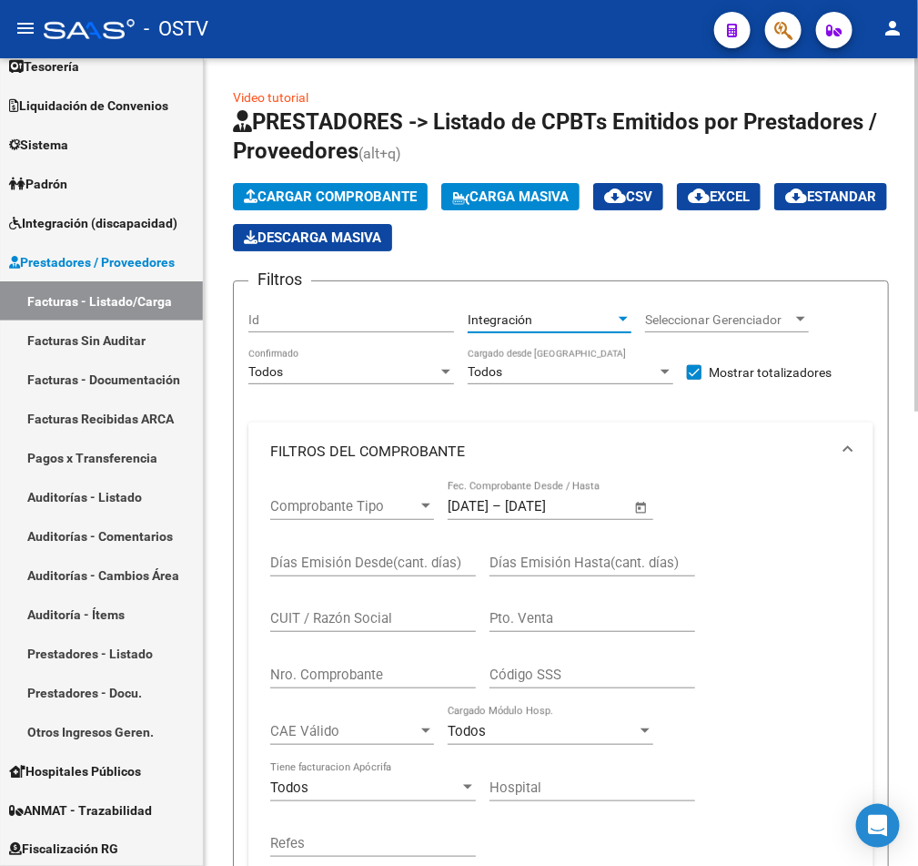
click at [513, 314] on span "Integración" at bounding box center [500, 319] width 65 height 15
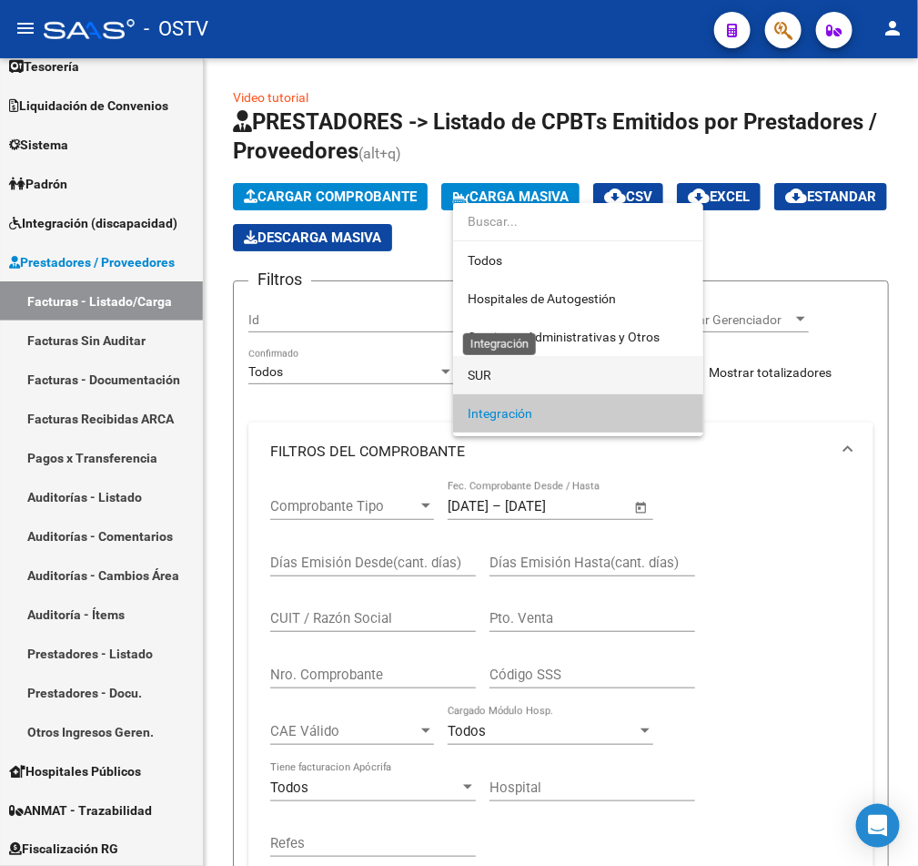
scroll to position [94, 0]
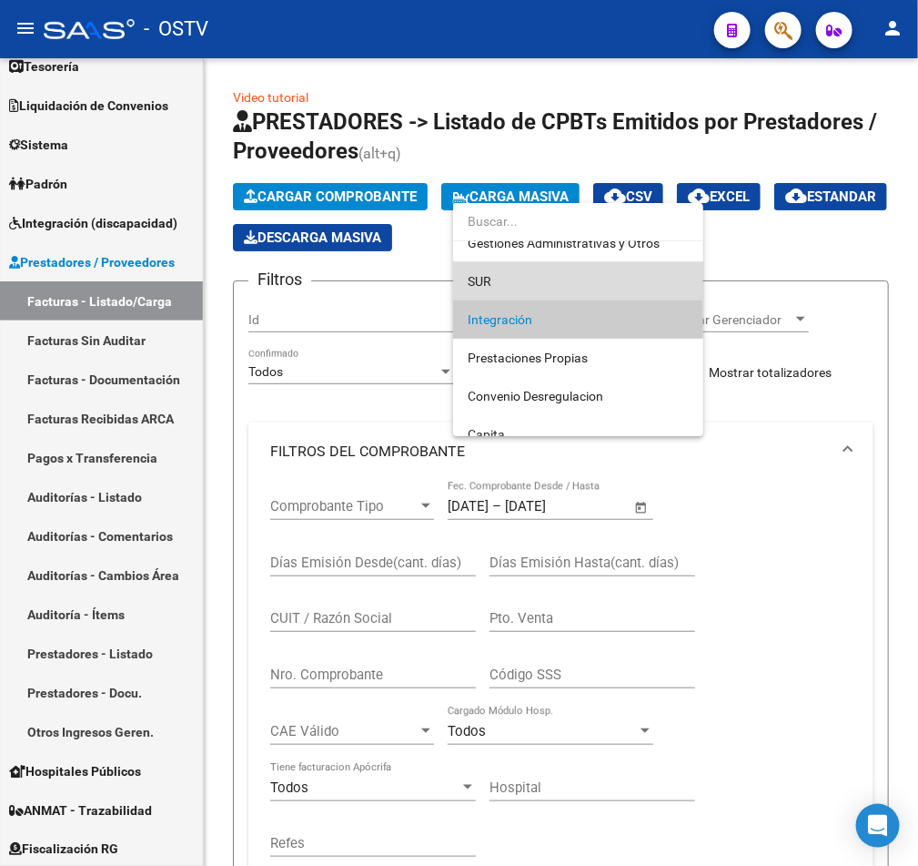
click at [502, 277] on span "SUR" at bounding box center [578, 281] width 221 height 38
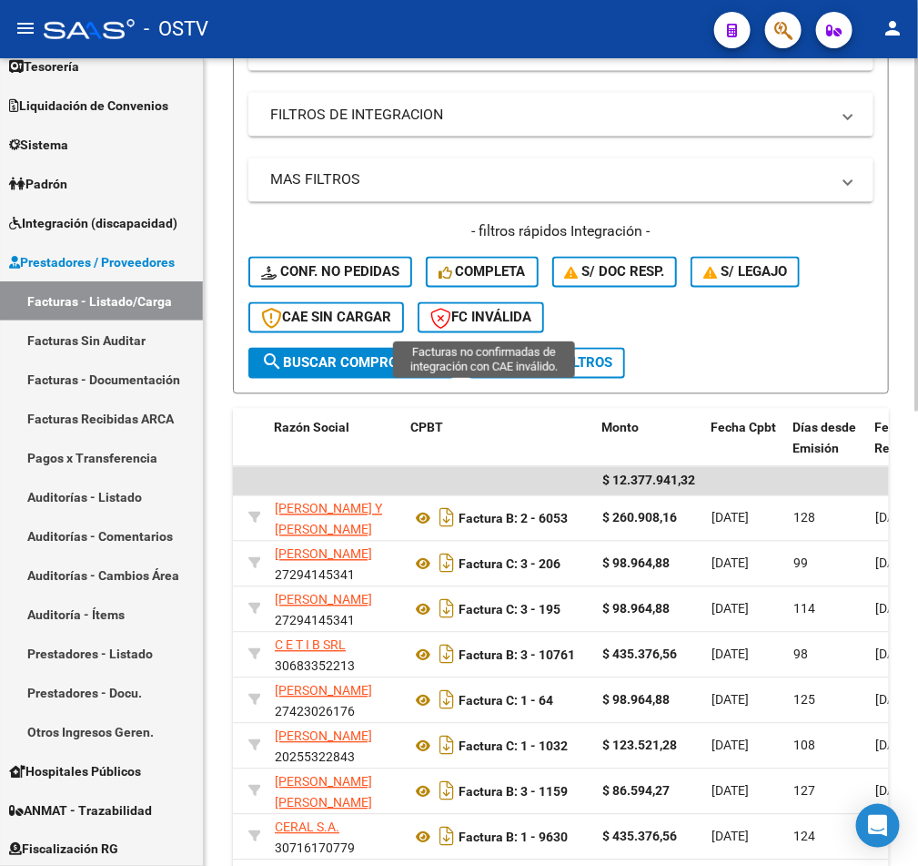
scroll to position [819, 0]
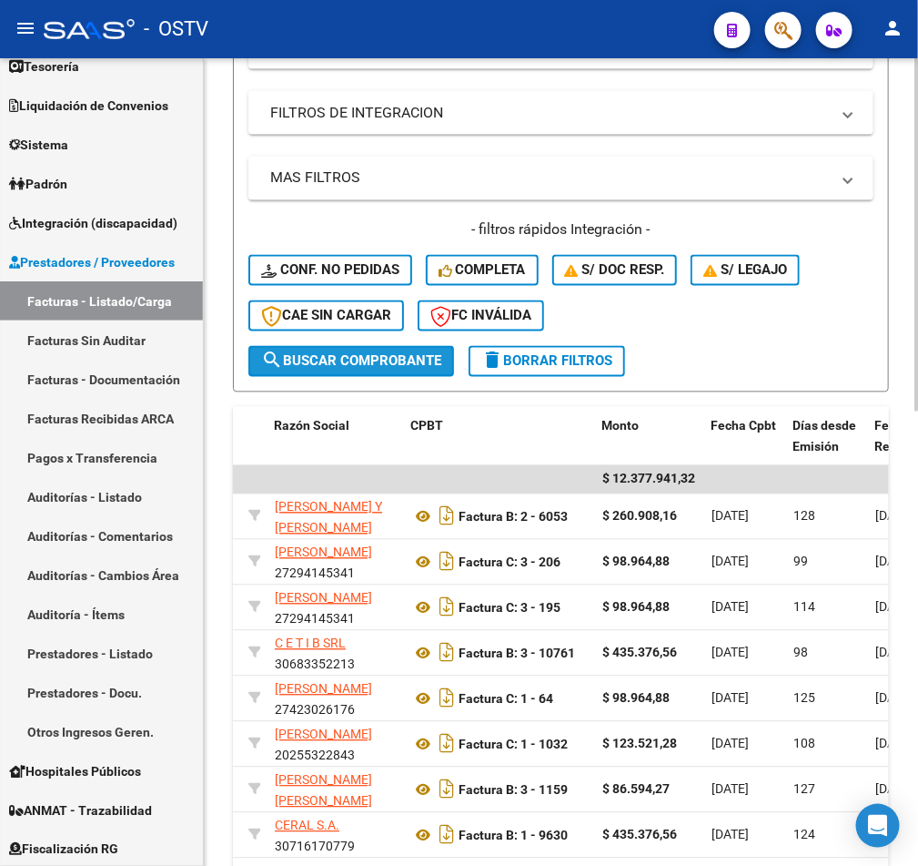
click at [375, 361] on span "search Buscar Comprobante" at bounding box center [351, 361] width 180 height 16
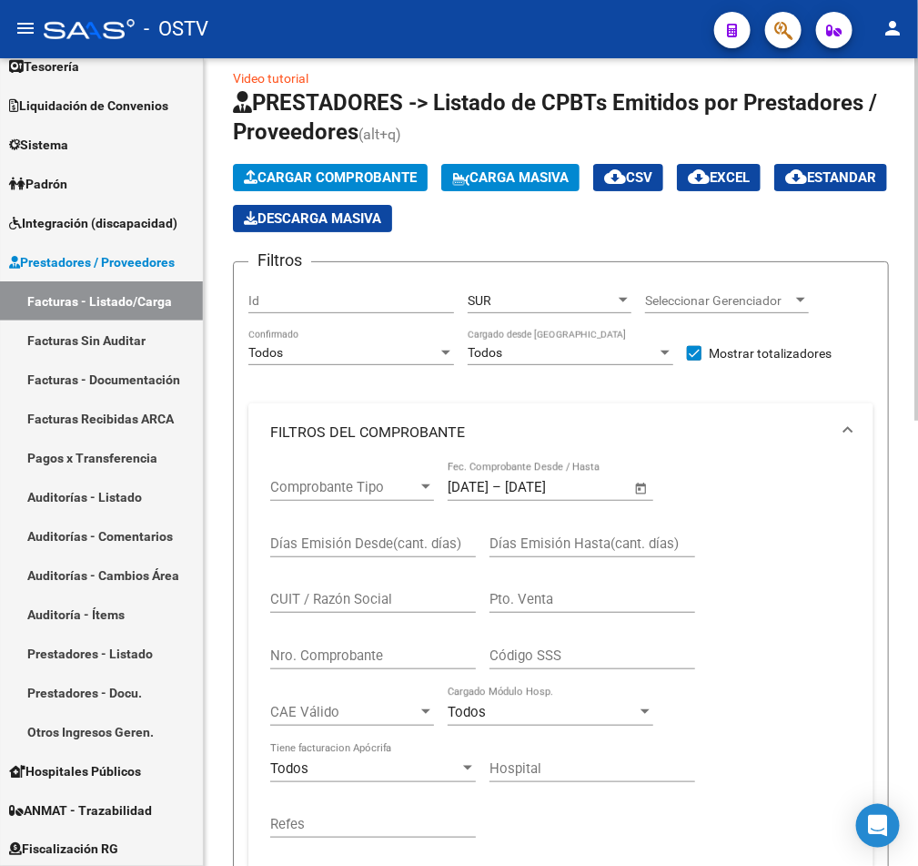
scroll to position [0, 0]
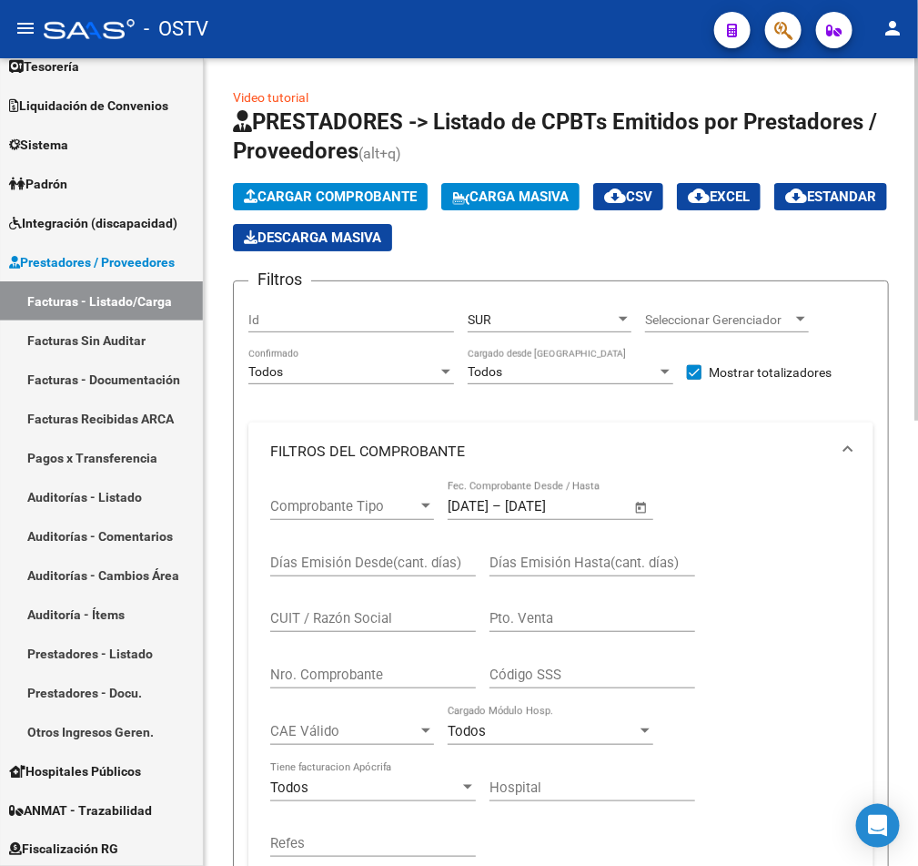
click at [489, 311] on div "SUR Area" at bounding box center [550, 314] width 164 height 36
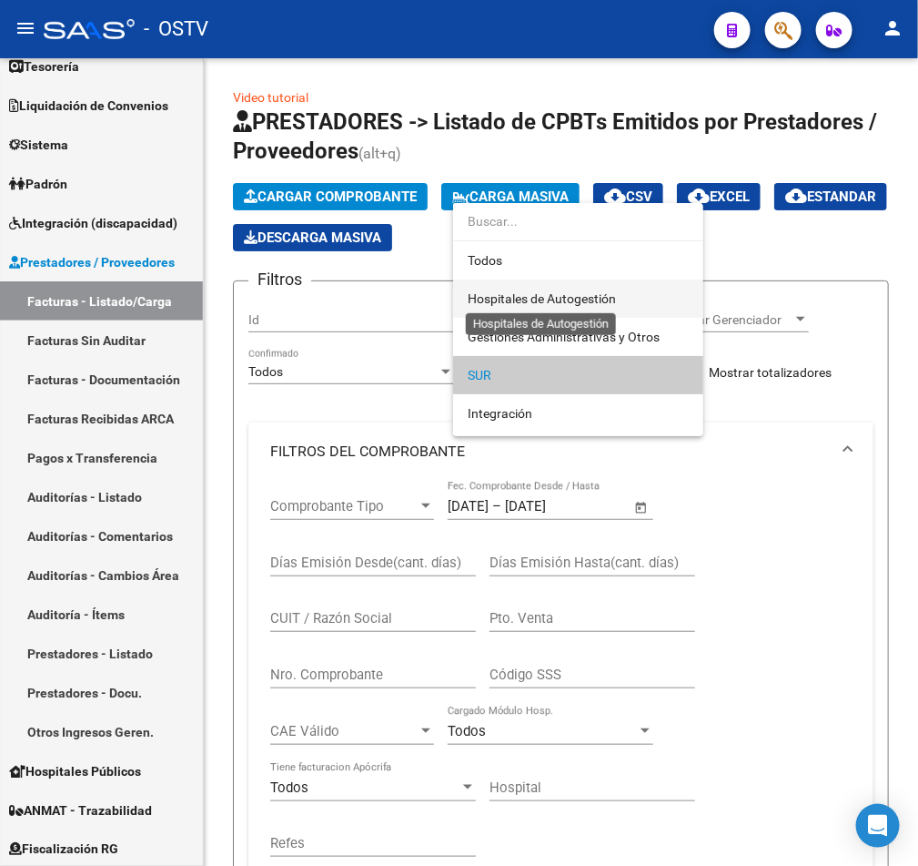
click at [533, 293] on span "Hospitales de Autogestión" at bounding box center [542, 298] width 148 height 15
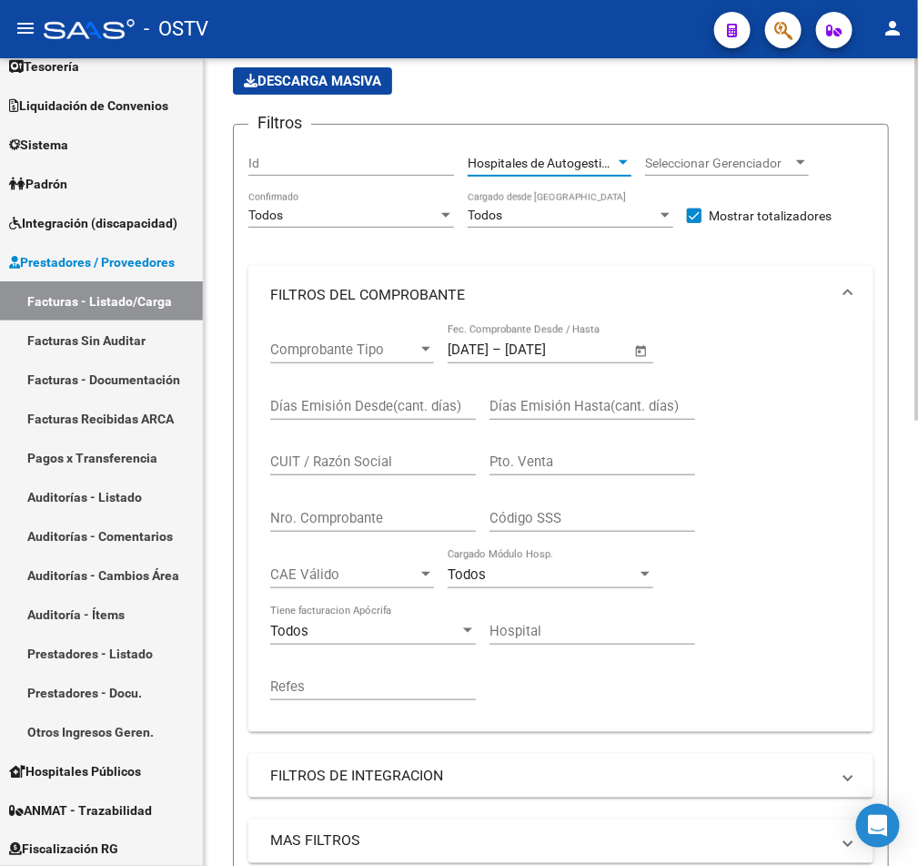
scroll to position [546, 0]
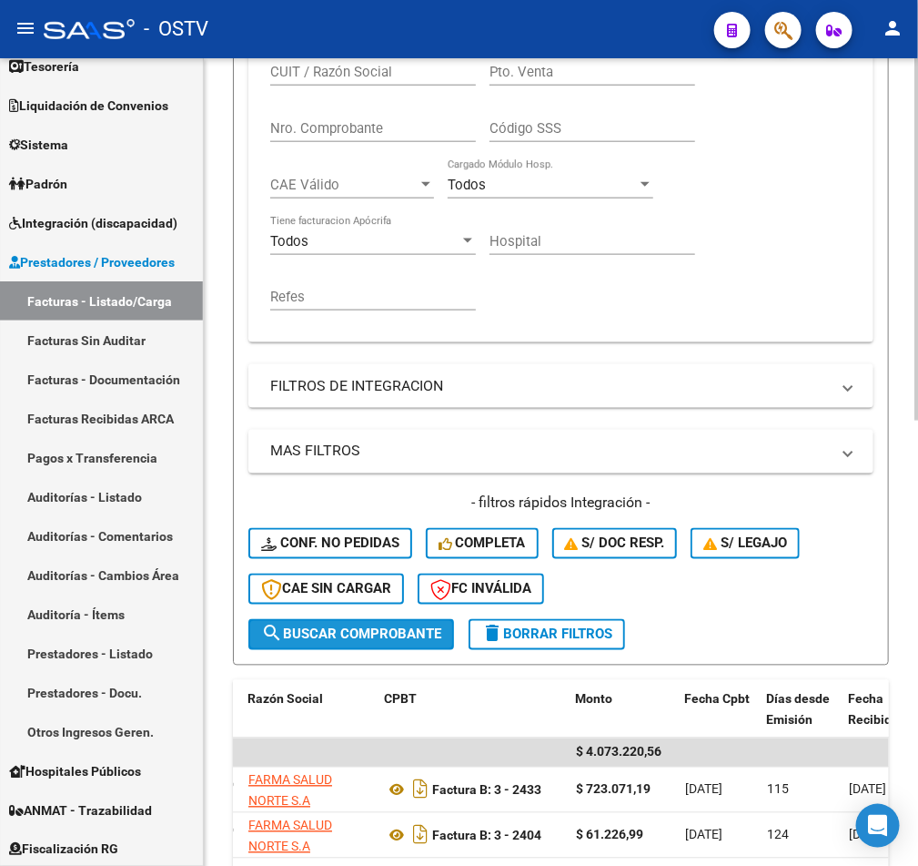
click at [380, 629] on span "search Buscar Comprobante" at bounding box center [351, 634] width 180 height 16
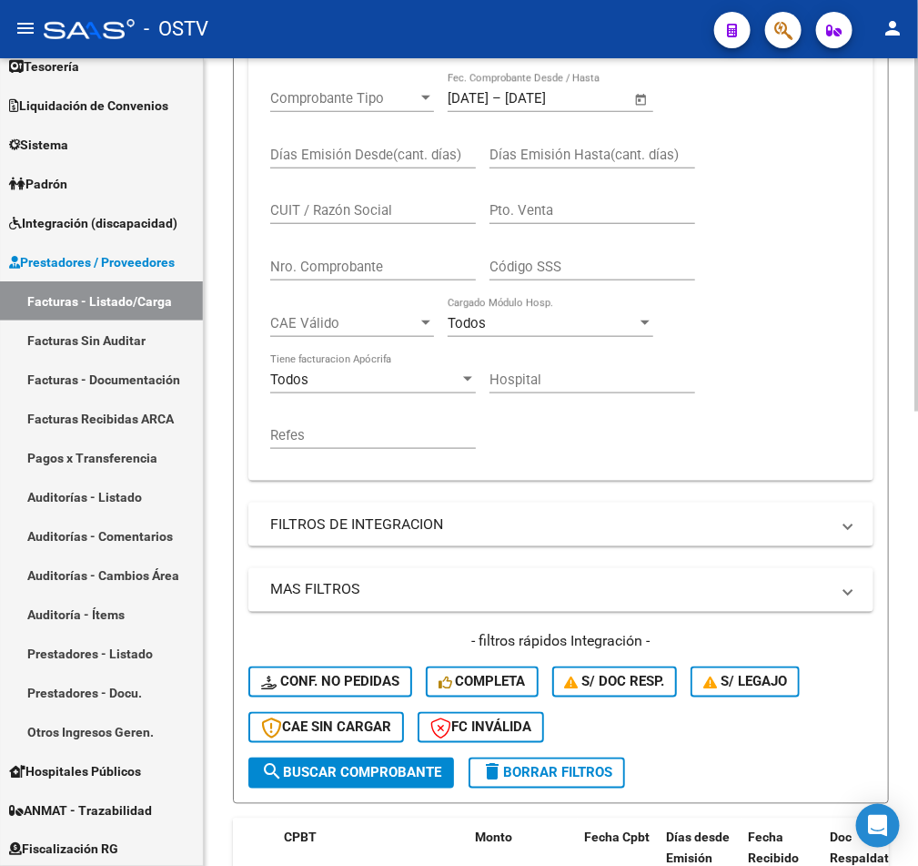
scroll to position [0, 0]
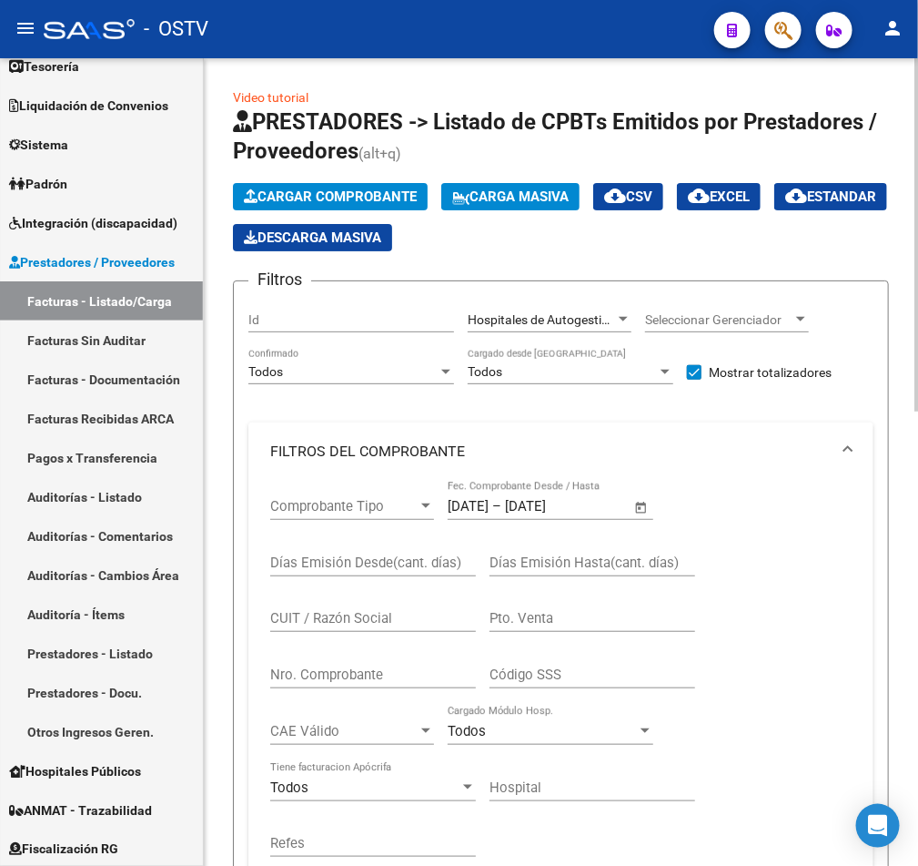
click at [538, 309] on div "Hospitales de Autogestión Area" at bounding box center [550, 314] width 164 height 36
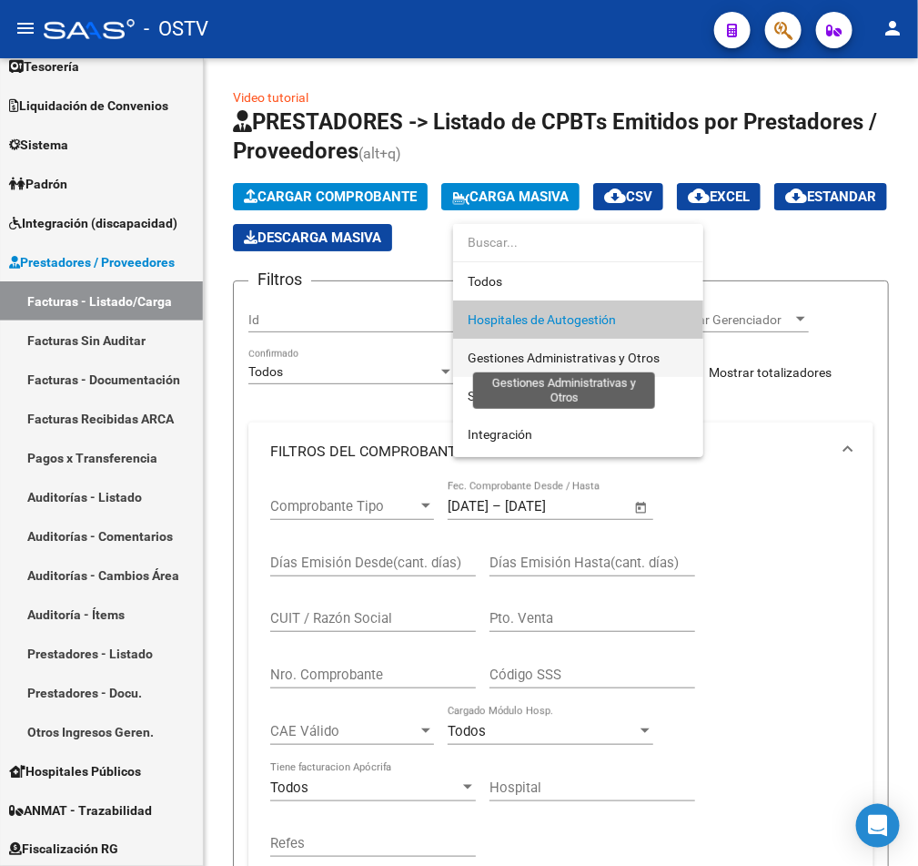
click at [530, 356] on span "Gestiones Administrativas y Otros" at bounding box center [564, 357] width 192 height 15
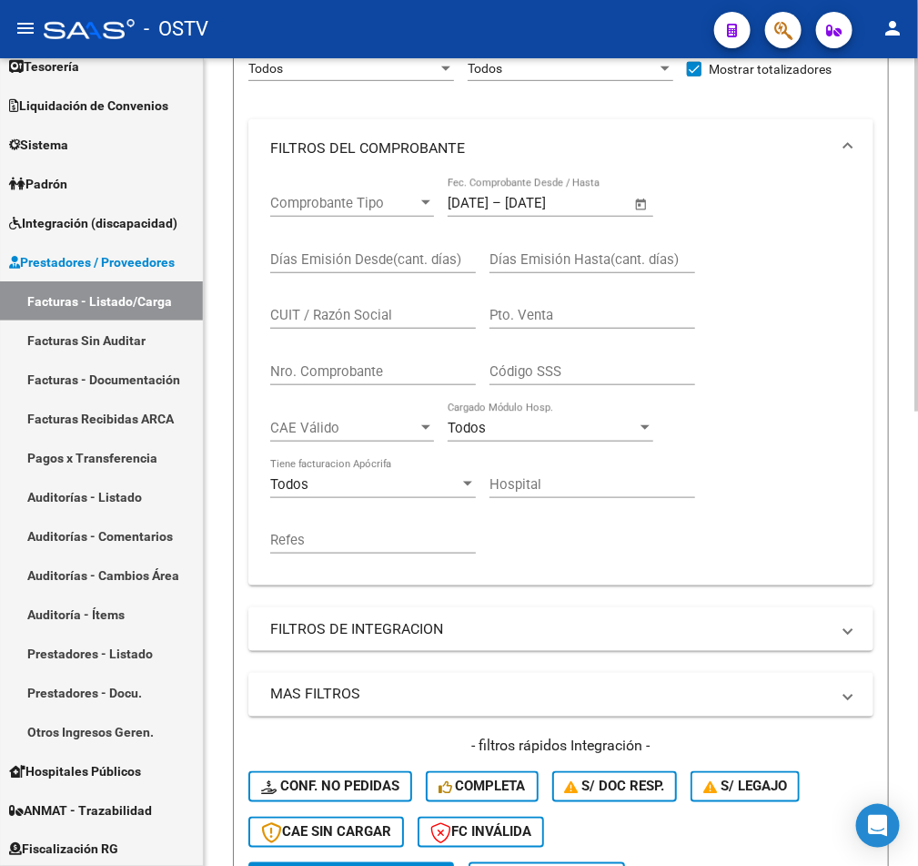
scroll to position [819, 0]
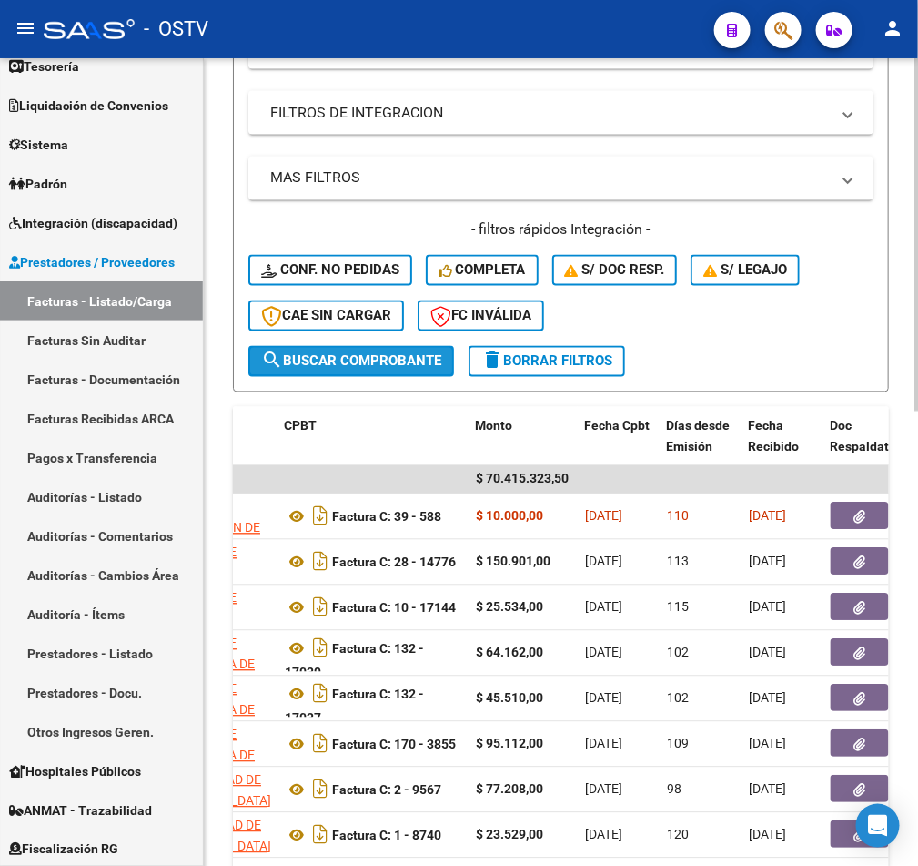
click at [374, 358] on span "search Buscar Comprobante" at bounding box center [351, 361] width 180 height 16
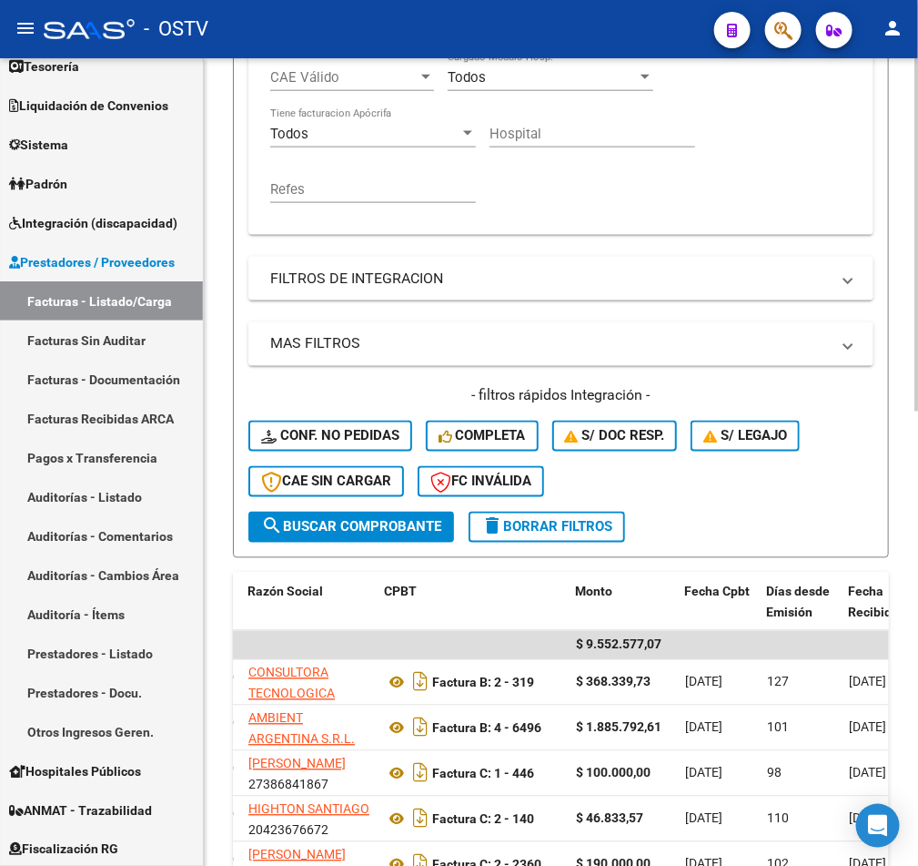
scroll to position [0, 0]
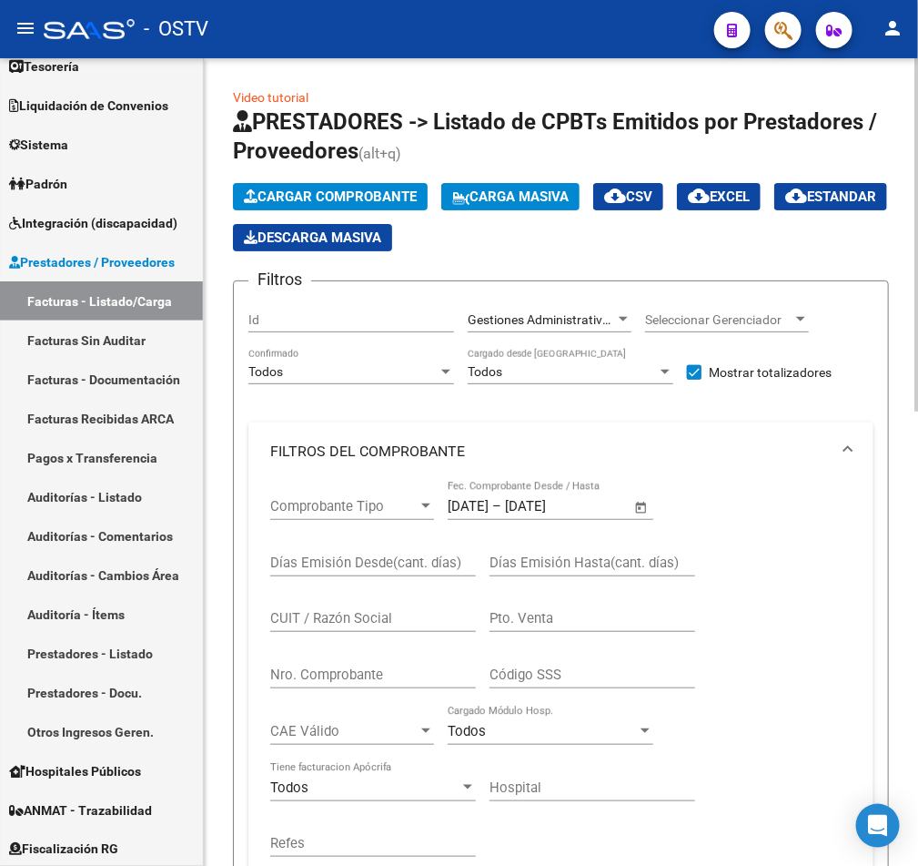
click at [530, 311] on div "Gestiones Administrativas y Otros Area" at bounding box center [550, 314] width 164 height 36
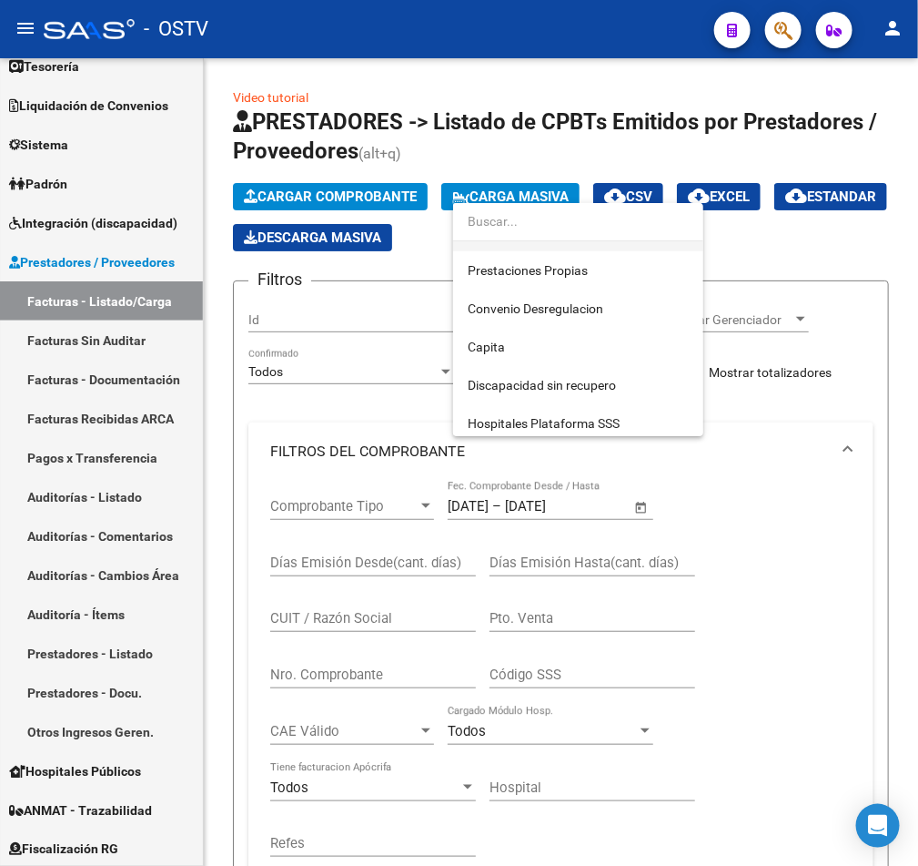
scroll to position [225, 0]
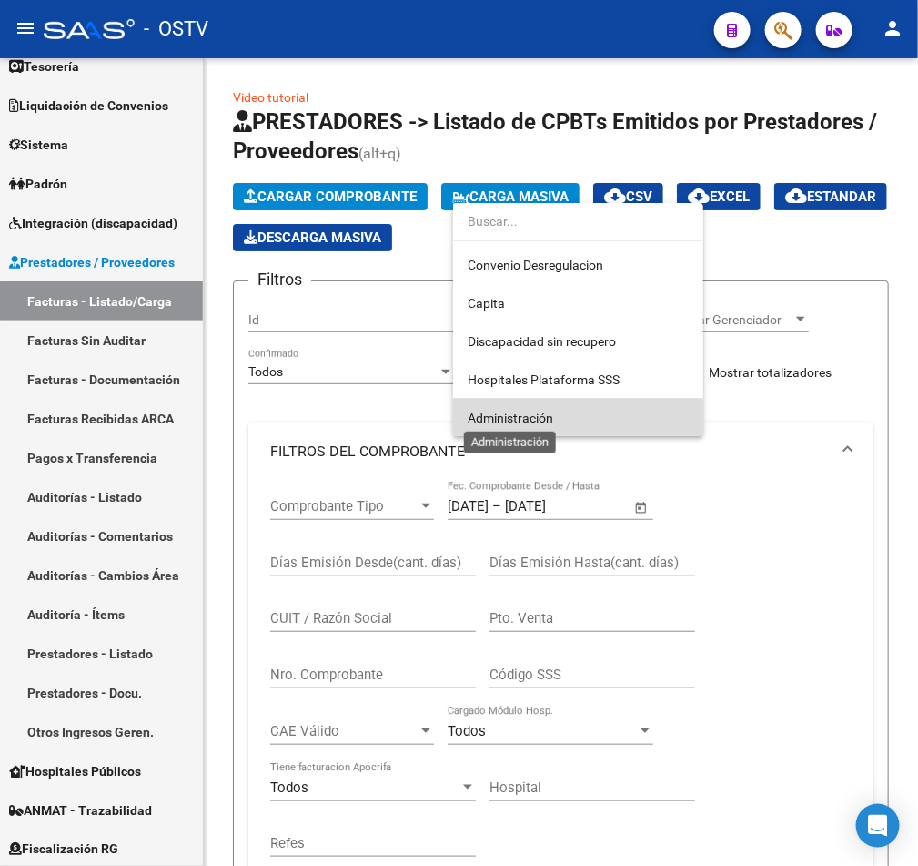
click at [517, 412] on span "Administración" at bounding box center [511, 417] width 86 height 15
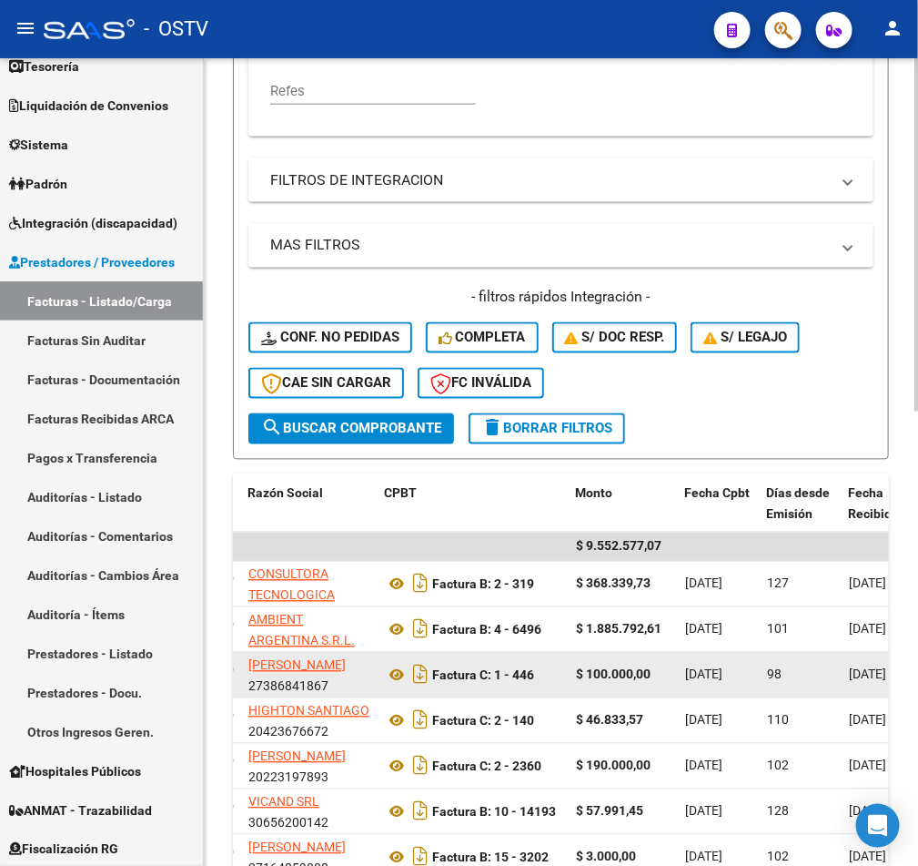
scroll to position [956, 0]
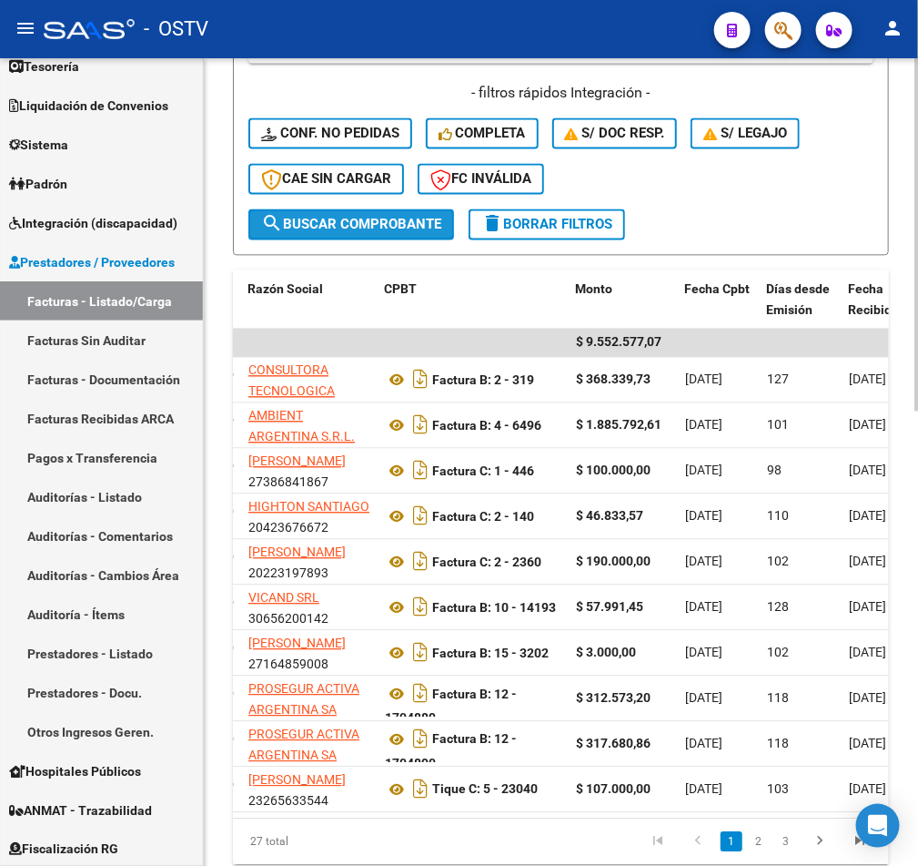
click at [400, 221] on span "search Buscar Comprobante" at bounding box center [351, 225] width 180 height 16
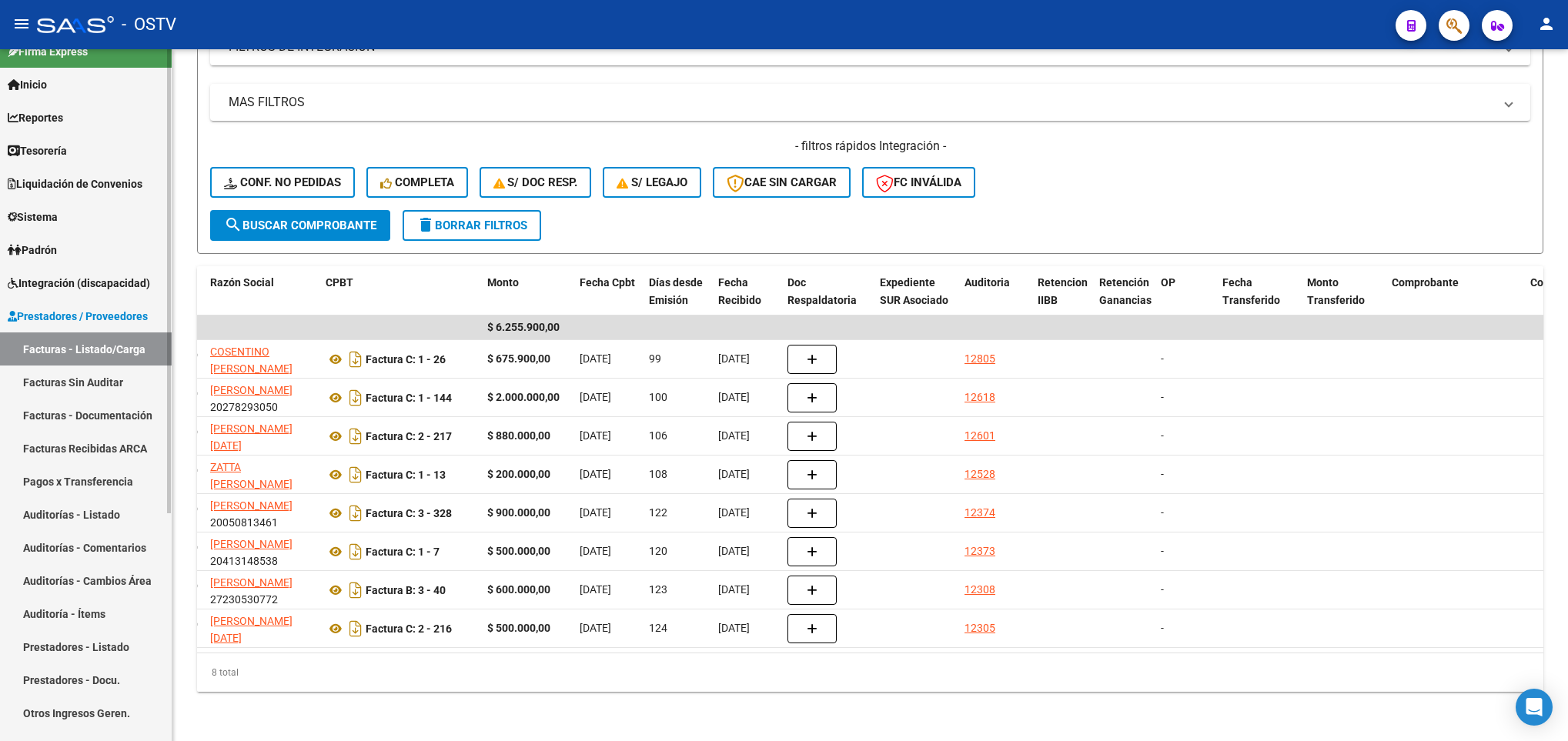
scroll to position [0, 0]
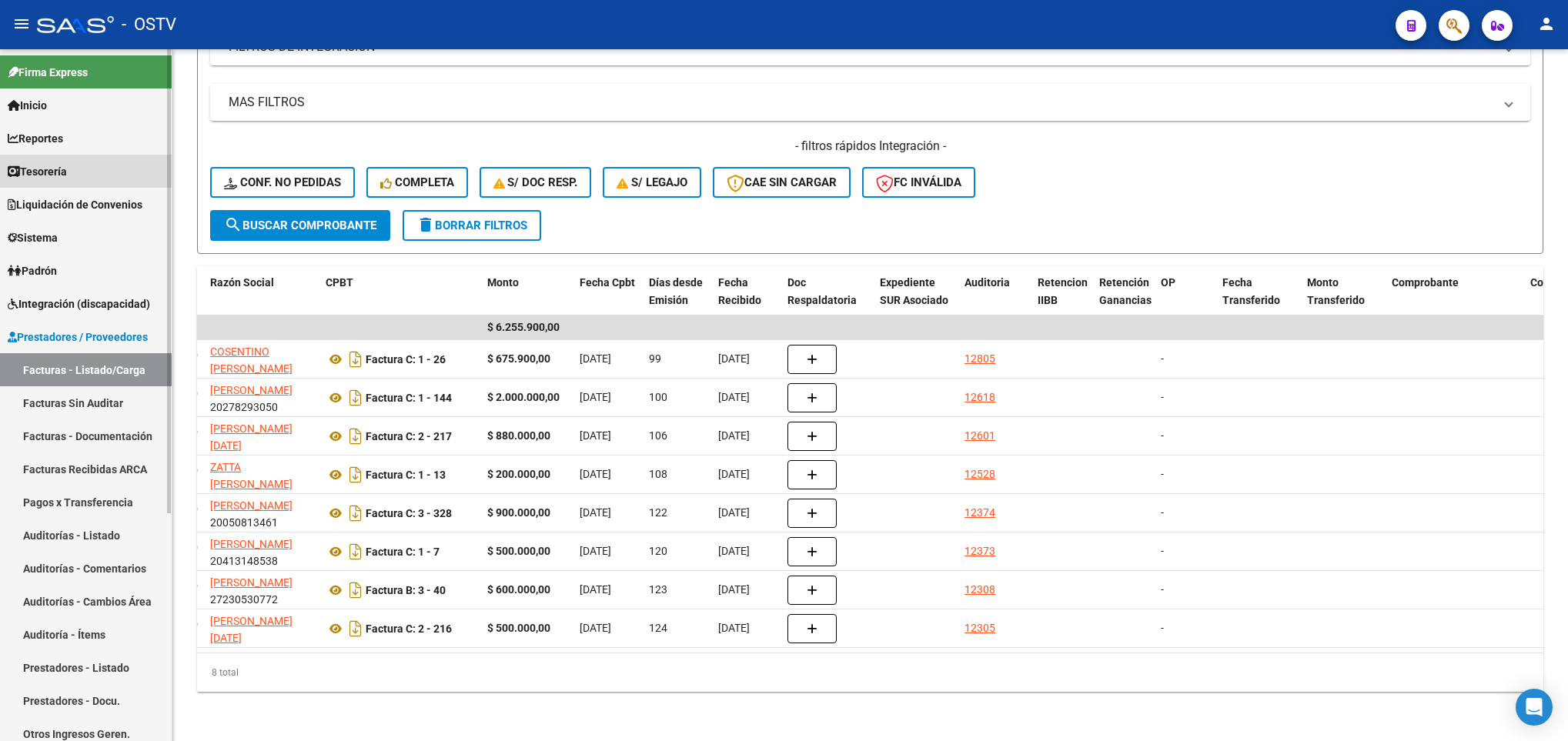
click at [67, 163] on span "Tesorería" at bounding box center [37, 172] width 59 height 17
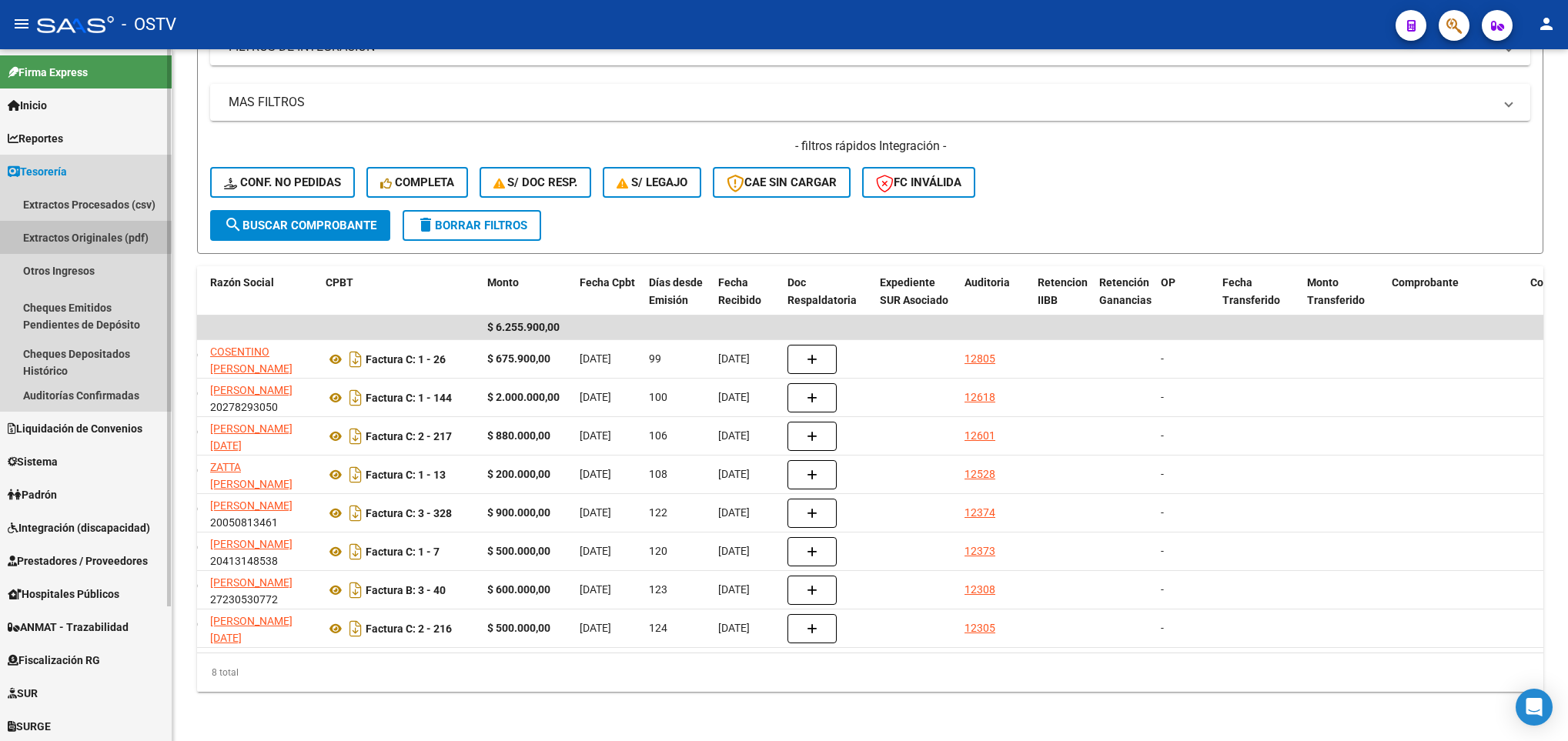
click at [79, 232] on link "Extractos Originales (pdf)" at bounding box center [85, 237] width 172 height 33
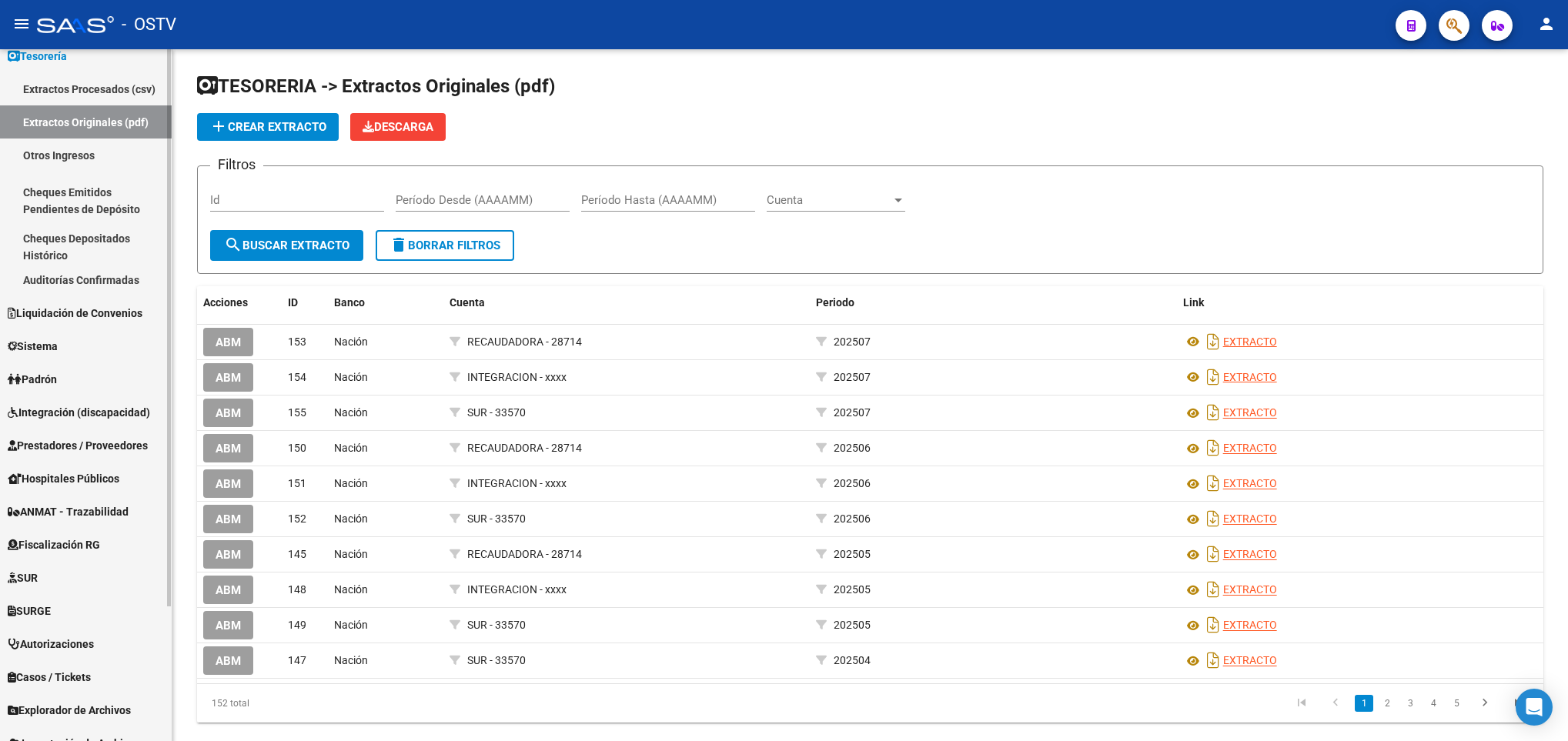
scroll to position [167, 0]
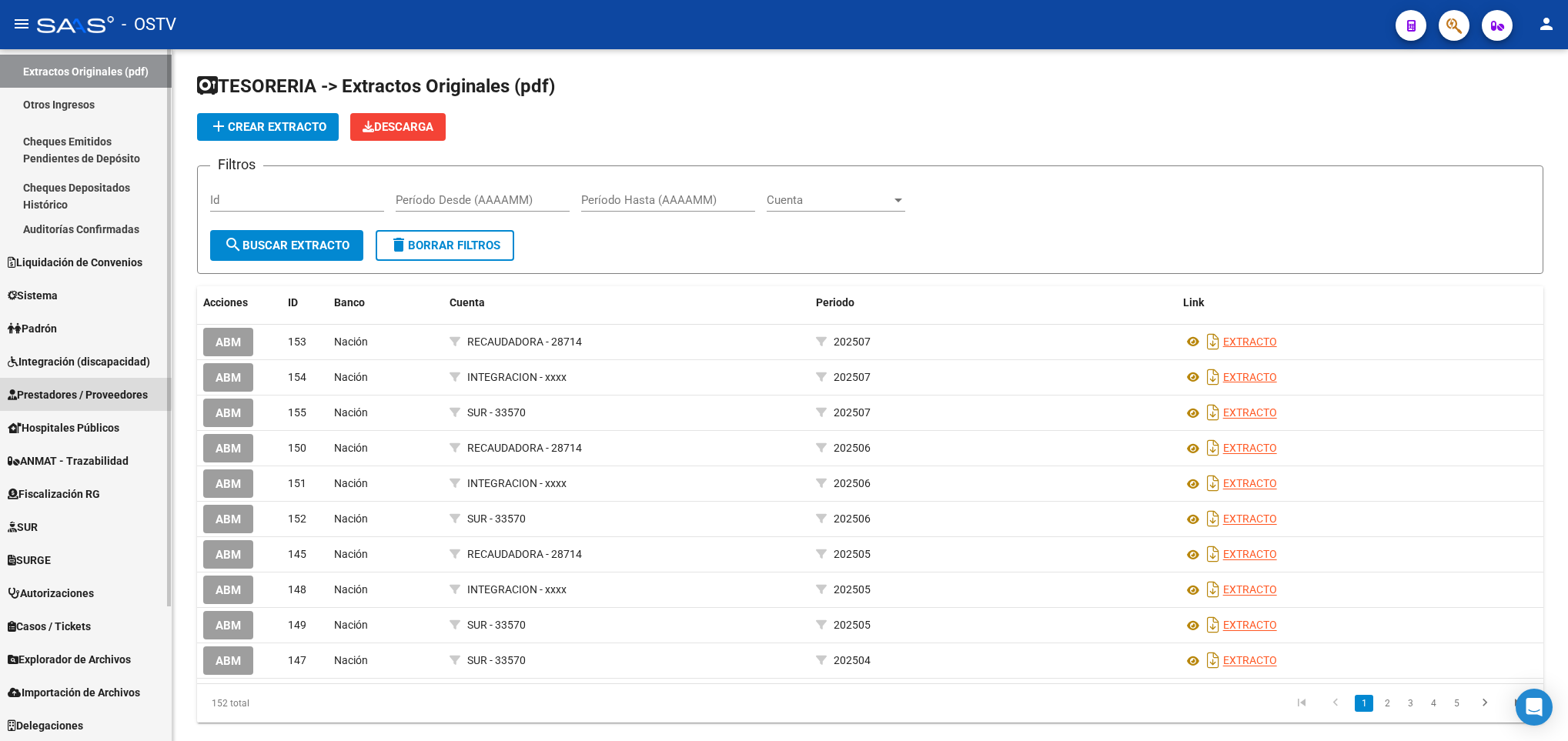
click at [63, 391] on span "Prestadores / Proveedores" at bounding box center [78, 395] width 140 height 17
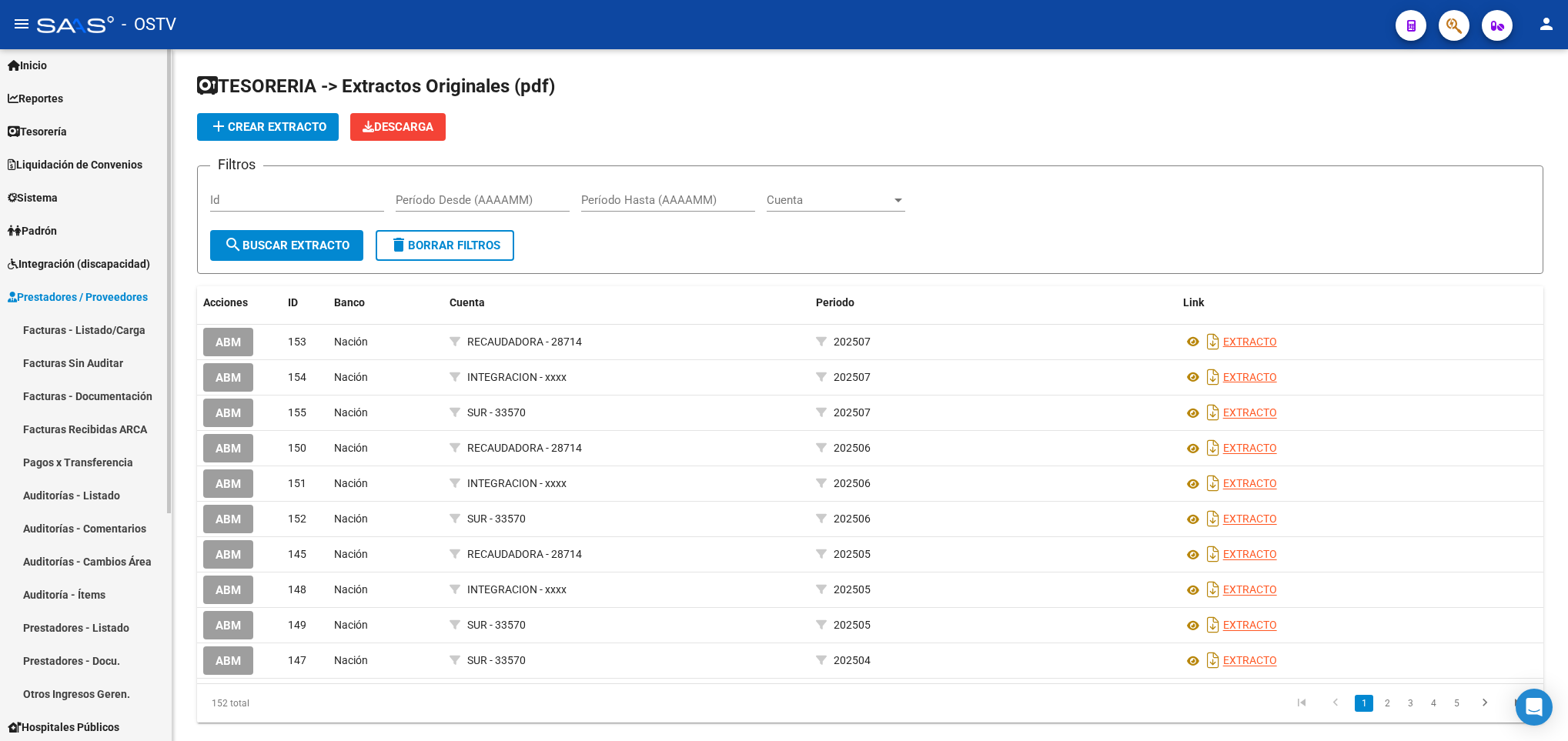
scroll to position [0, 0]
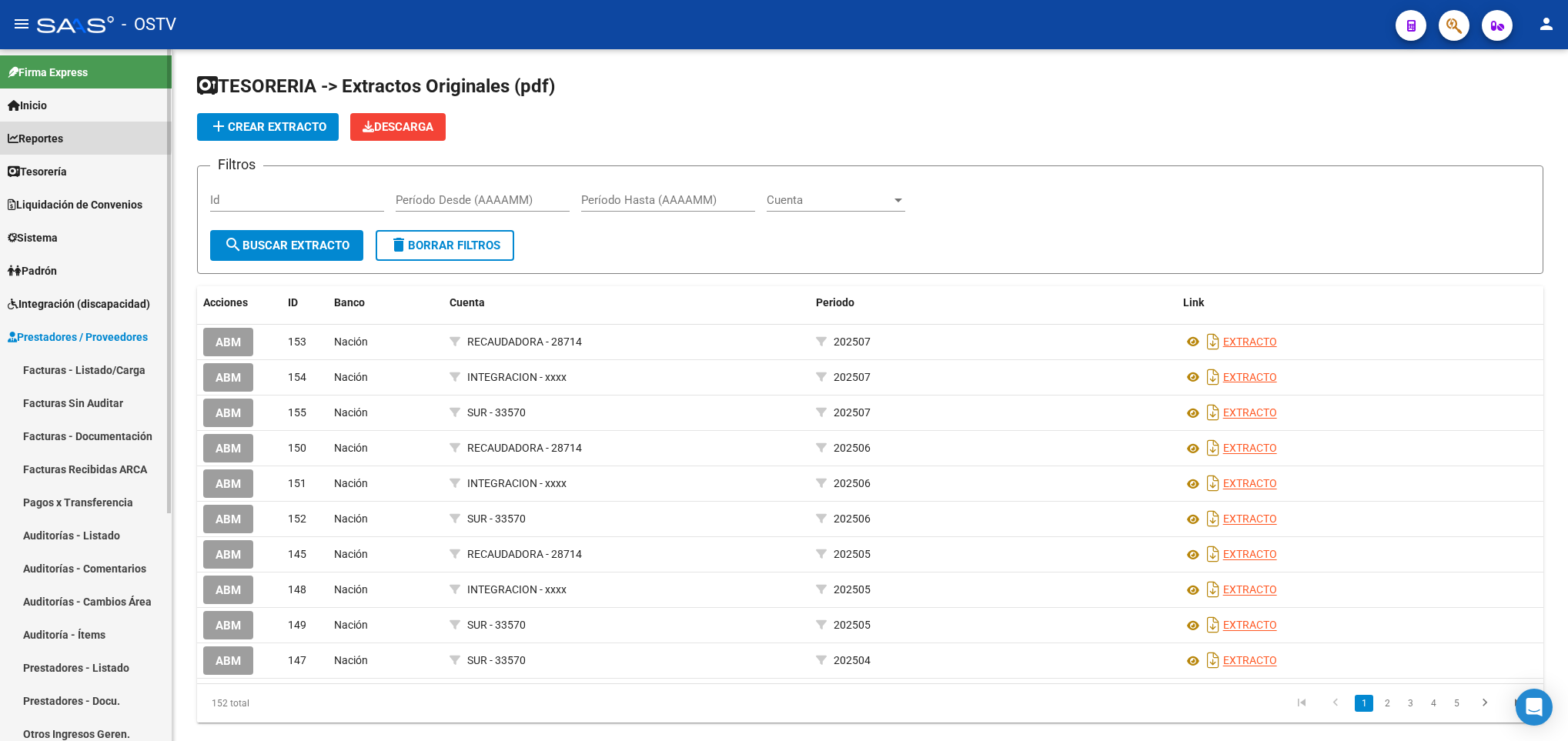
click at [44, 133] on span "Reportes" at bounding box center [36, 139] width 56 height 17
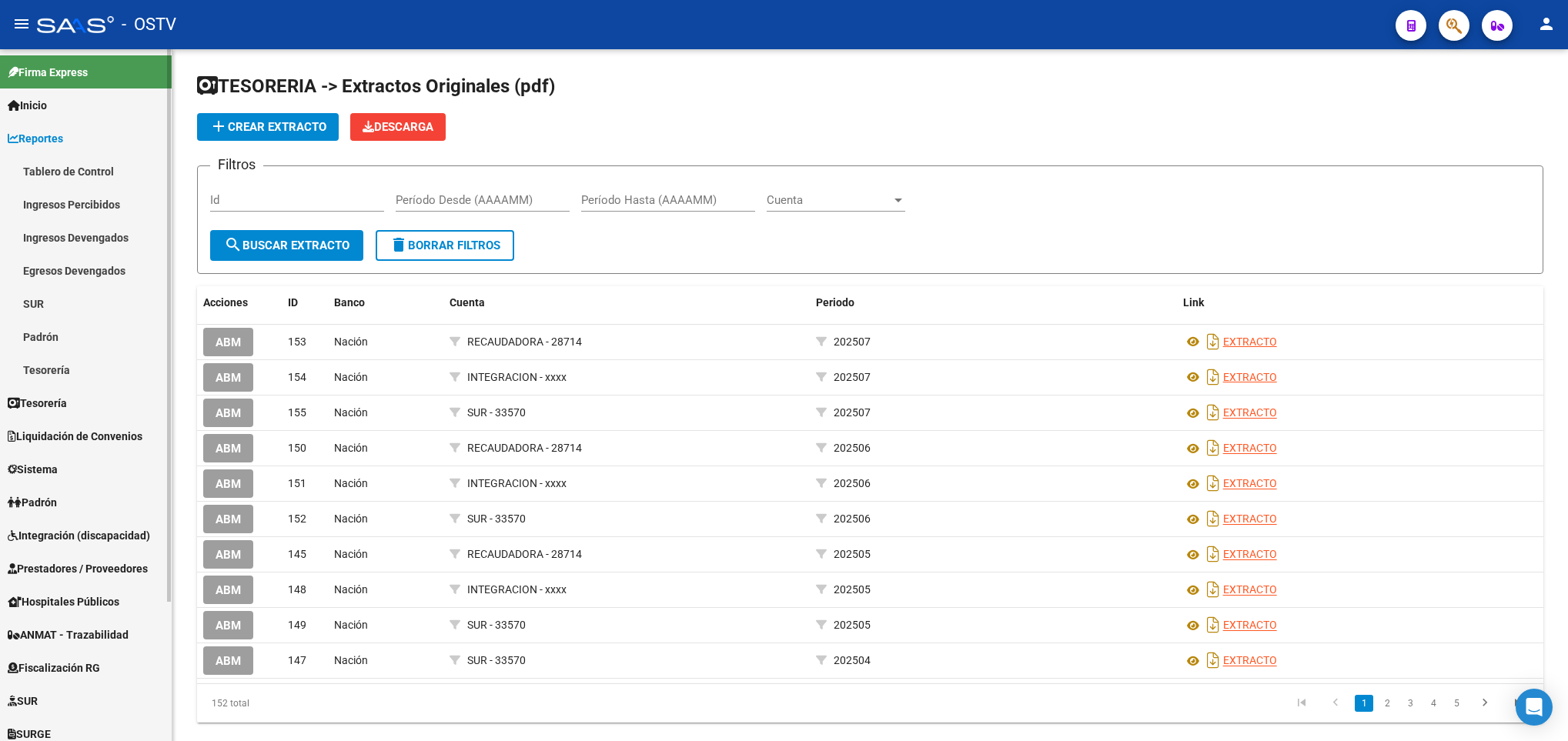
click at [67, 201] on link "Ingresos Percibidos" at bounding box center [85, 204] width 172 height 33
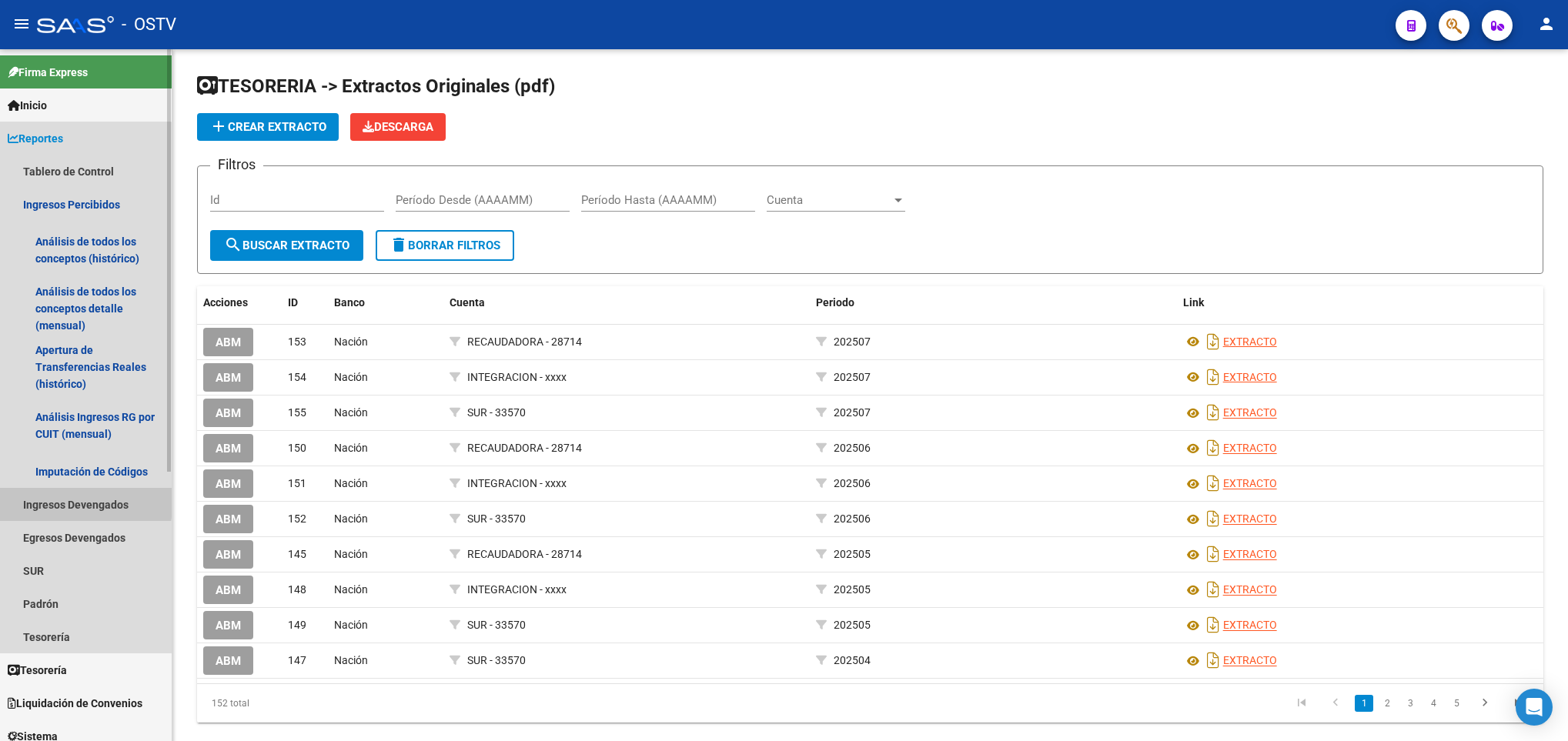
click at [44, 499] on link "Ingresos Devengados" at bounding box center [85, 504] width 172 height 33
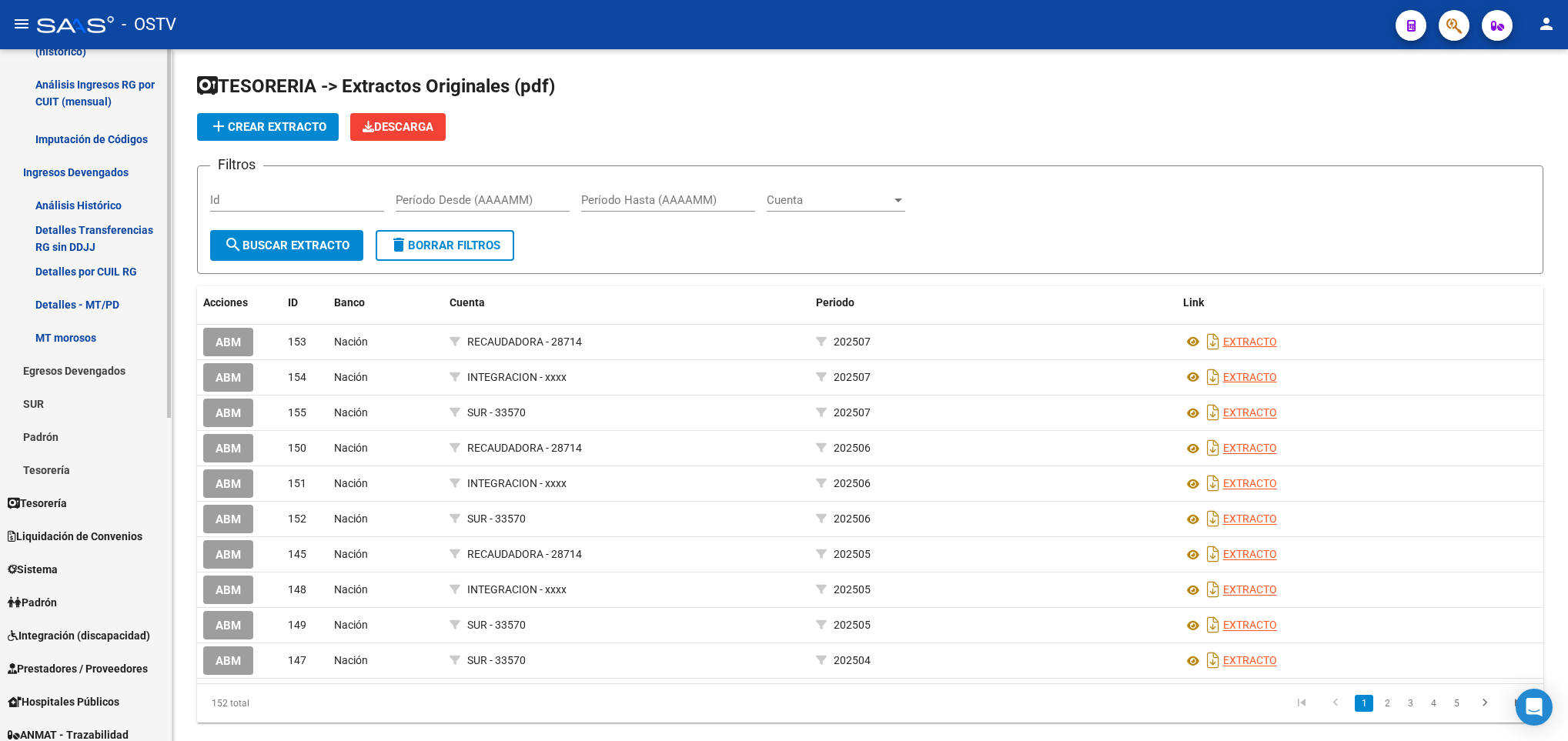
scroll to position [347, 0]
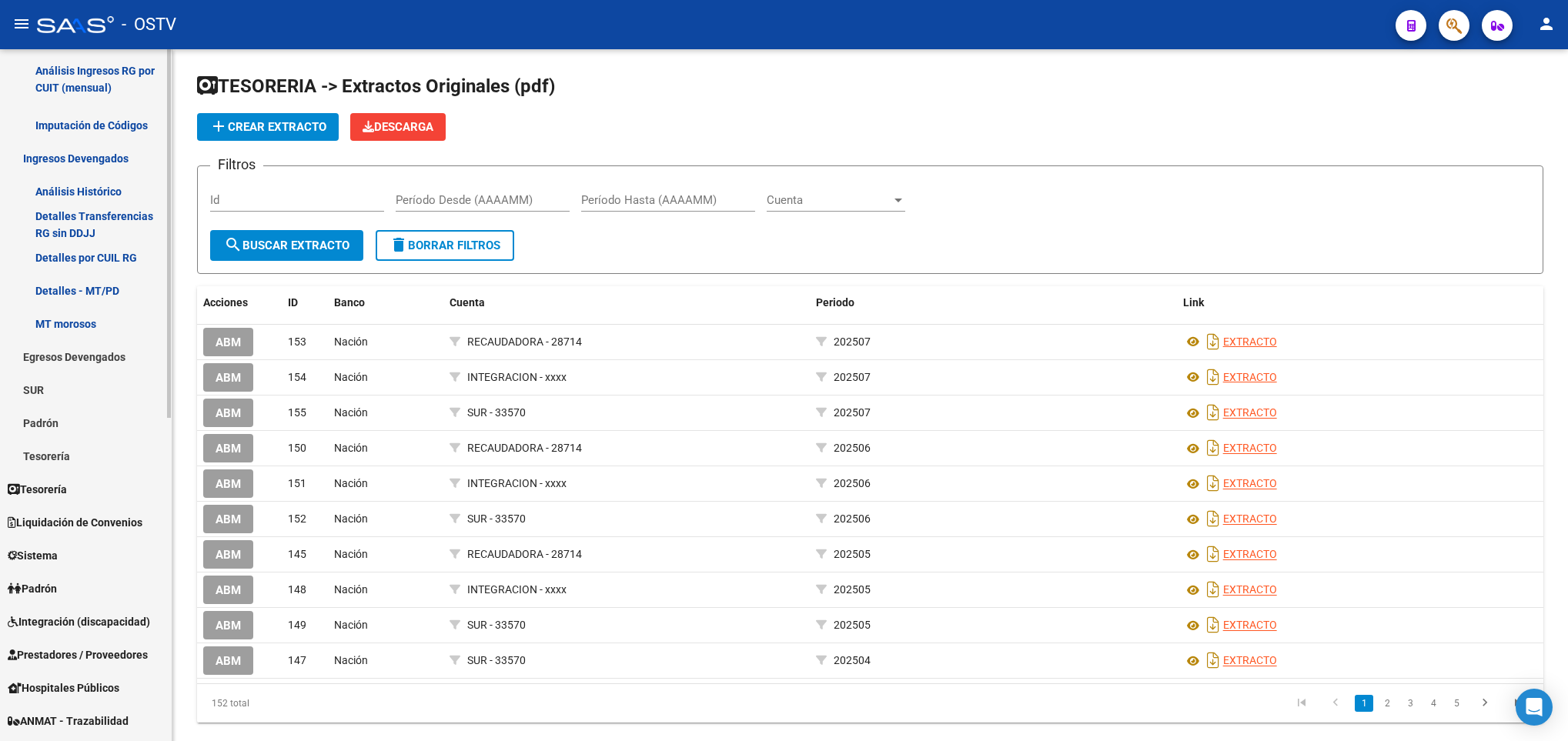
click at [65, 291] on link "Detalles - MT/PD" at bounding box center [85, 290] width 172 height 33
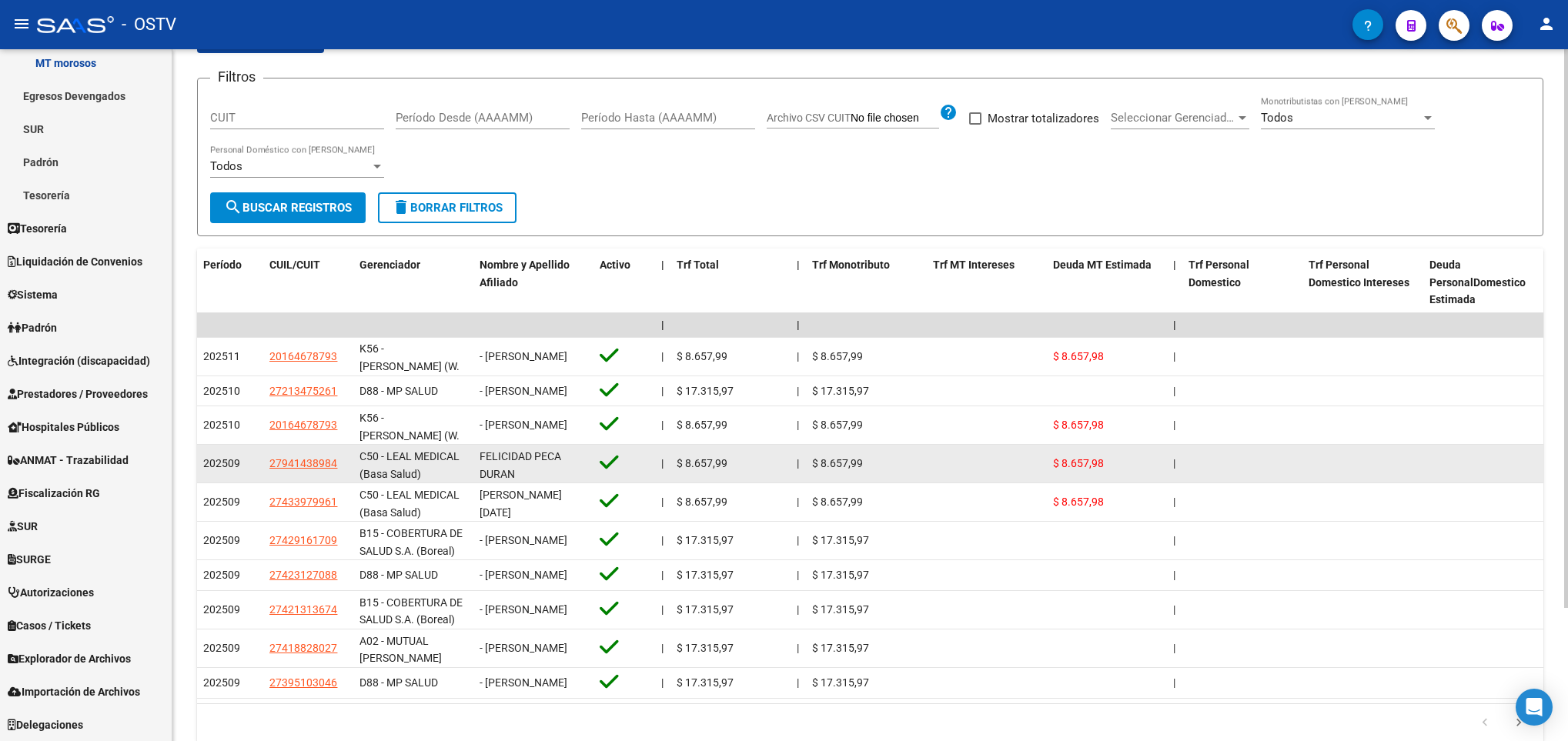
scroll to position [49, 0]
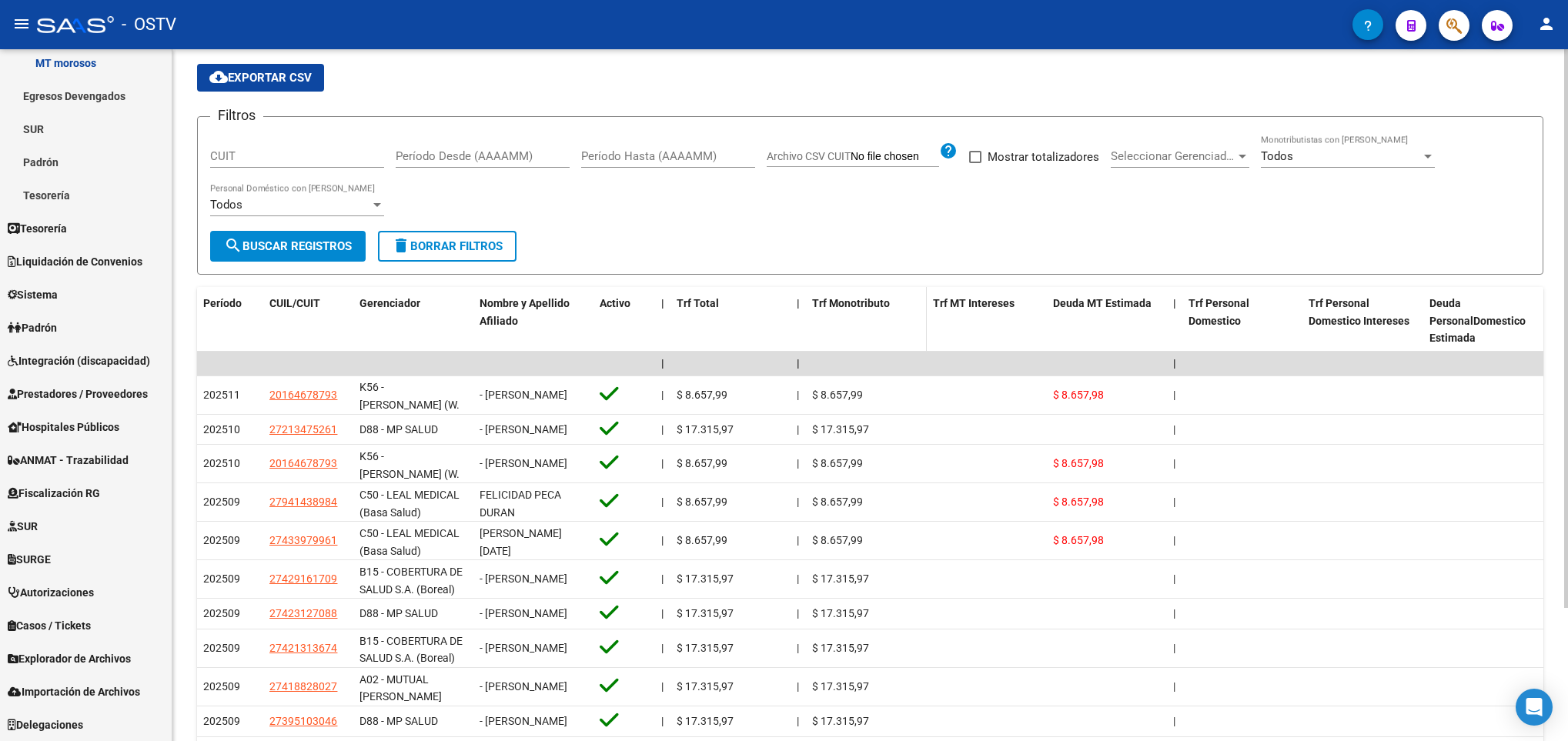
click at [847, 303] on span "Trf Monotributo" at bounding box center [851, 303] width 78 height 13
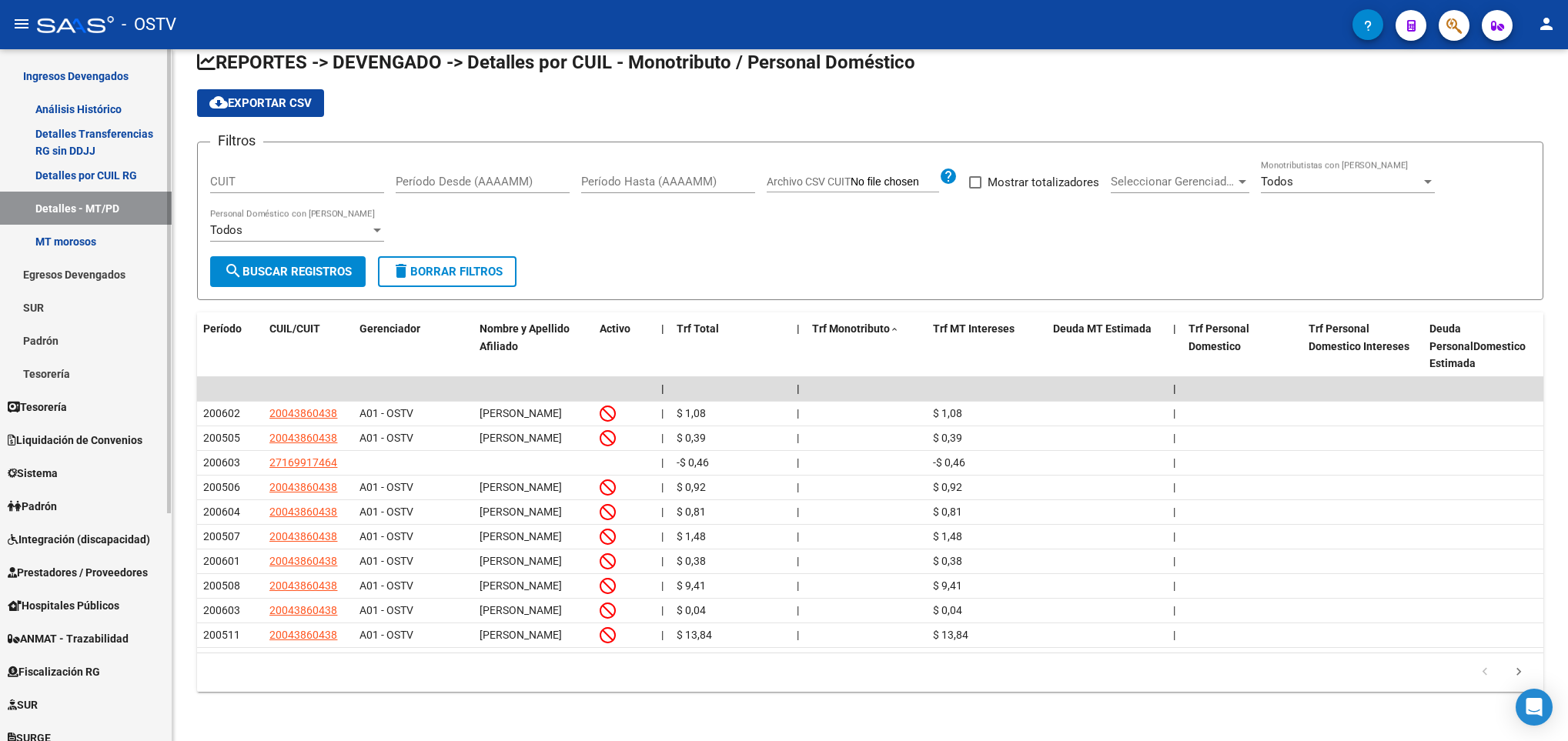
scroll to position [109, 0]
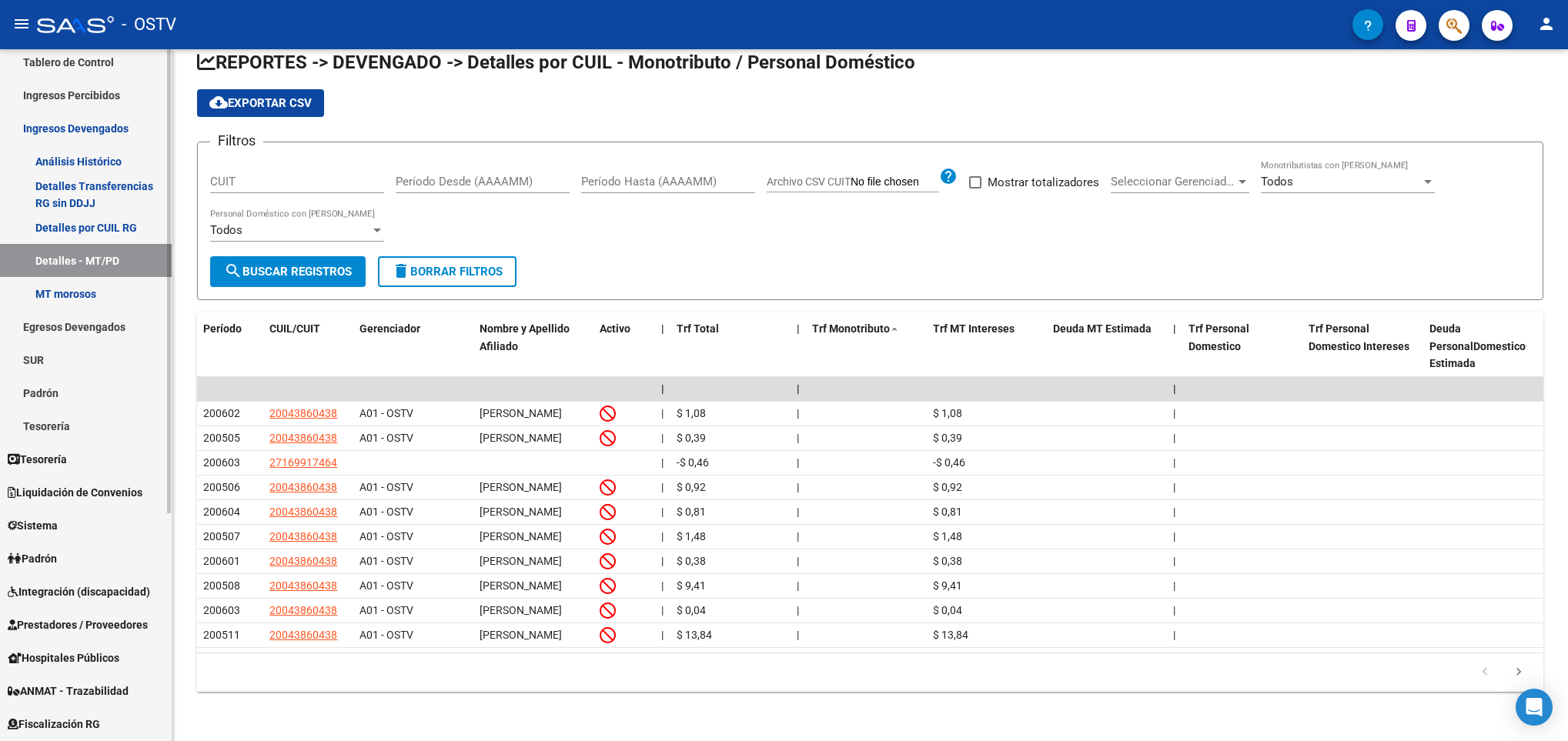
click at [63, 288] on link "MT morosos" at bounding box center [85, 294] width 172 height 33
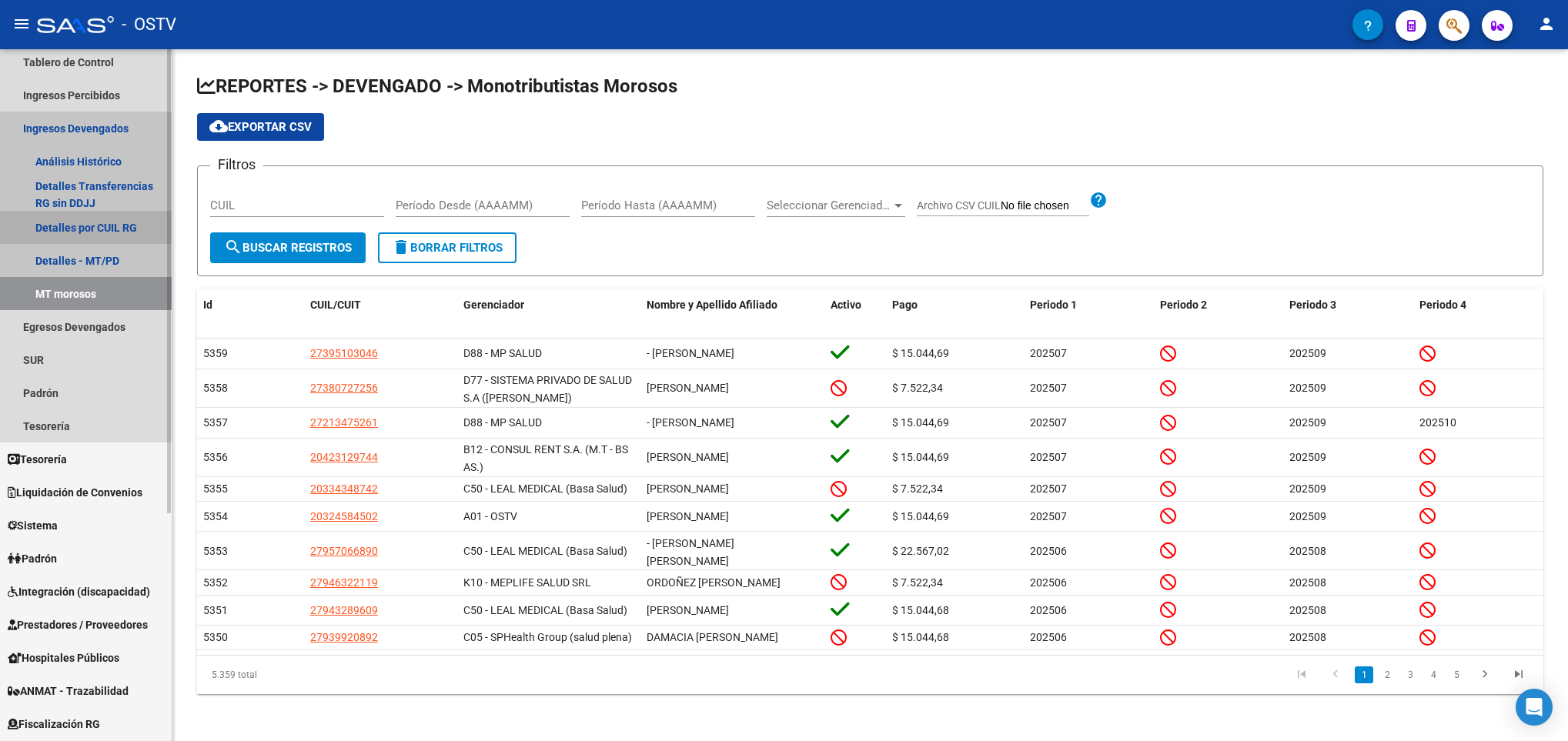
click at [64, 222] on link "Detalles por CUIL RG" at bounding box center [85, 227] width 172 height 33
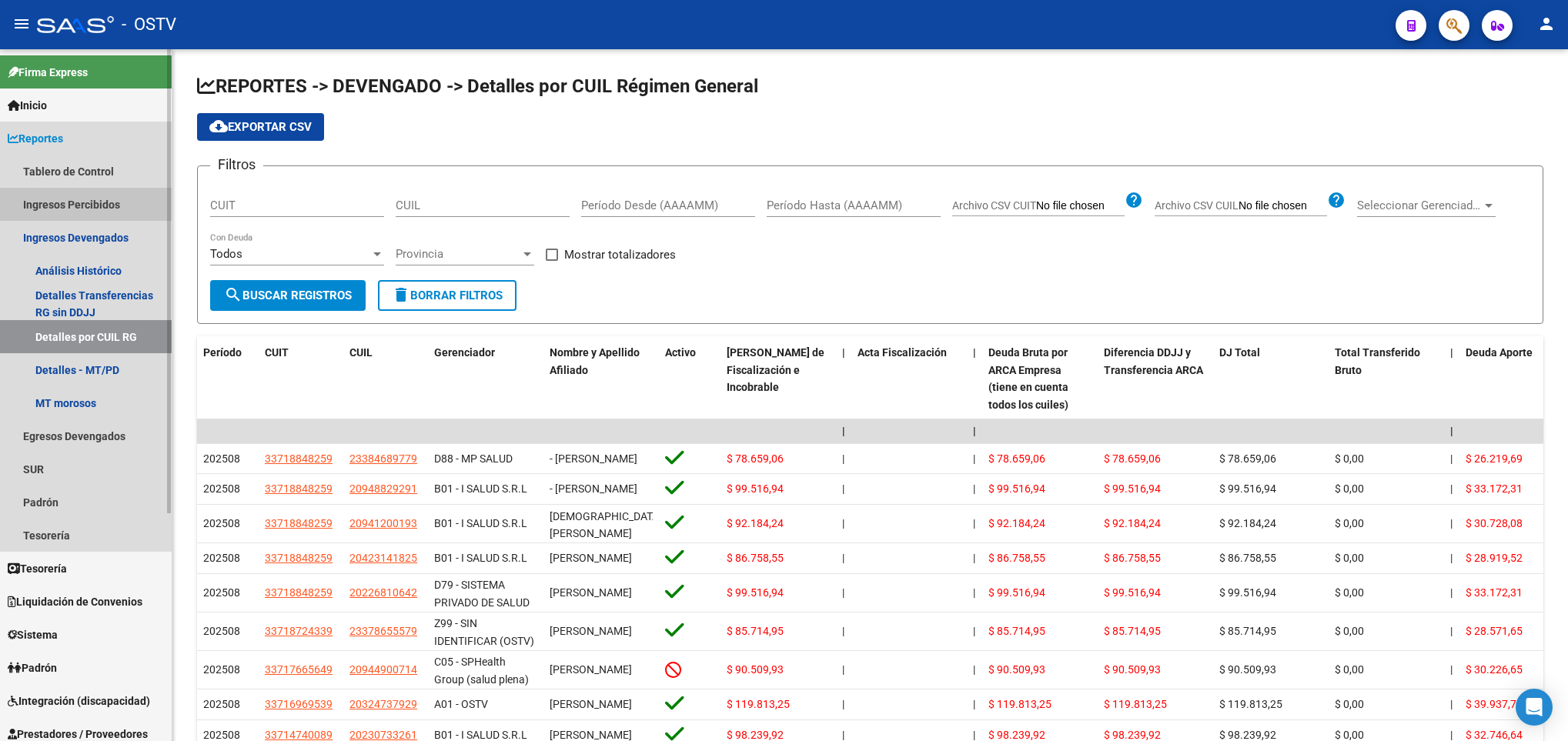
click at [72, 201] on link "Ingresos Percibidos" at bounding box center [85, 204] width 172 height 33
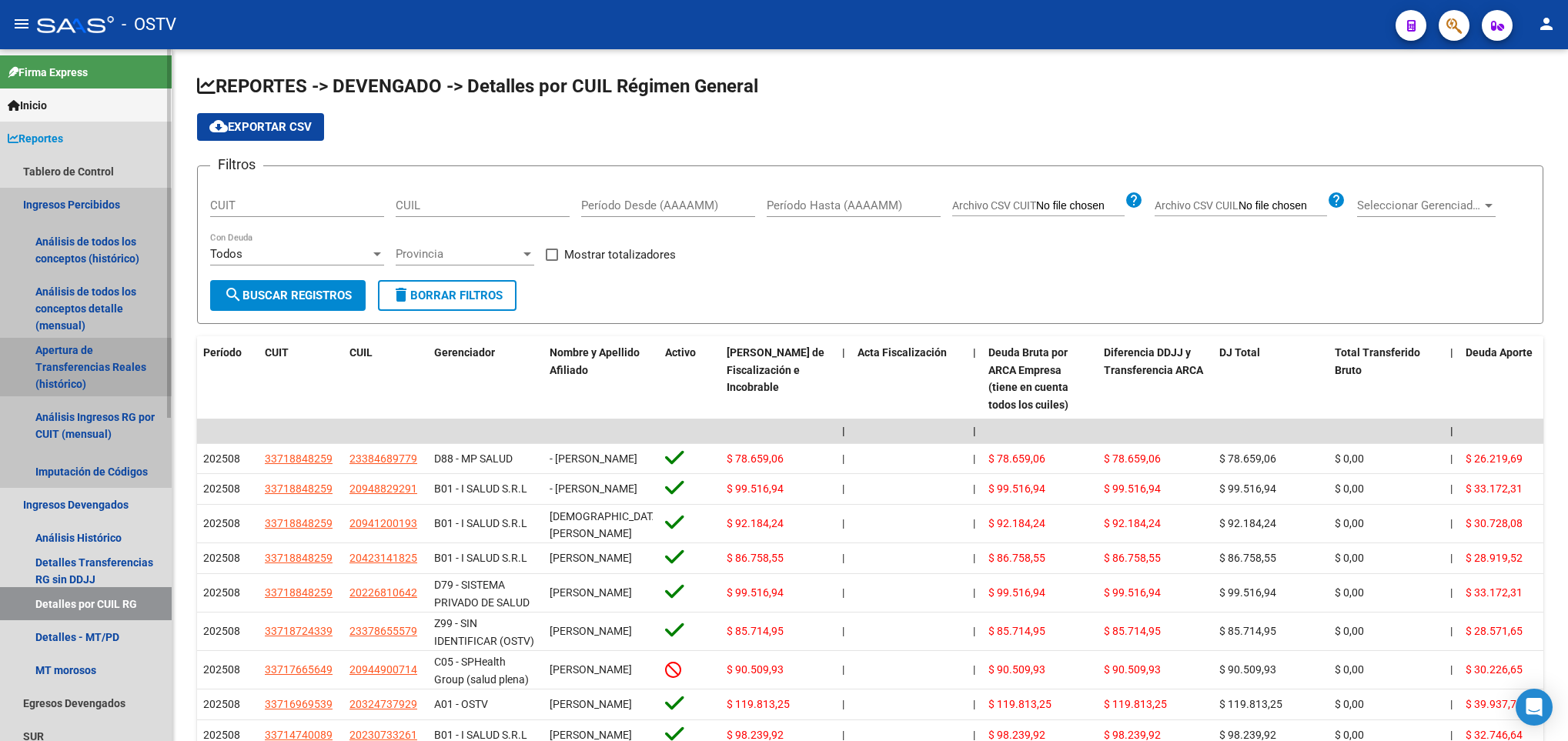
click at [81, 372] on link "Apertura de Transferencias Reales (histórico)" at bounding box center [85, 367] width 172 height 58
